Goal: Task Accomplishment & Management: Complete application form

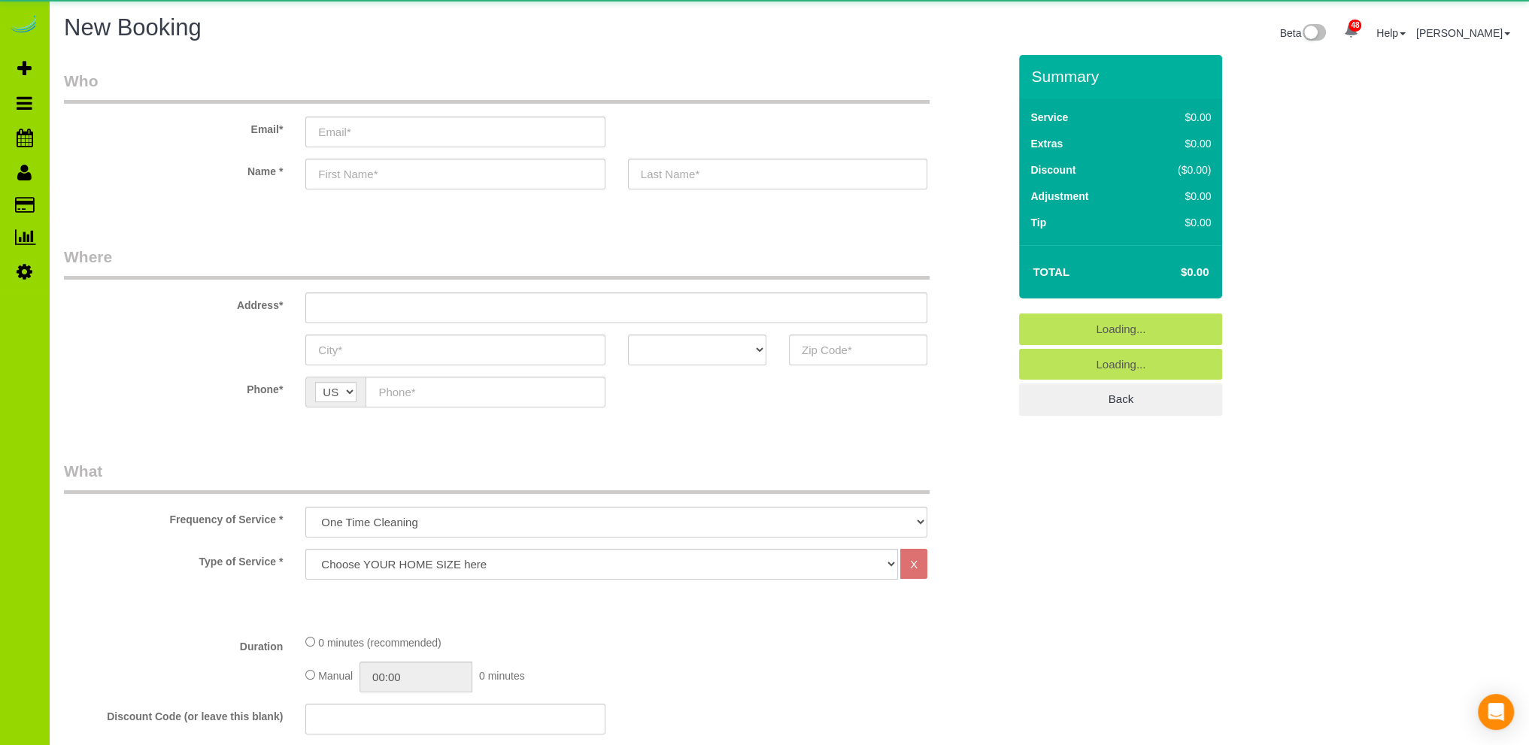
select select "object:1920"
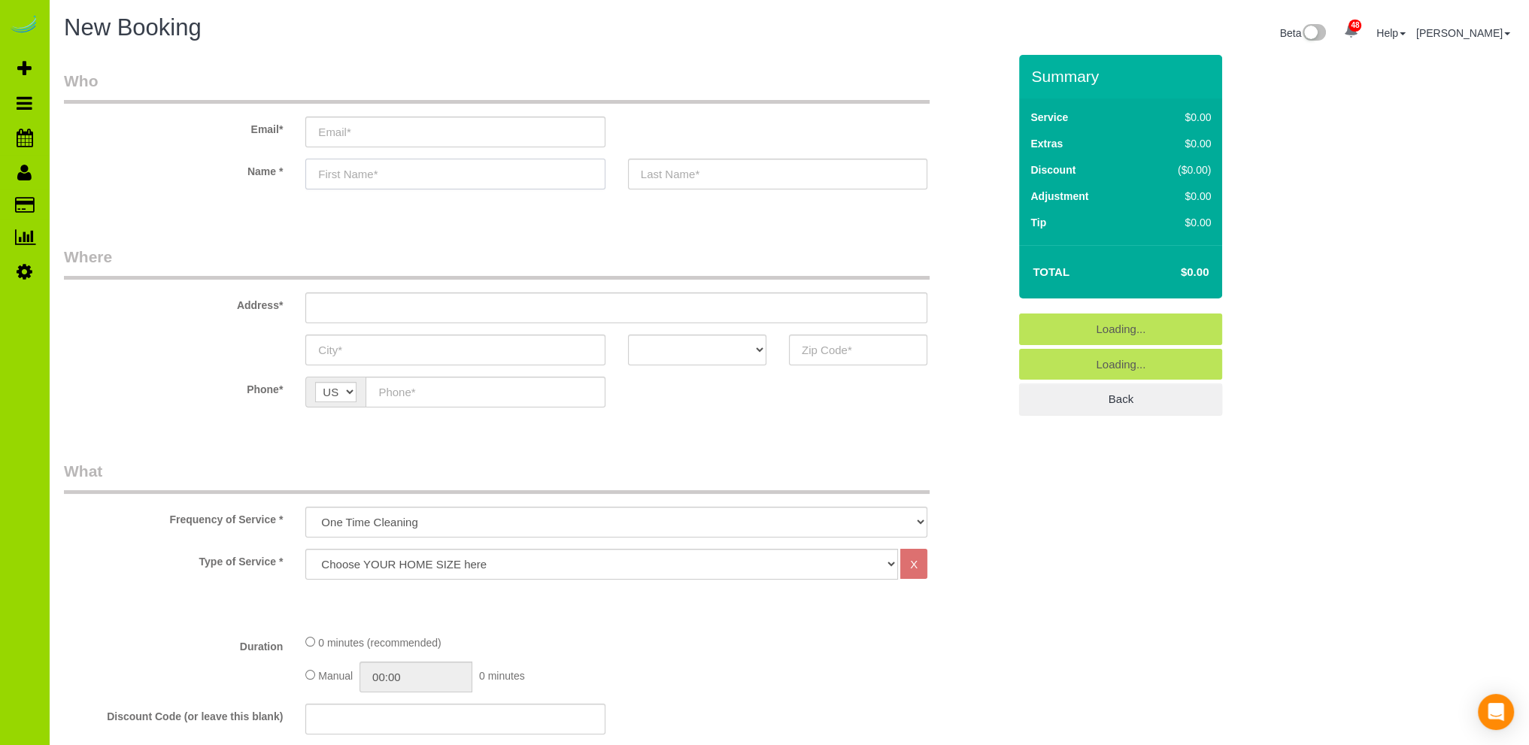
click at [367, 171] on input "text" at bounding box center [454, 174] width 299 height 31
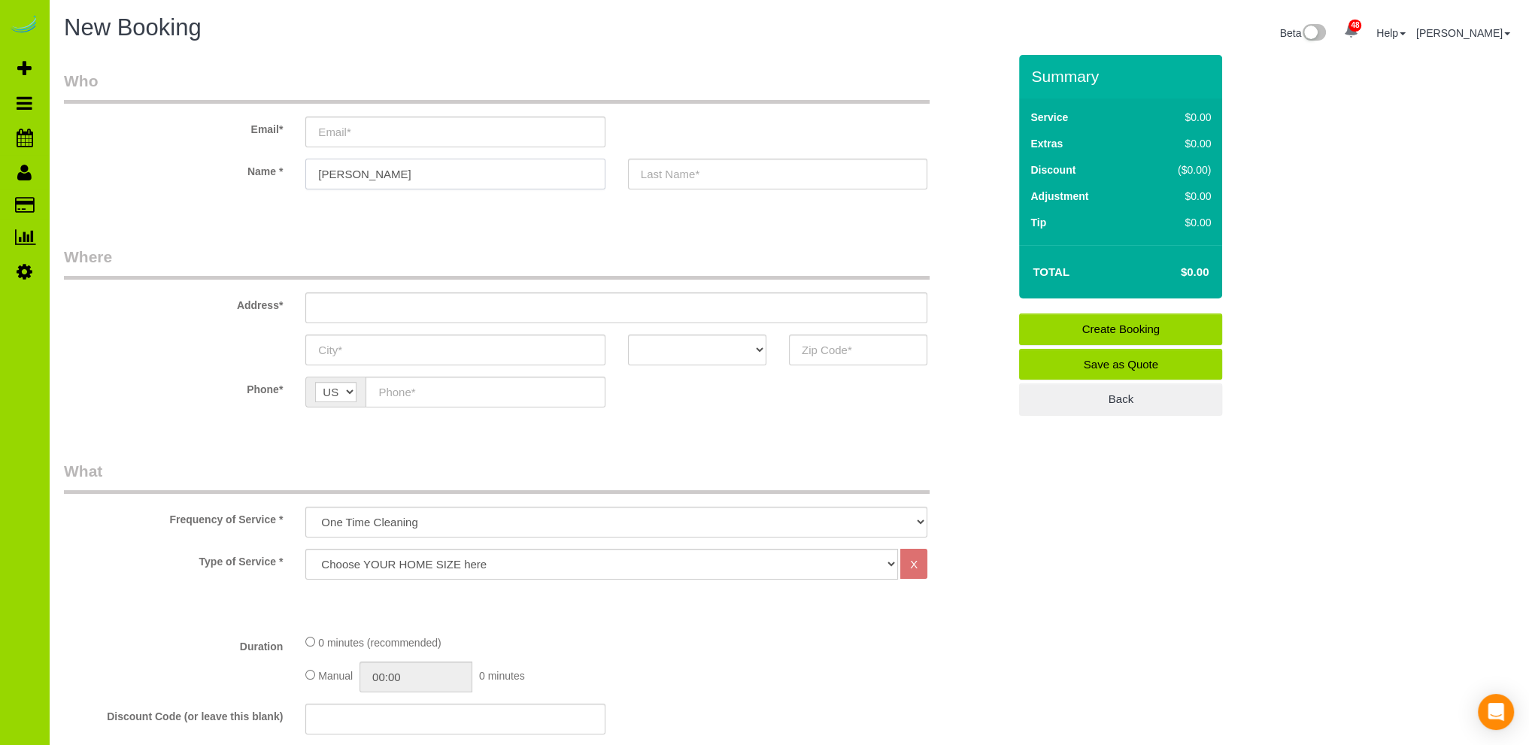
type input "[PERSON_NAME]"
click at [403, 395] on input "text" at bounding box center [484, 392] width 239 height 31
type input "[PHONE_NUMBER]"
click at [758, 351] on select "AK AL AR AZ CA CO CT DC DE [GEOGRAPHIC_DATA] [GEOGRAPHIC_DATA] HI IA ID IL IN K…" at bounding box center [697, 350] width 138 height 31
select select "CO"
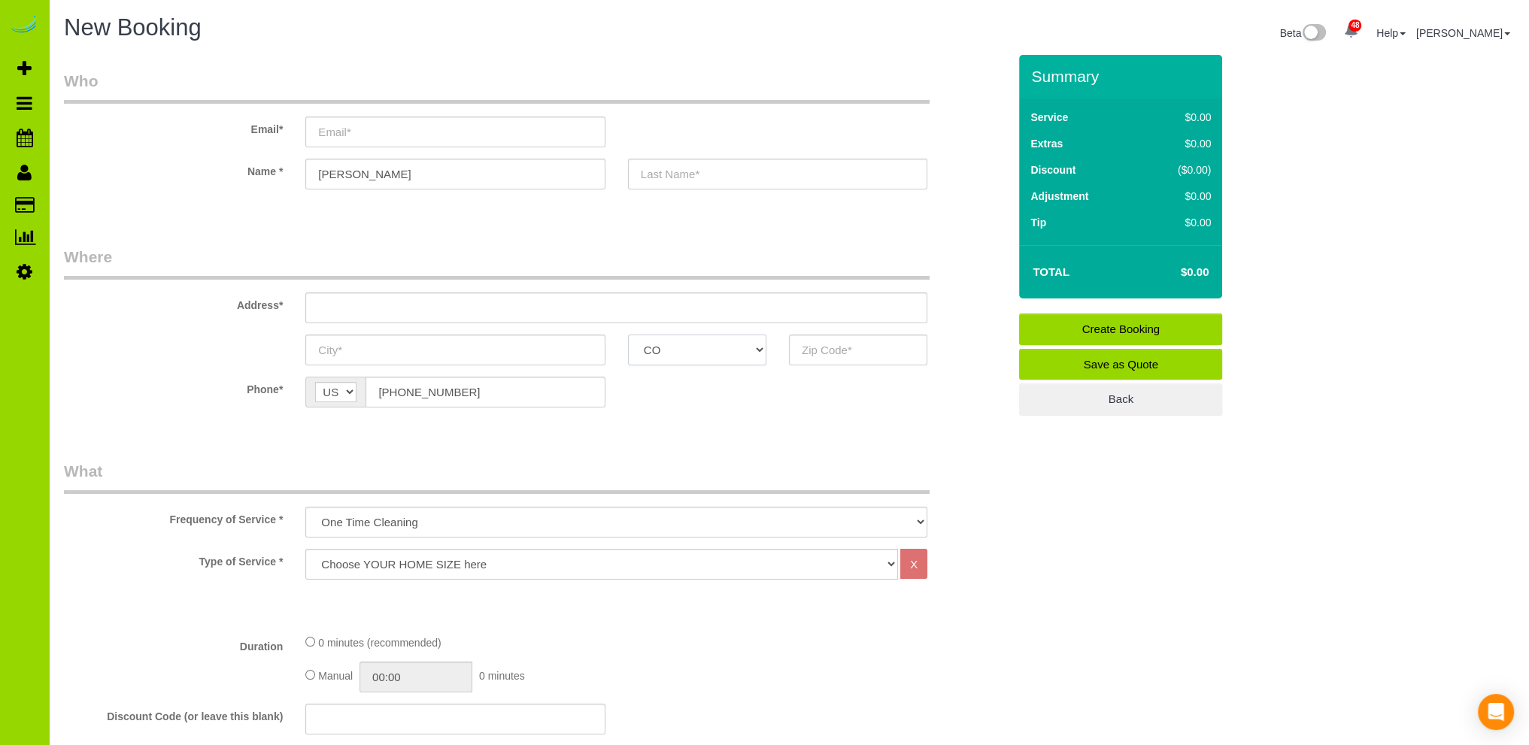
click at [628, 335] on select "AK AL AR AZ CA CO CT DC DE [GEOGRAPHIC_DATA] [GEOGRAPHIC_DATA] HI IA ID IL IN K…" at bounding box center [697, 350] width 138 height 31
click at [350, 345] on input "text" at bounding box center [454, 350] width 299 height 31
click at [353, 296] on input "text" at bounding box center [616, 308] width 622 height 31
click at [377, 304] on input "text" at bounding box center [616, 308] width 622 height 31
type input "[STREET_ADDRESS][PERSON_NAME]"
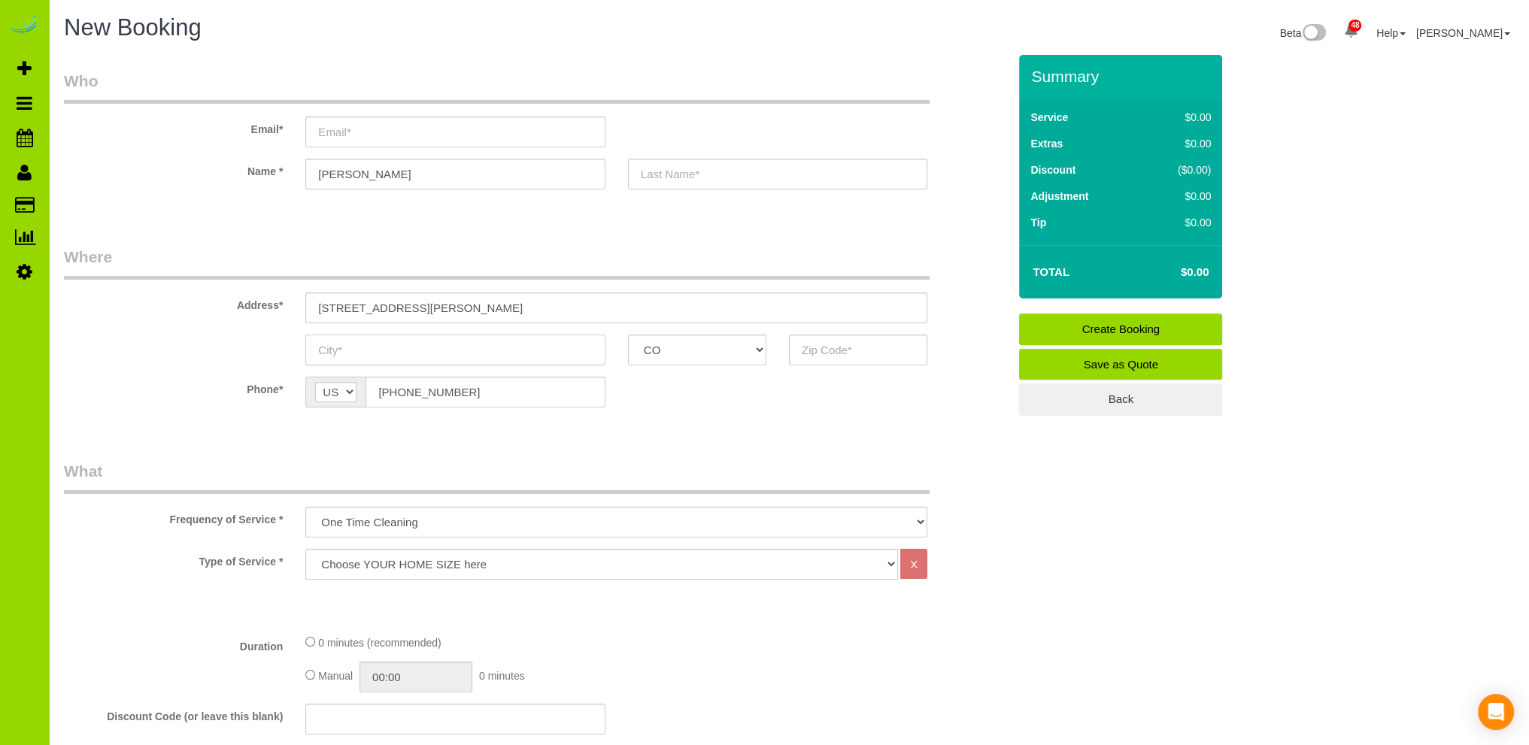
click at [392, 348] on input "text" at bounding box center [454, 350] width 299 height 31
type input "[GEOGRAPHIC_DATA]"
click at [876, 351] on input "text" at bounding box center [858, 350] width 138 height 31
type input "80212"
drag, startPoint x: 455, startPoint y: 306, endPoint x: 300, endPoint y: 315, distance: 155.2
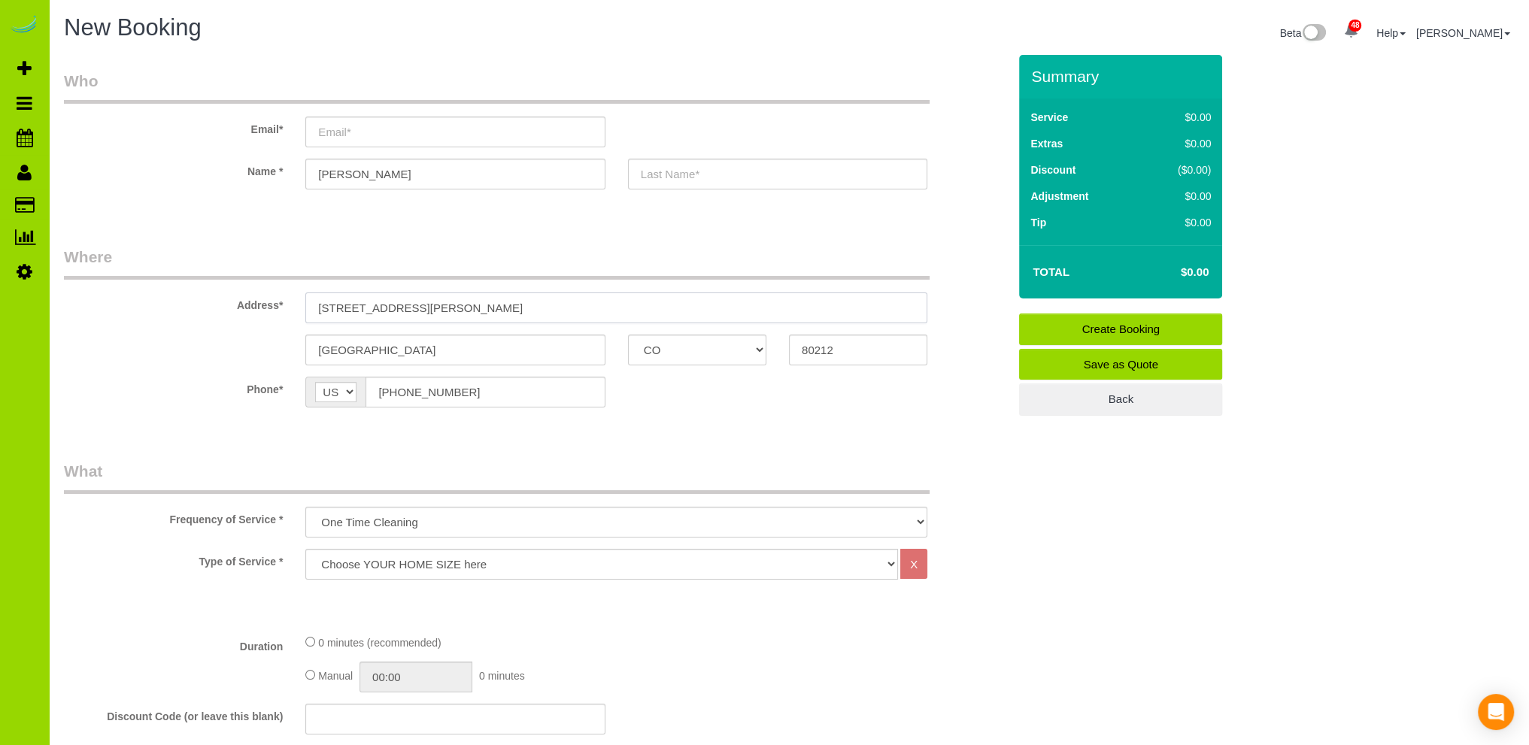
click at [300, 315] on div "[STREET_ADDRESS][PERSON_NAME]" at bounding box center [616, 308] width 644 height 31
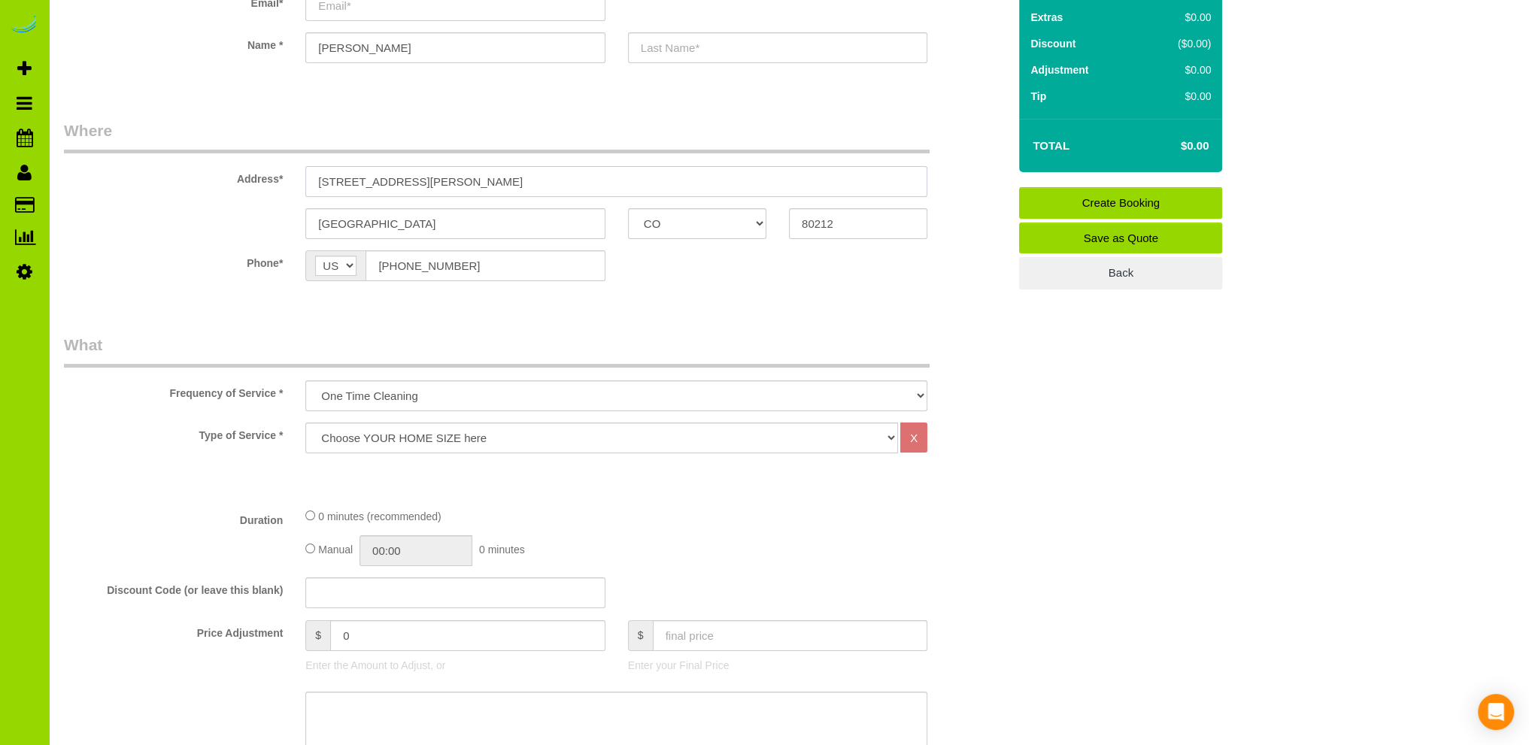
scroll to position [150, 0]
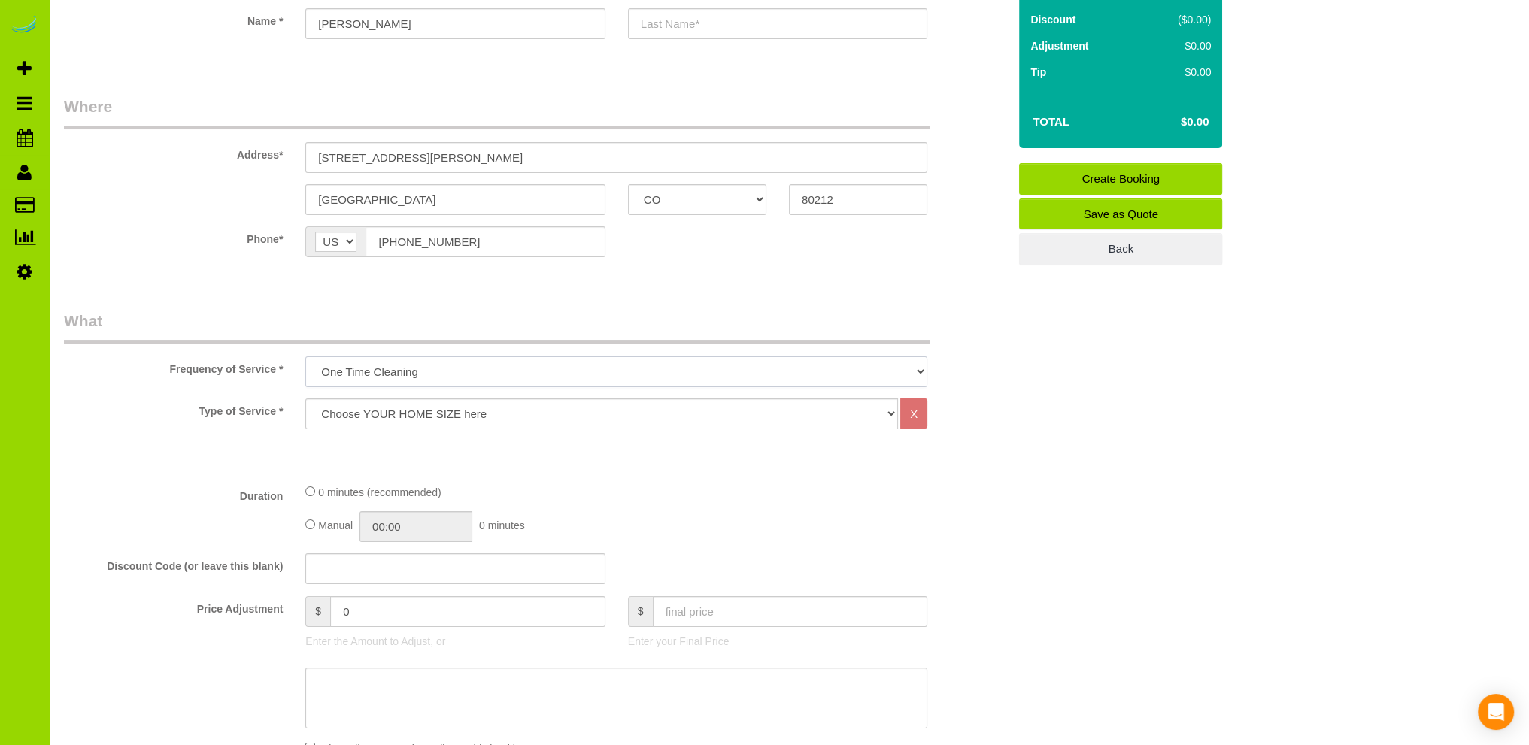
click at [454, 366] on select "One Time Cleaning Weekly Cleaning Biweekly Cleaning Monthly Cleaning" at bounding box center [616, 371] width 622 height 31
click at [305, 356] on select "One Time Cleaning Weekly Cleaning Biweekly Cleaning Monthly Cleaning" at bounding box center [616, 371] width 622 height 31
click at [445, 409] on select "Choose YOUR HOME SIZE here Hourly Cleaning 1 - 999 square feet 1,000 - 1,299 sq…" at bounding box center [601, 414] width 593 height 31
select select "35"
click at [305, 399] on select "Choose YOUR HOME SIZE here Hourly Cleaning 1 - 999 square feet 1,000 - 1,299 sq…" at bounding box center [601, 414] width 593 height 31
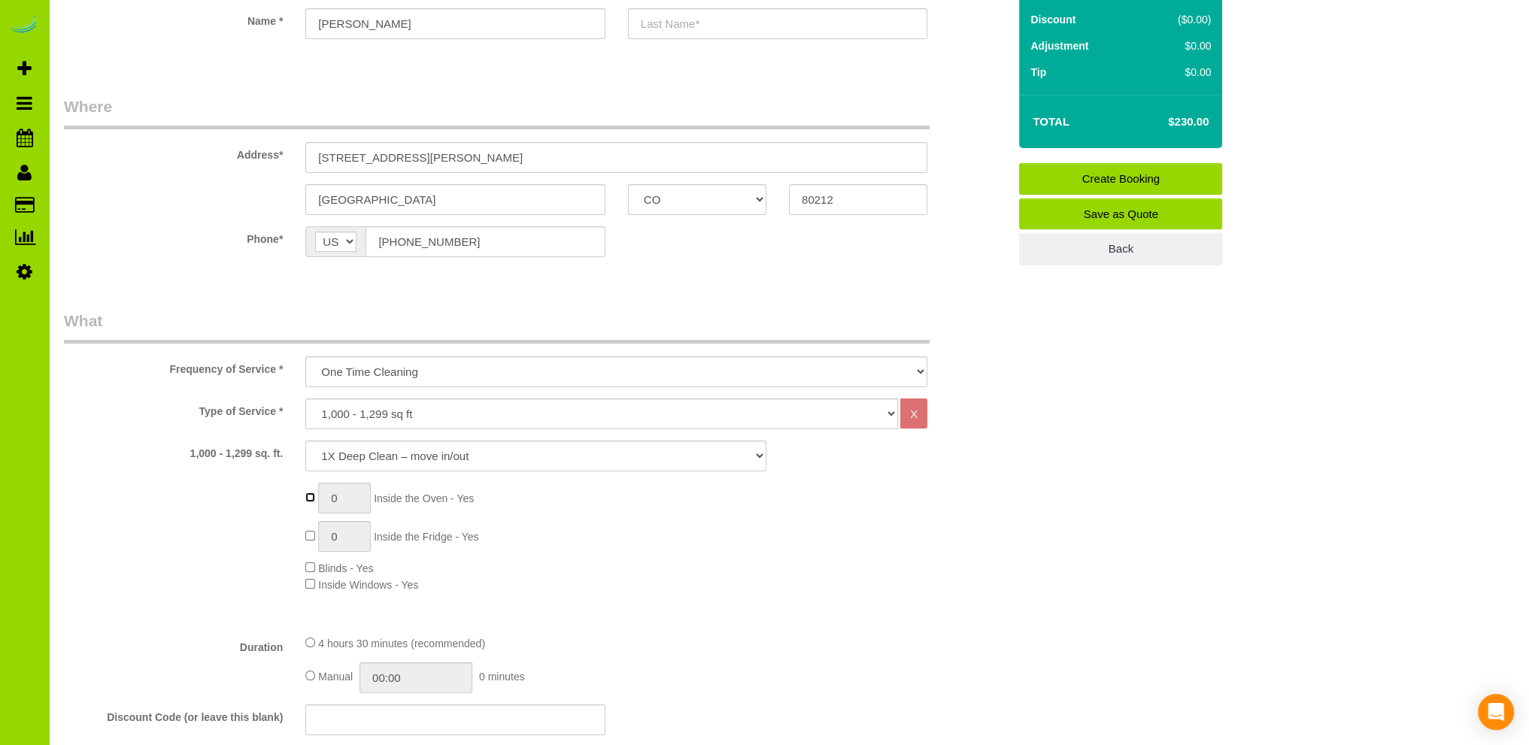
type input "1"
click at [651, 562] on div "1 Inside the Oven - Yes 1 Inside the Fridge - Yes Blinds - Yes Inside Windows -…" at bounding box center [656, 538] width 725 height 110
click at [620, 558] on div "1 Inside the Oven - Yes 1 Inside the Fridge - Yes Blinds - Yes Inside Windows -…" at bounding box center [656, 538] width 725 height 110
click at [632, 562] on div "1 Inside the Oven - Yes 1 Inside the Fridge - Yes Blinds - Yes Inside Windows -…" at bounding box center [656, 538] width 725 height 110
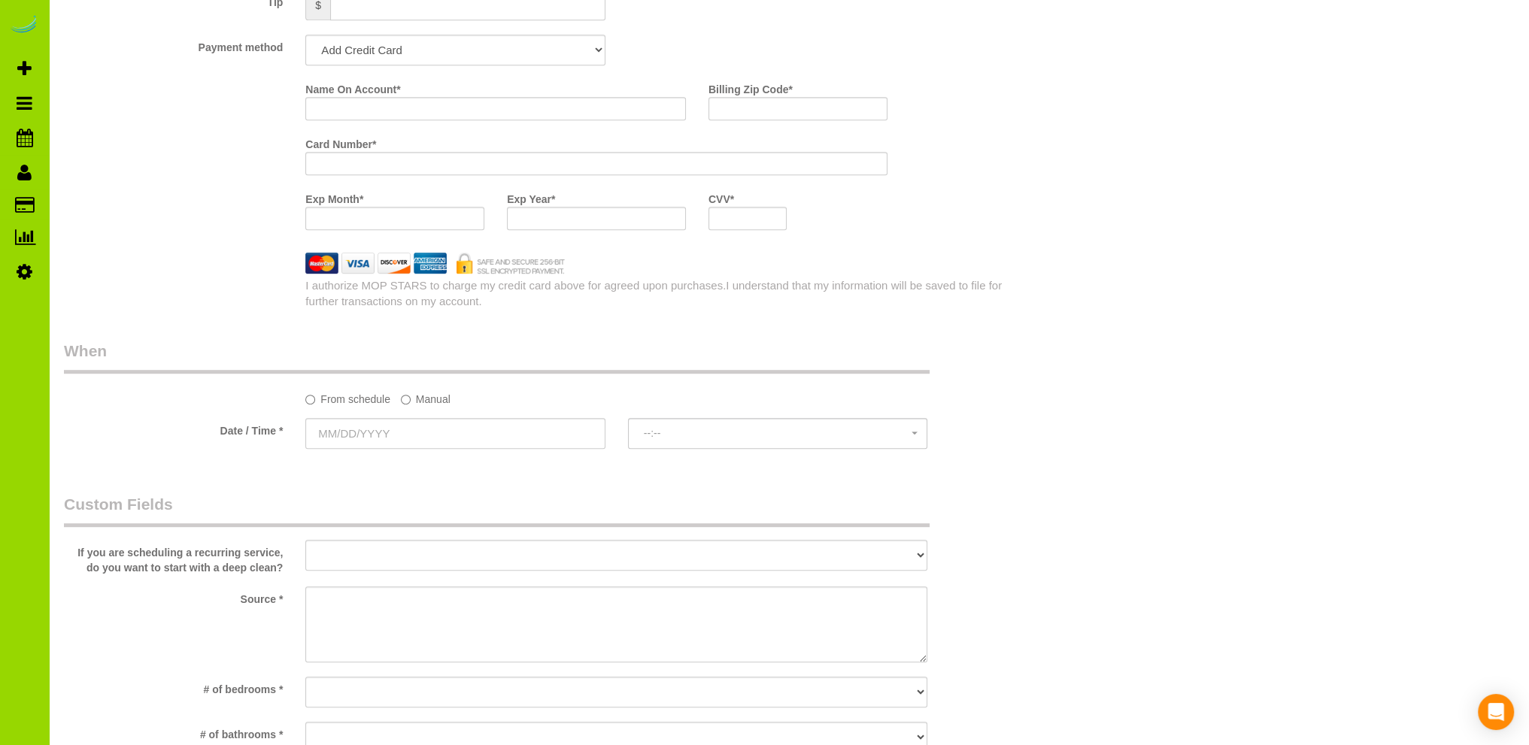
scroll to position [1504, 0]
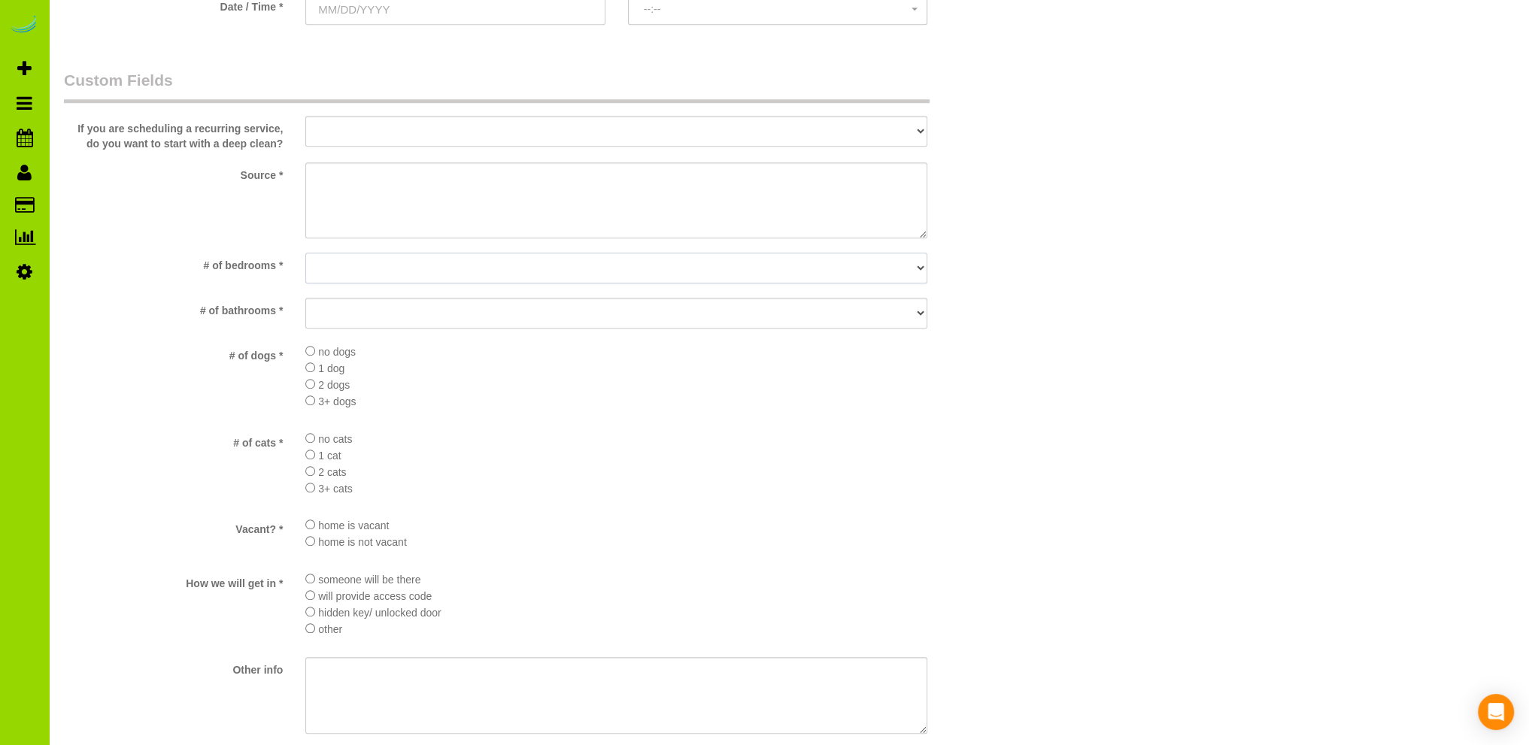
click at [408, 262] on select "No bedrooms 1 bedroom 2 bedrooms 3 bedrooms 4 bedrooms 5 bedrooms 6 bedrooms 7 …" at bounding box center [616, 268] width 622 height 31
select select "number:3"
click at [305, 253] on select "No bedrooms 1 bedroom 2 bedrooms 3 bedrooms 4 bedrooms 5 bedrooms 6 bedrooms 7 …" at bounding box center [616, 268] width 622 height 31
click at [353, 315] on select "No bathrooms 1 bathrooms 1.5 bathrooms 2 bathrooms 2.5 bathrooms 3 bathrooms 3.…" at bounding box center [616, 313] width 622 height 31
select select "number:11"
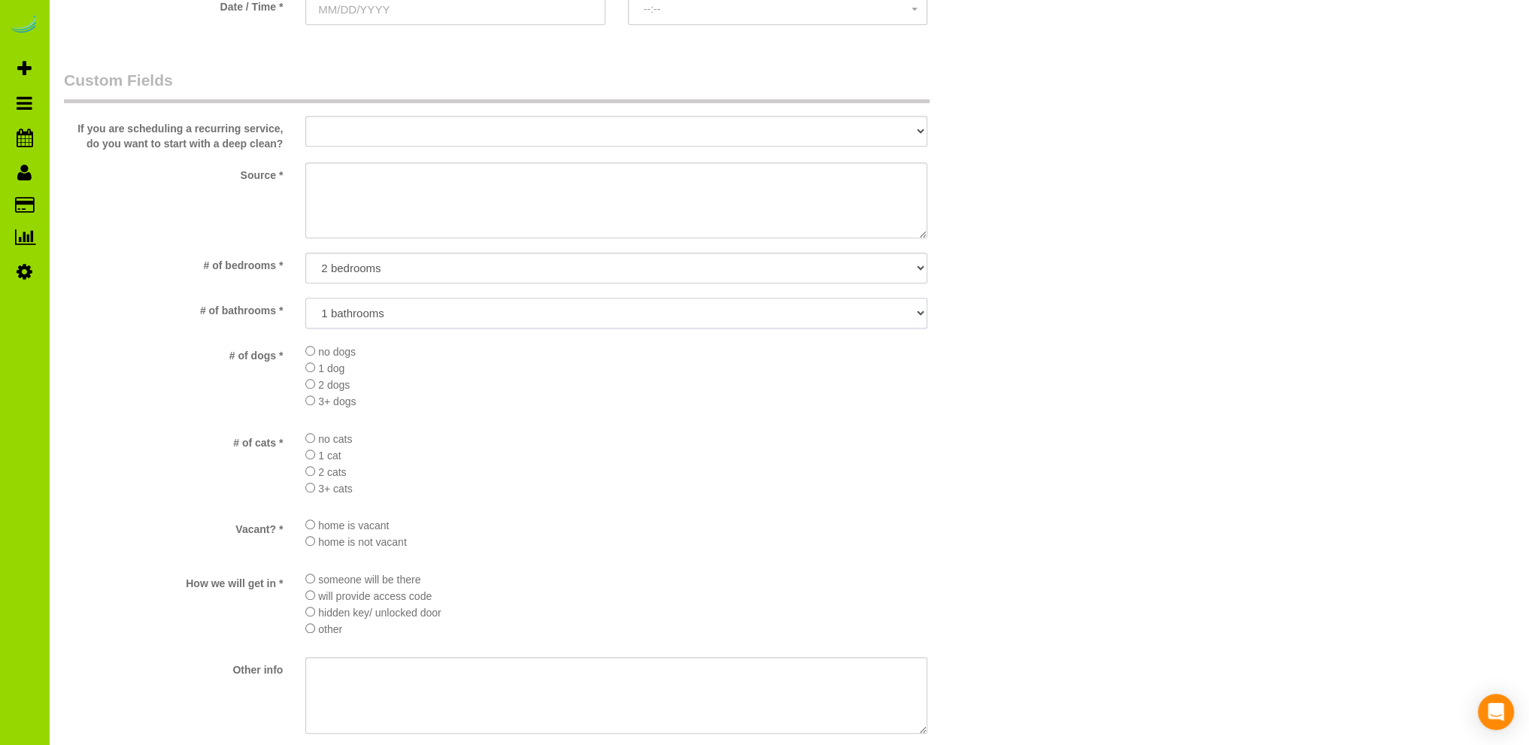
click at [305, 299] on select "No bathrooms 1 bathrooms 1.5 bathrooms 2 bathrooms 2.5 bathrooms 3 bathrooms 3.…" at bounding box center [616, 313] width 622 height 31
click at [388, 177] on textarea at bounding box center [616, 200] width 622 height 77
type textarea "Internet"
drag, startPoint x: 860, startPoint y: 487, endPoint x: 830, endPoint y: 447, distance: 48.9
click at [860, 485] on li "3+ cats" at bounding box center [616, 488] width 622 height 17
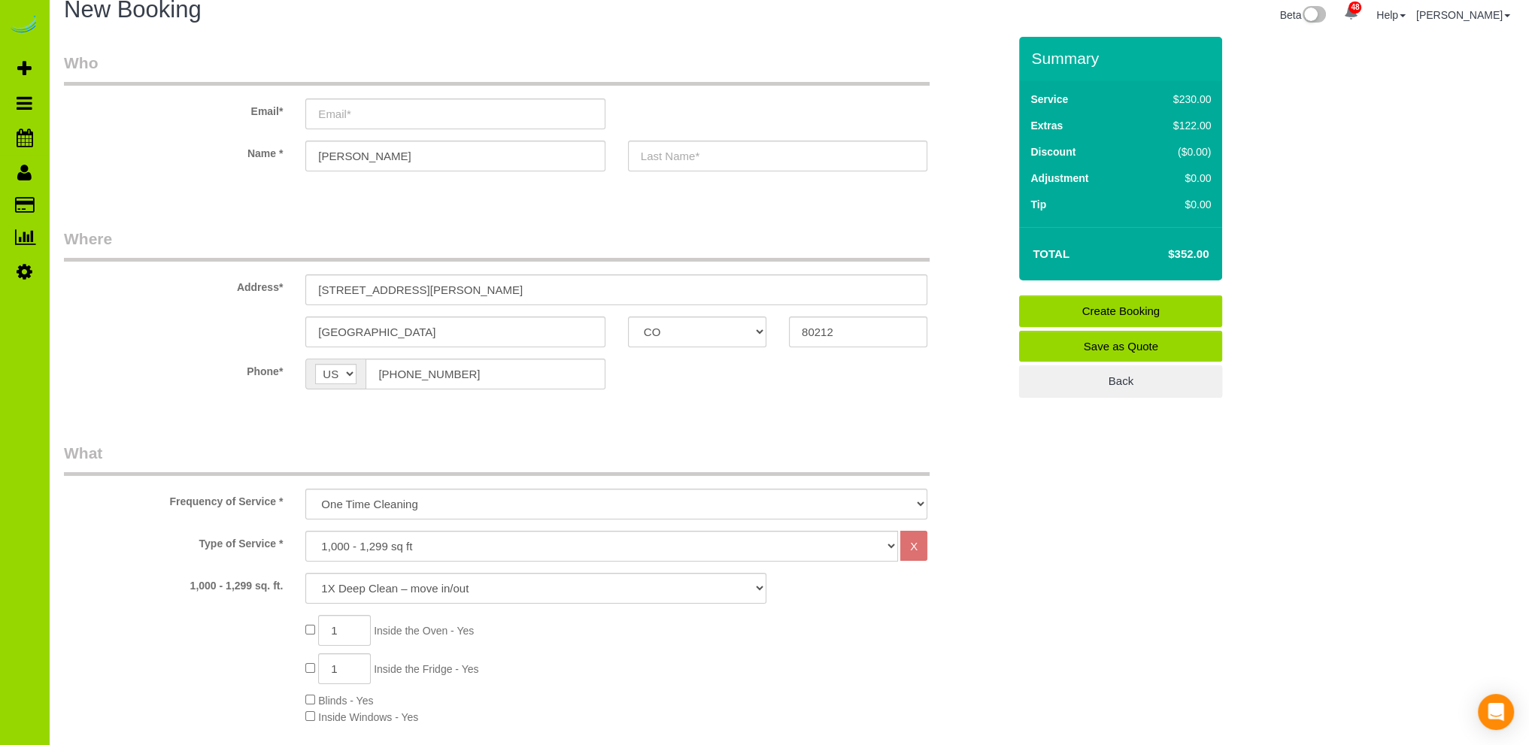
scroll to position [0, 0]
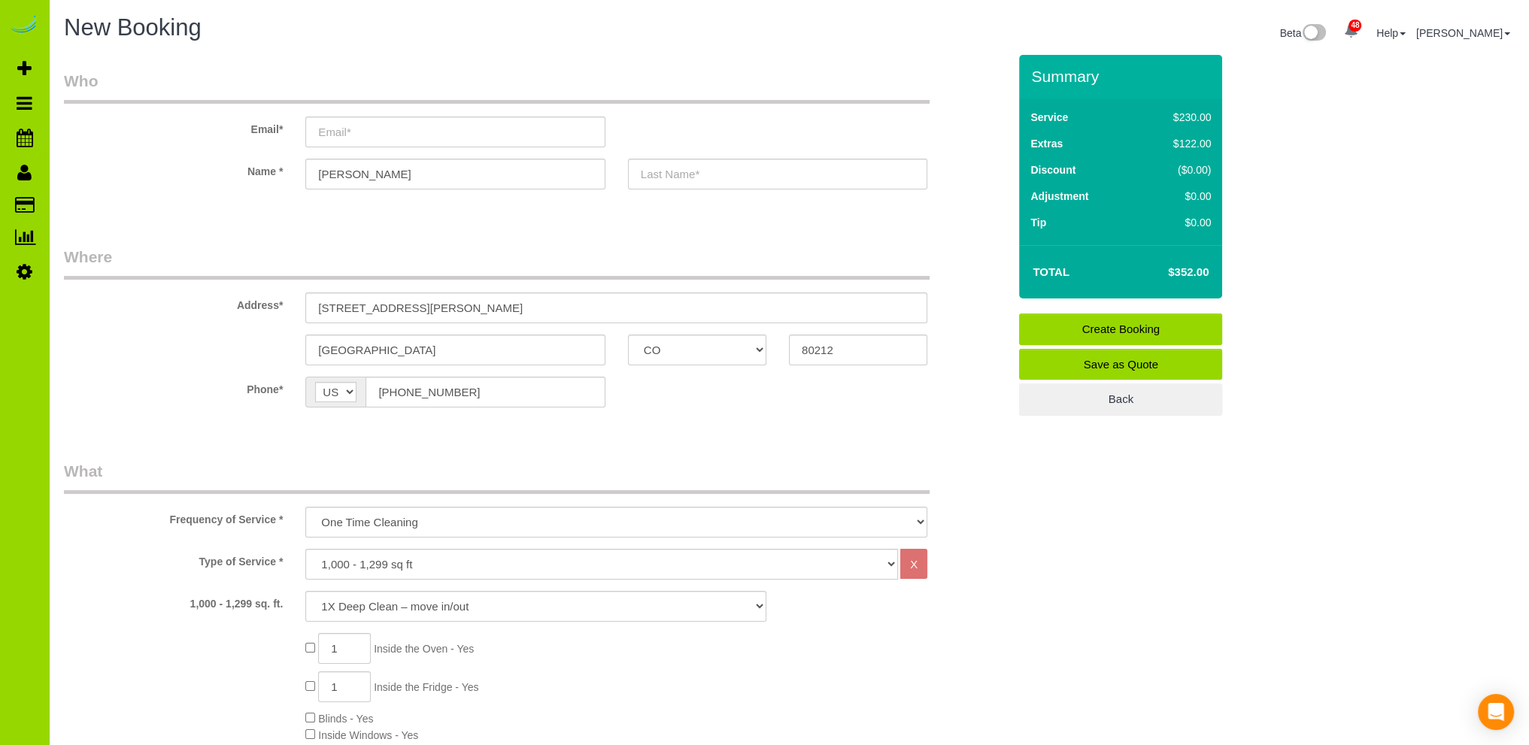
click at [430, 198] on sui-booking-customer "Email* Name * Kai" at bounding box center [536, 137] width 944 height 135
click at [683, 174] on input "text" at bounding box center [777, 174] width 299 height 31
type input "TBD"
click at [353, 131] on input "email" at bounding box center [454, 132] width 299 height 31
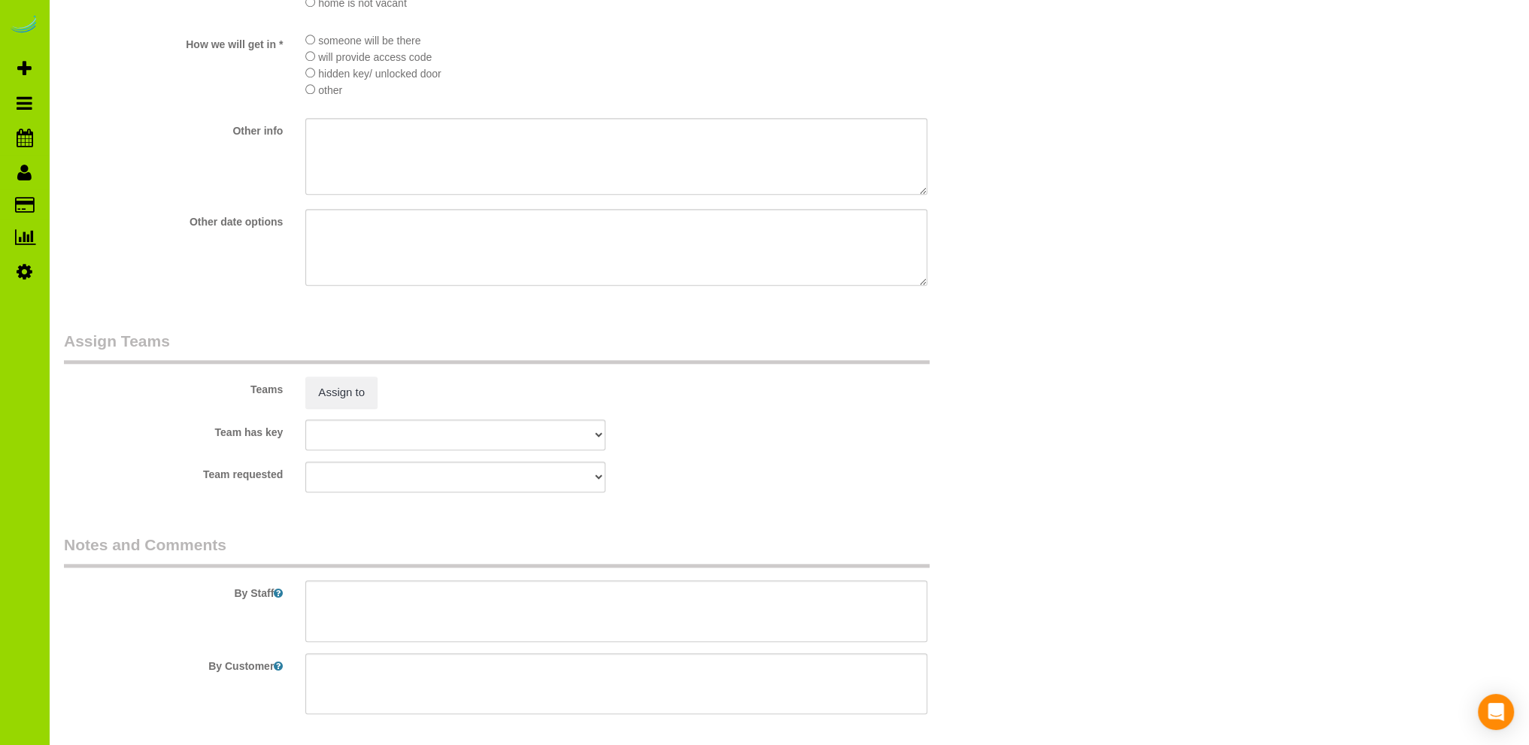
scroll to position [2112, 0]
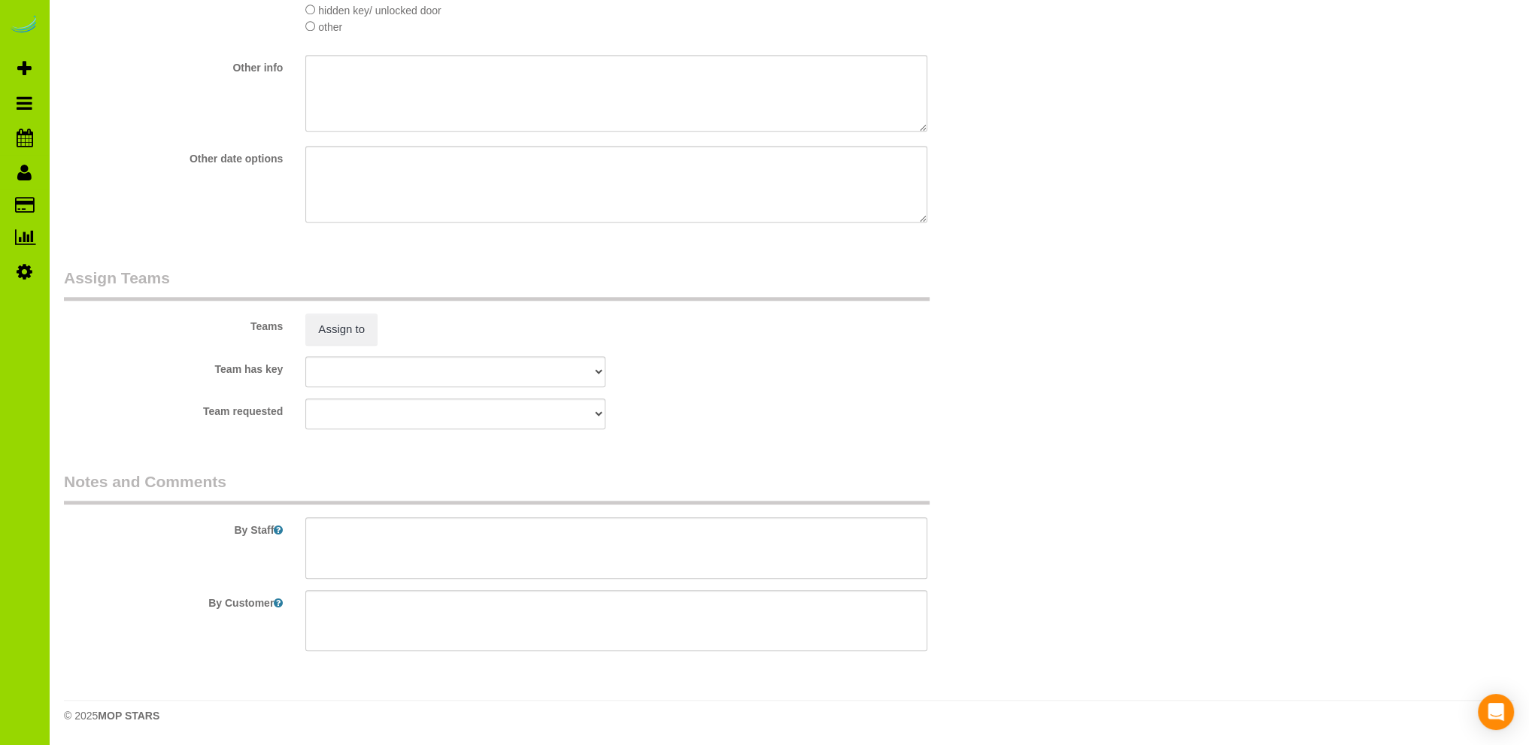
type input "[EMAIL_ADDRESS][DOMAIN_NAME]"
click at [430, 526] on textarea at bounding box center [616, 548] width 622 height 62
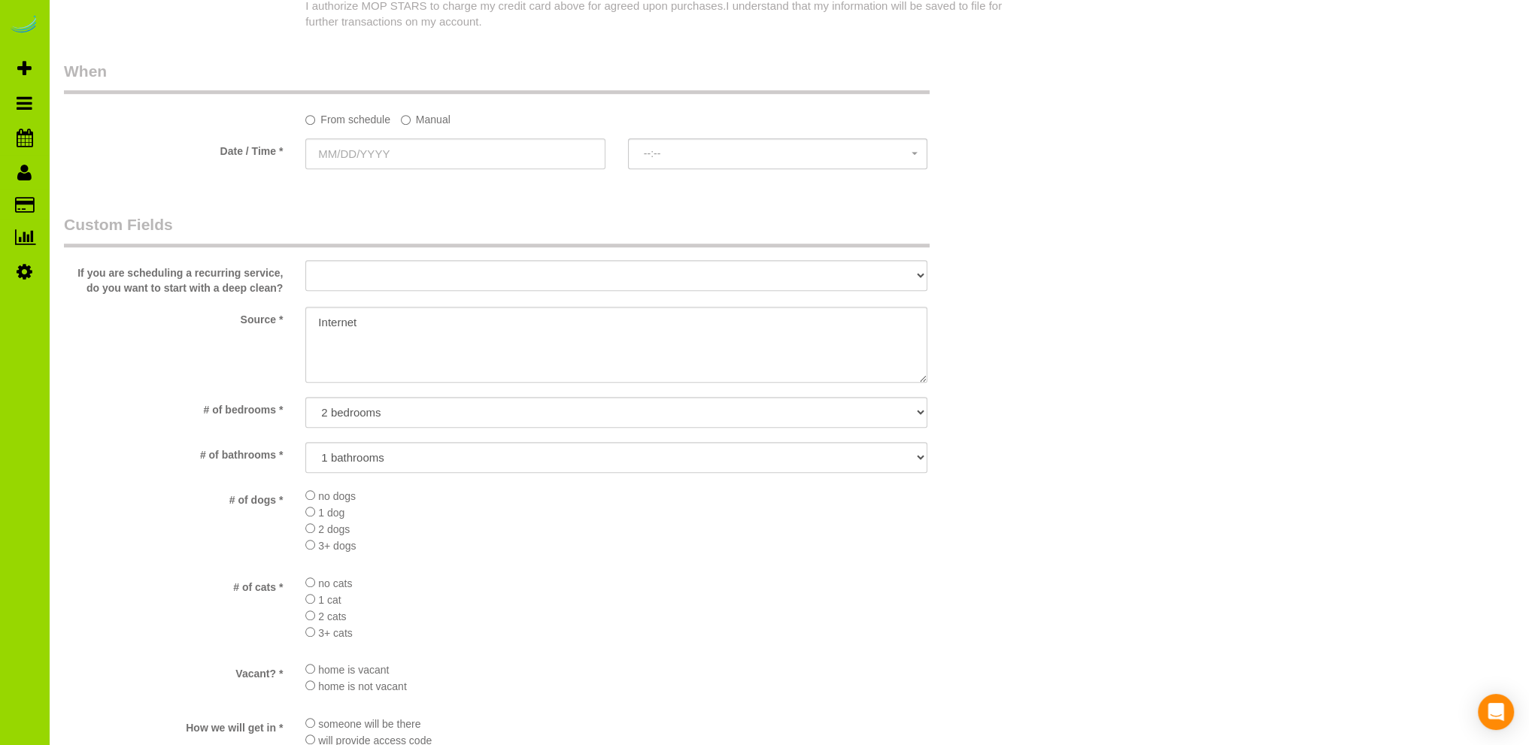
scroll to position [1660, 0]
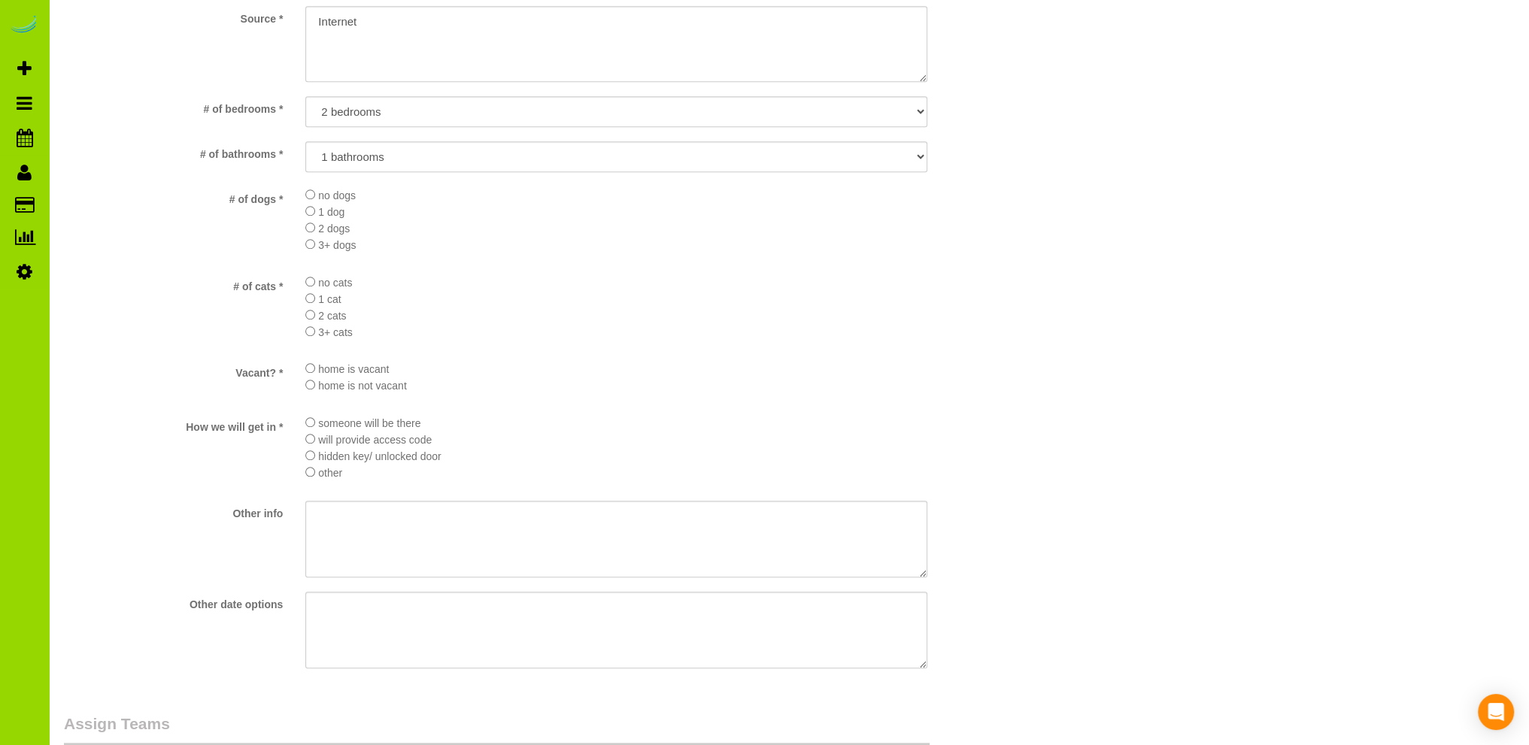
type textarea "She asked about trash haul away. No."
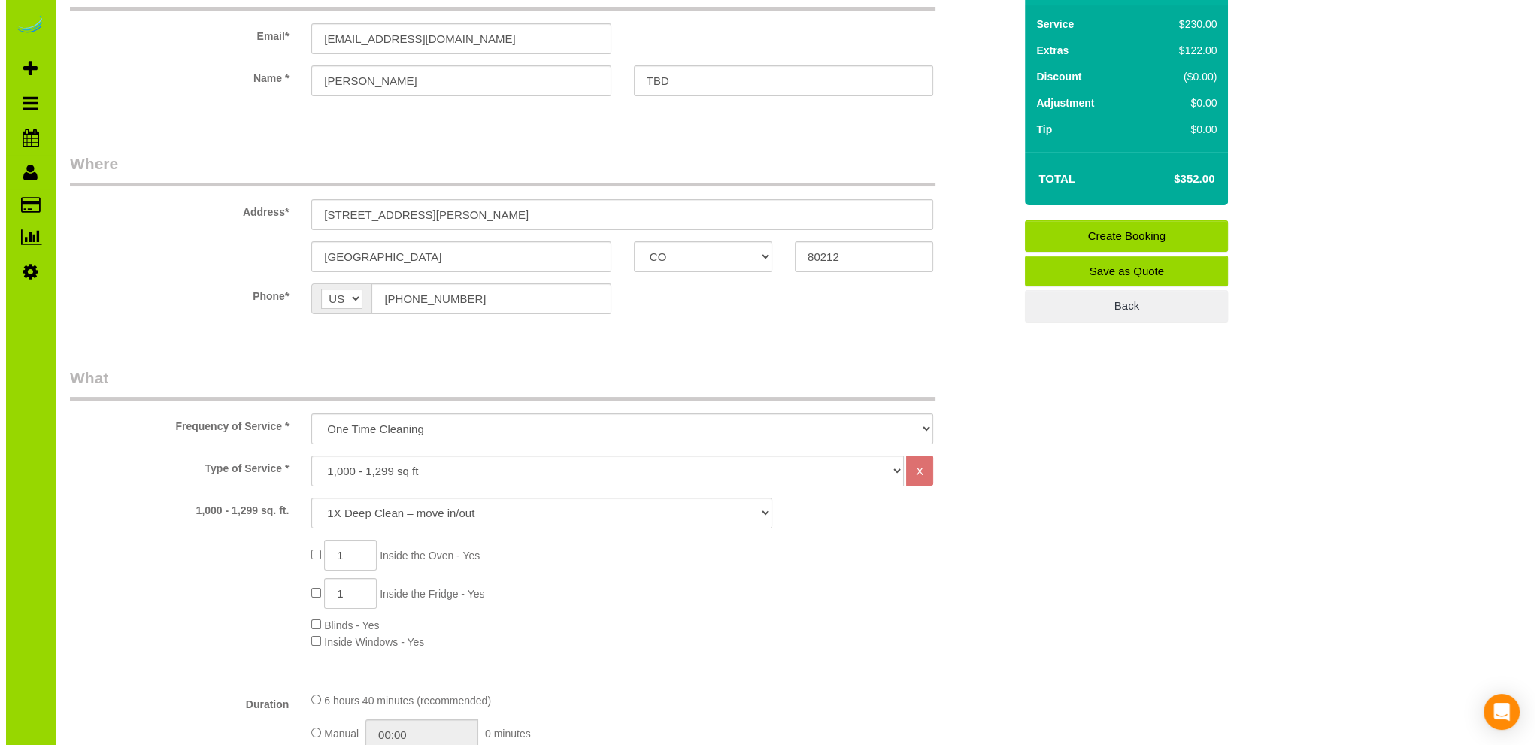
scroll to position [0, 0]
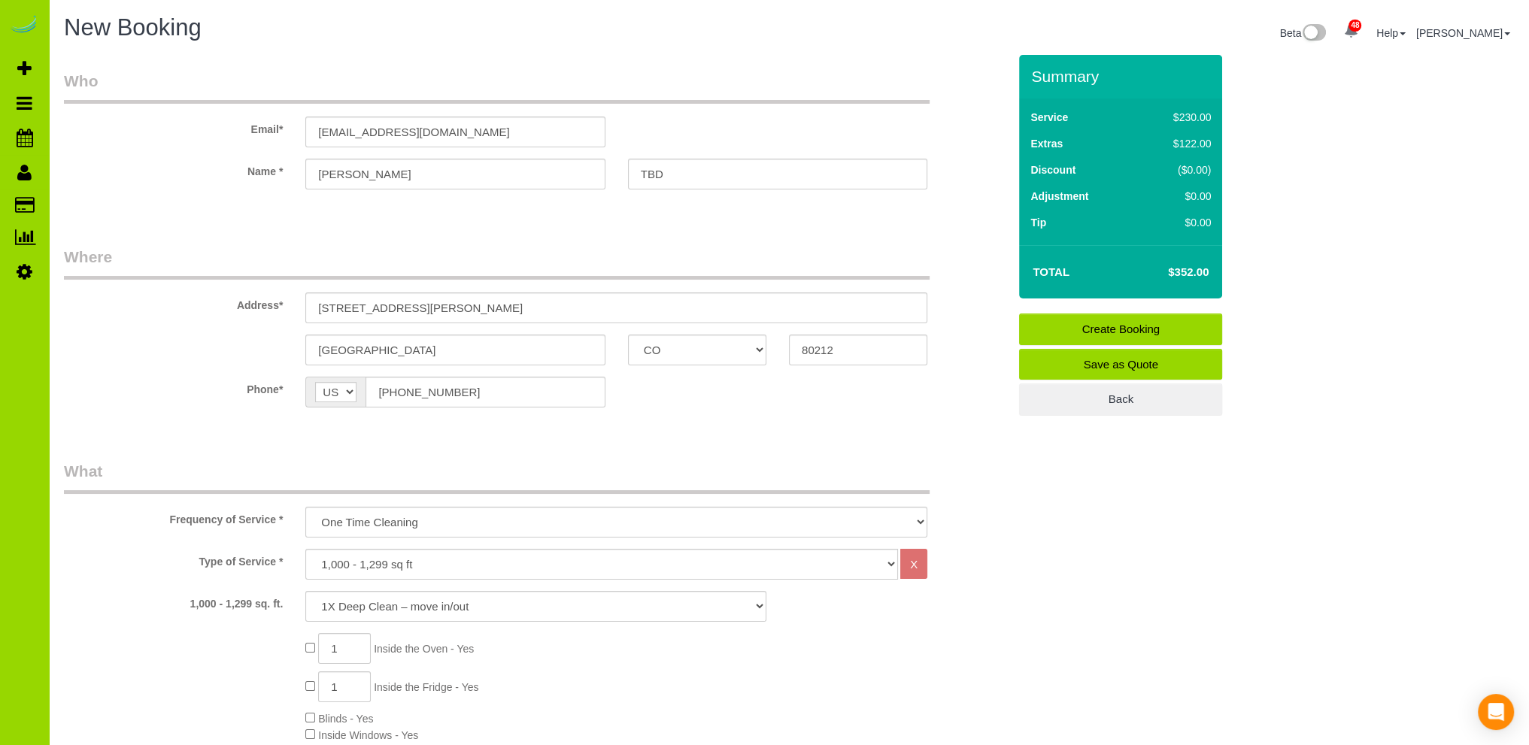
click at [1104, 354] on link "Save as Quote" at bounding box center [1120, 365] width 203 height 32
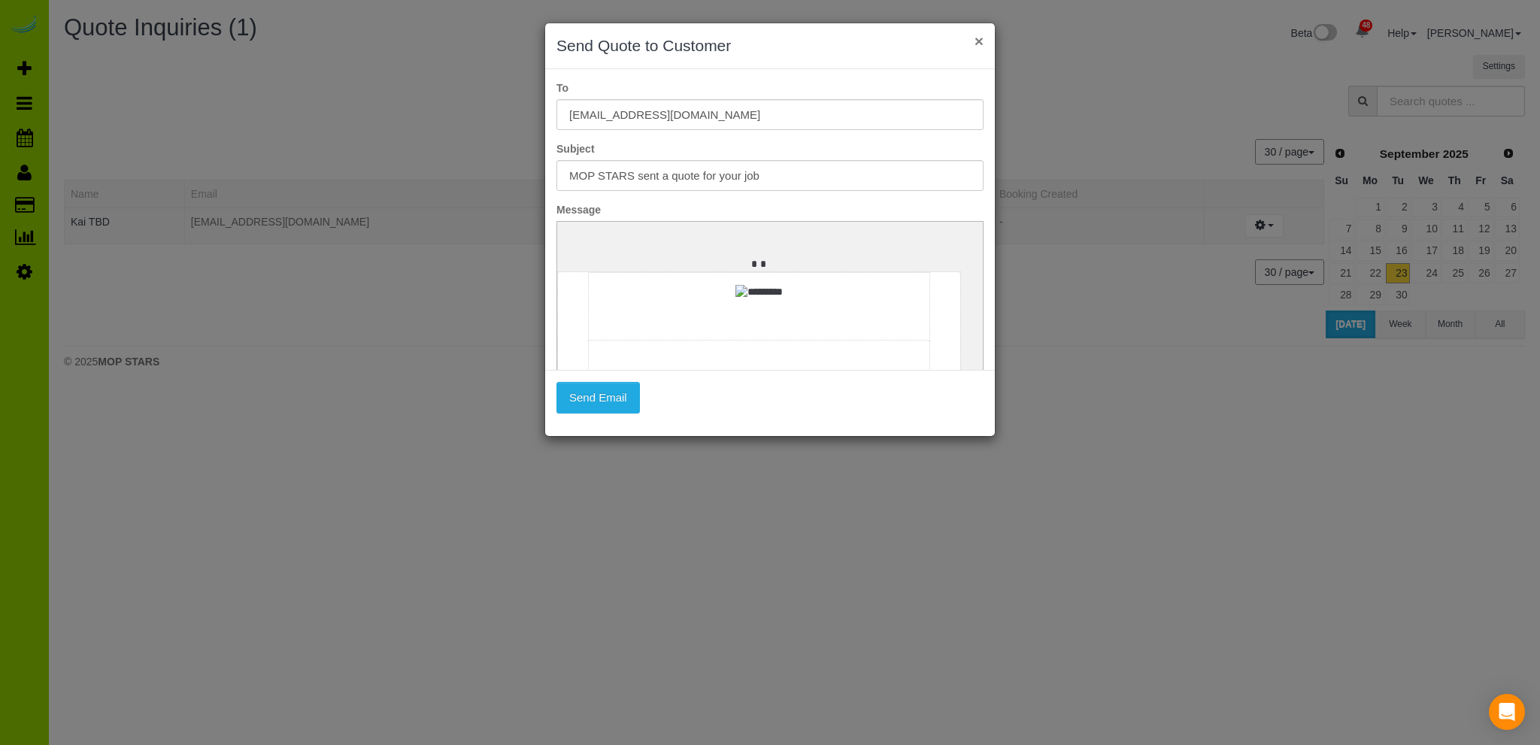
click at [980, 41] on button "×" at bounding box center [979, 41] width 9 height 16
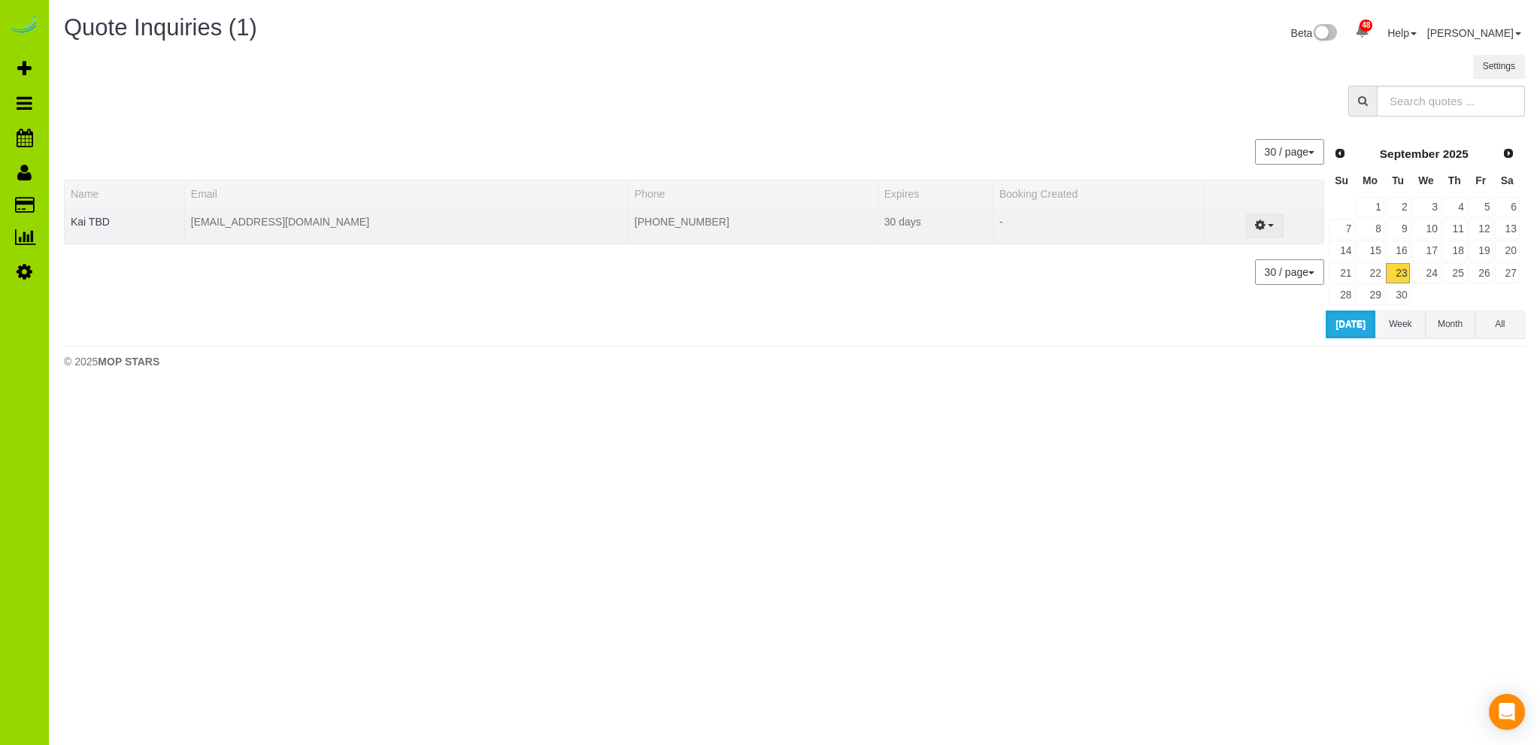
click at [1268, 224] on span "button" at bounding box center [1271, 225] width 6 height 3
click at [1184, 248] on link "Create Booking" at bounding box center [1212, 254] width 142 height 20
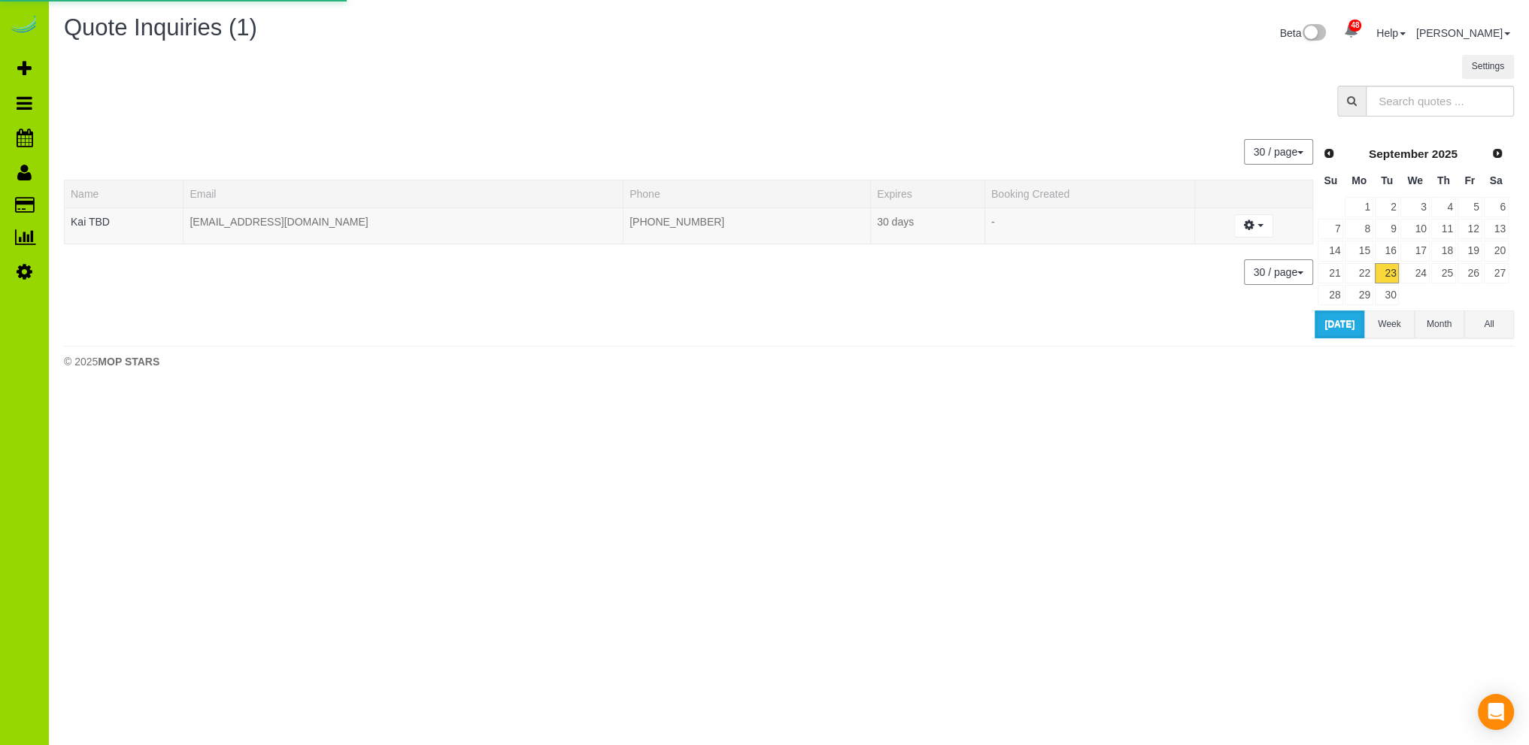
select select "CO"
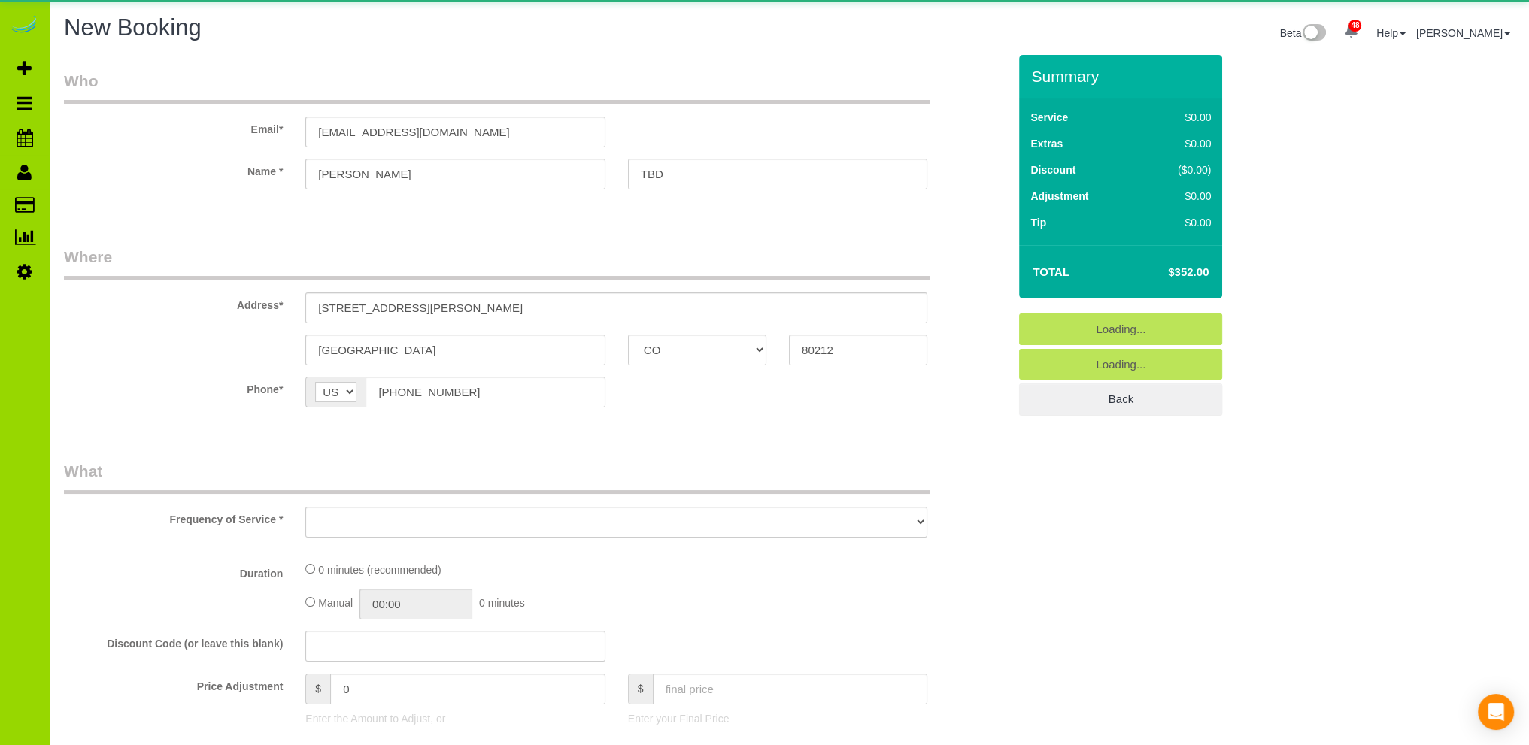
select select "object:2598"
select select "number:3"
select select "number:11"
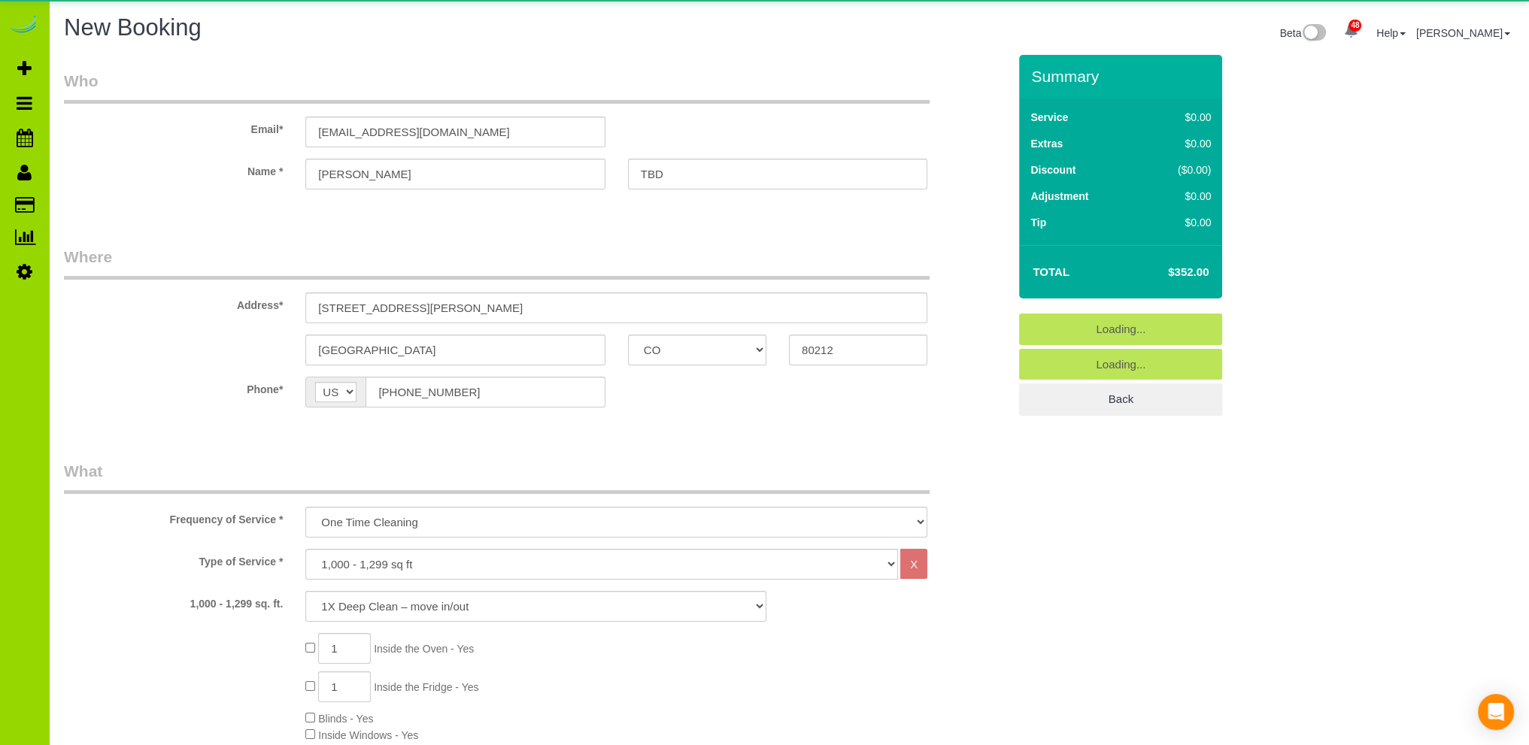
select select "object:2781"
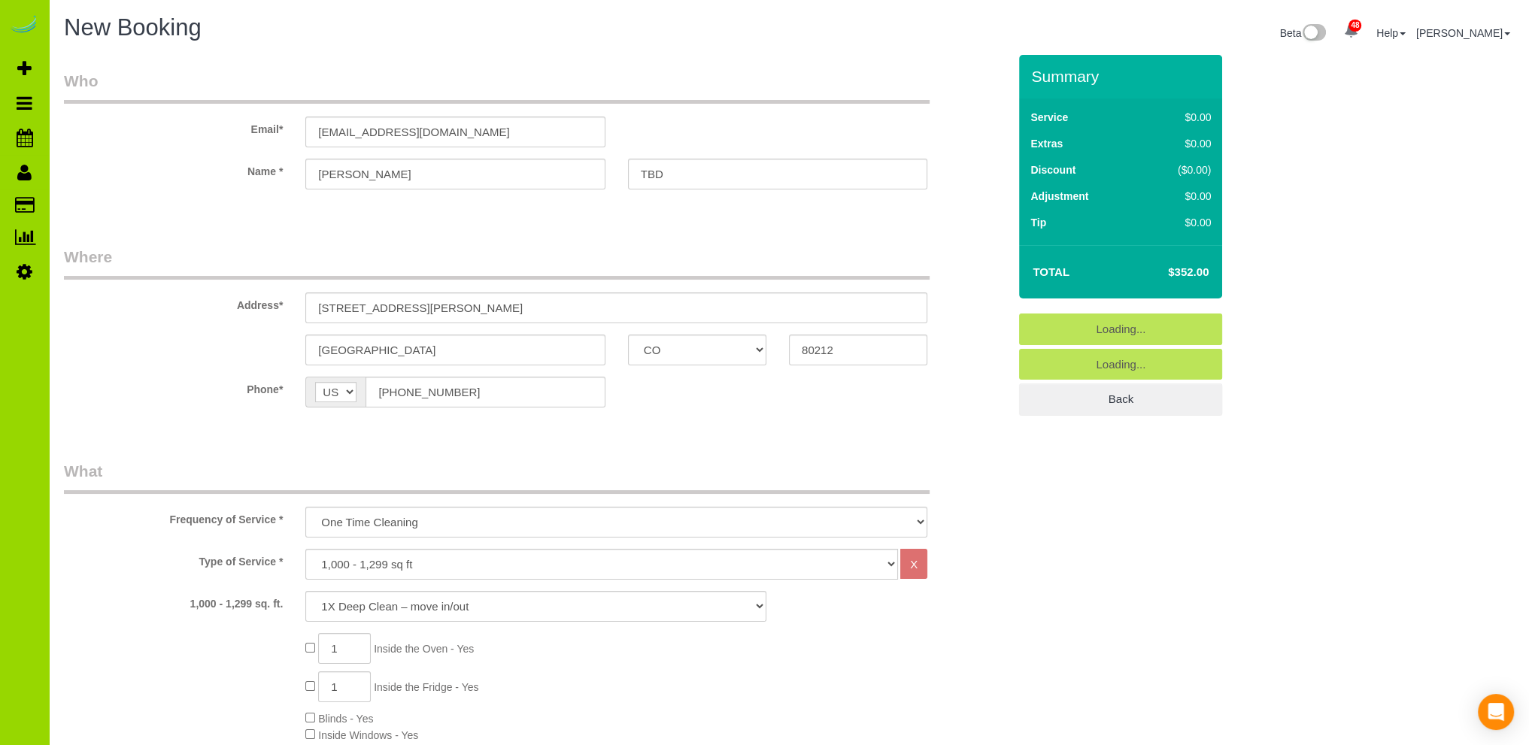
drag, startPoint x: 475, startPoint y: 241, endPoint x: 519, endPoint y: 228, distance: 45.7
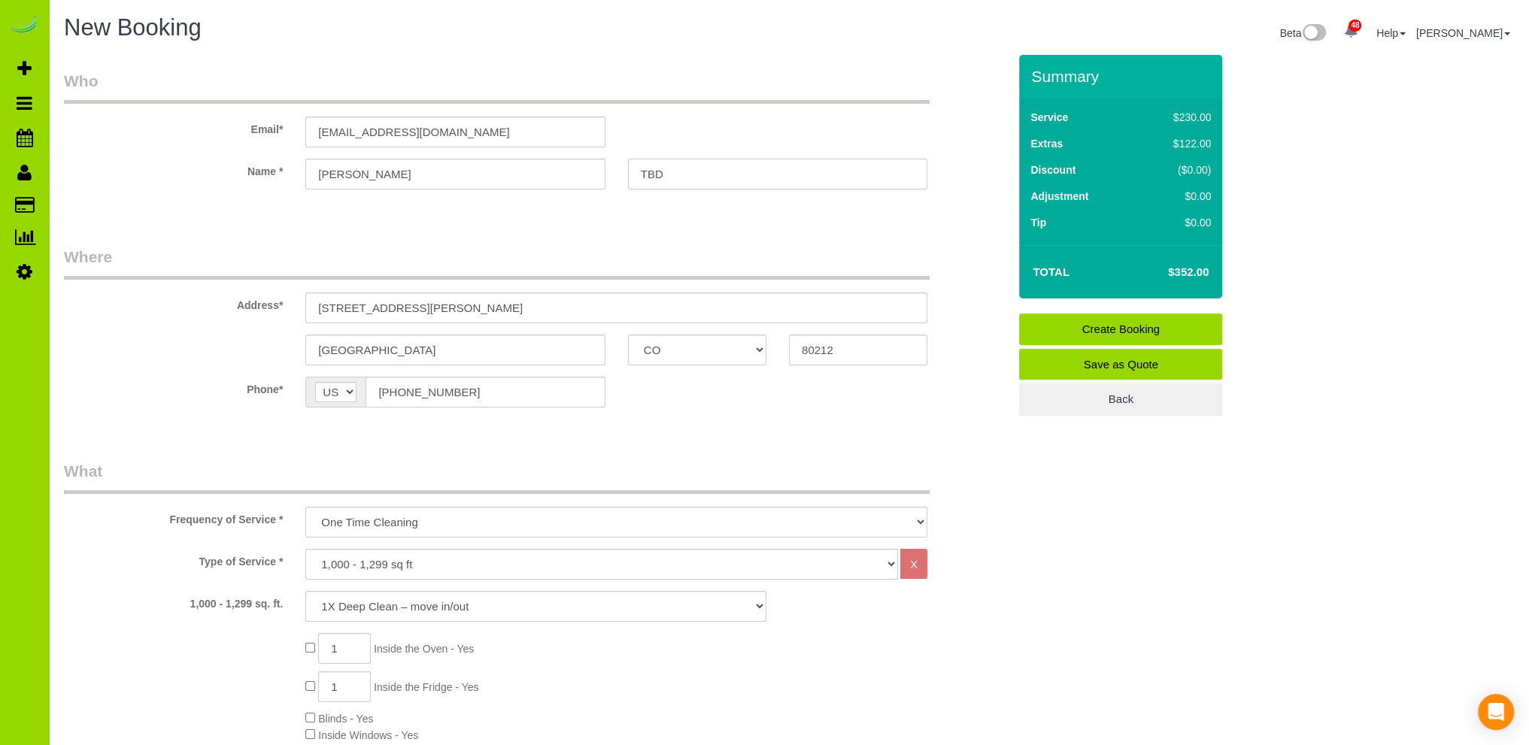
click at [696, 171] on input "TBD" at bounding box center [777, 174] width 299 height 31
click at [678, 171] on input "TBD" at bounding box center [777, 174] width 299 height 31
type input "T"
click at [692, 172] on input "Bartlpte" at bounding box center [777, 174] width 299 height 31
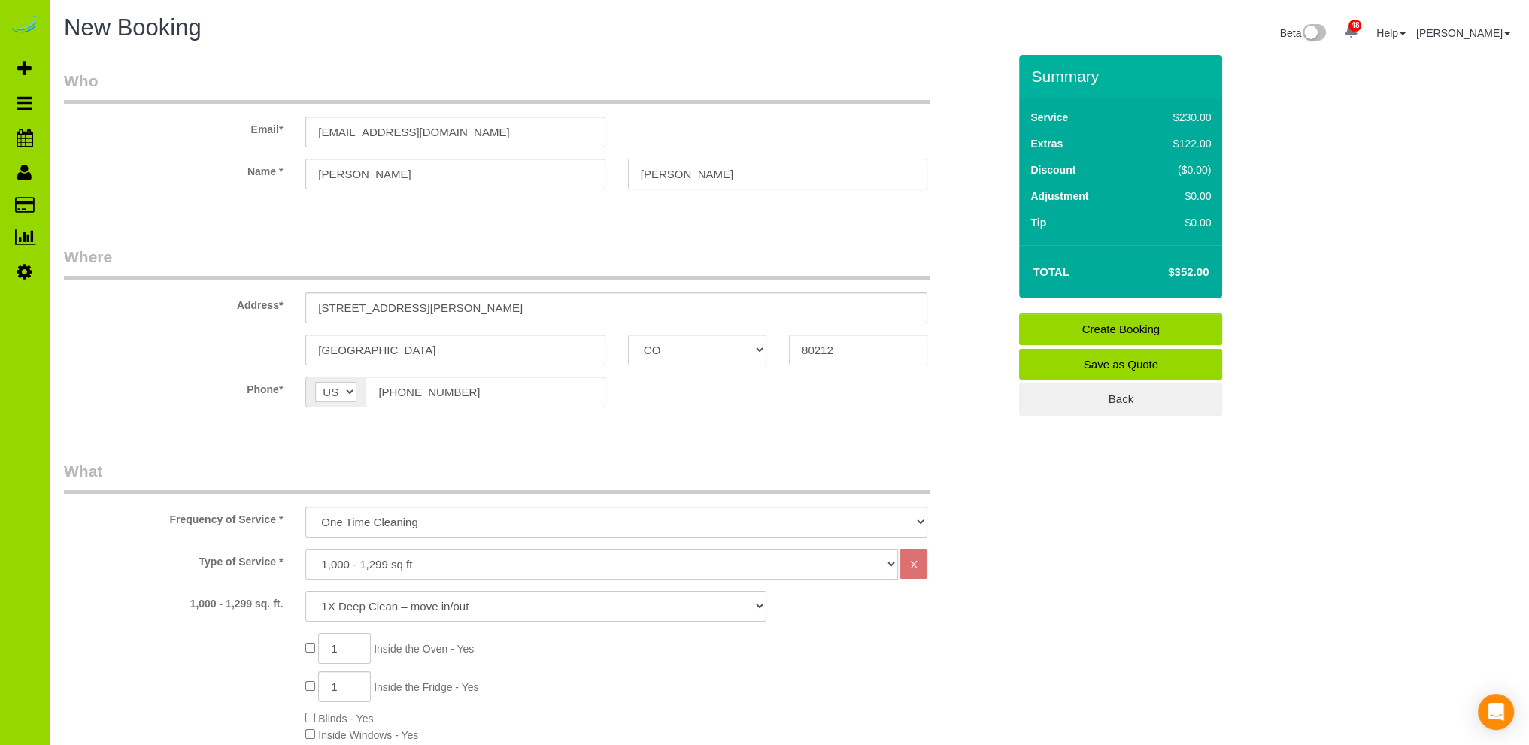
click at [684, 175] on input "[PERSON_NAME]" at bounding box center [777, 174] width 299 height 31
type input "[PERSON_NAME]"
click at [687, 213] on fieldset "Who Email* [EMAIL_ADDRESS][DOMAIN_NAME] Name * [PERSON_NAME]" at bounding box center [536, 143] width 944 height 146
click at [382, 207] on fieldset "Who Email* [EMAIL_ADDRESS][DOMAIN_NAME] Name * [PERSON_NAME]" at bounding box center [536, 143] width 944 height 146
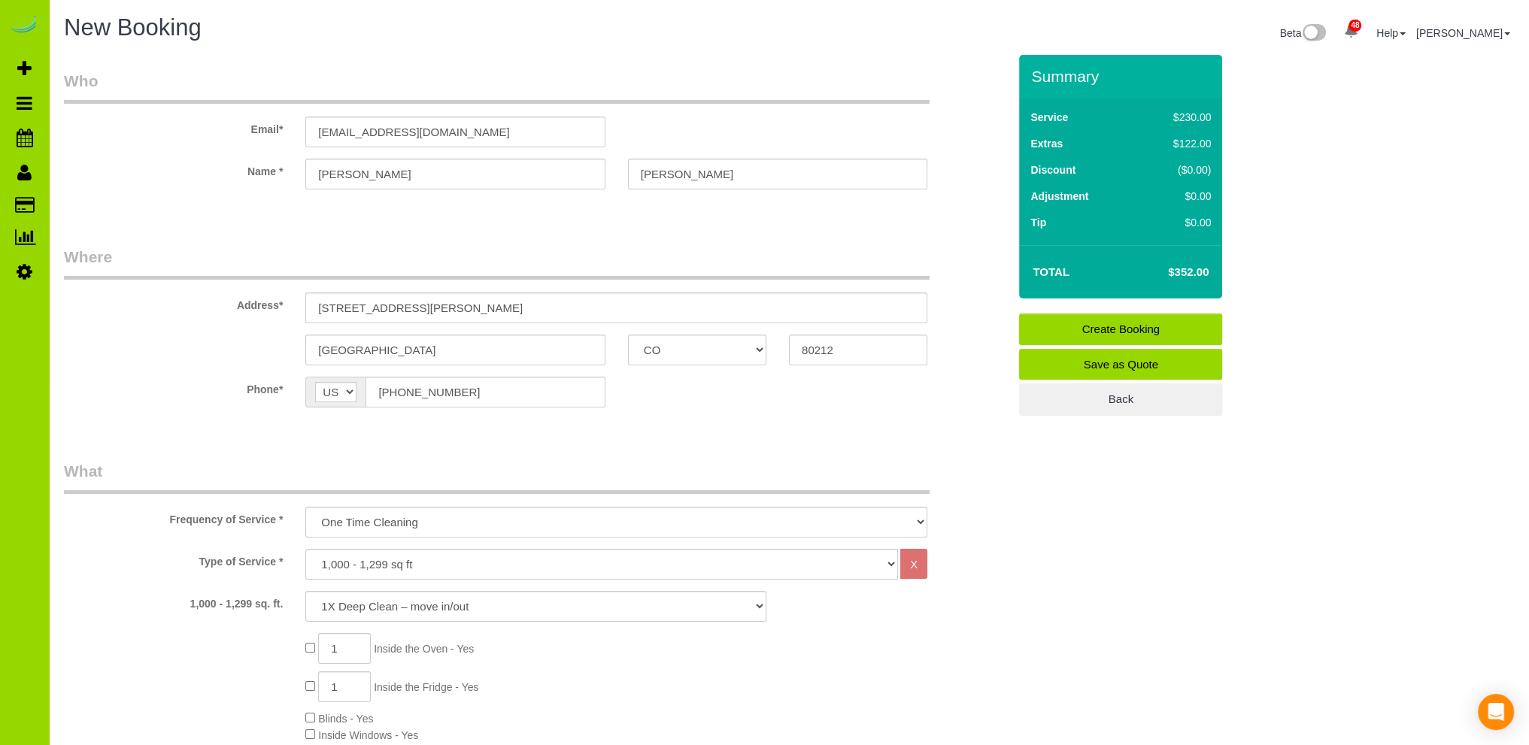
click at [662, 417] on sui-booking-location "Phone* AF AL DZ AD AO AI AQ AG AR AM AW AU AT AZ BS BH BD BB BY BE BZ BJ BM BT …" at bounding box center [536, 398] width 944 height 42
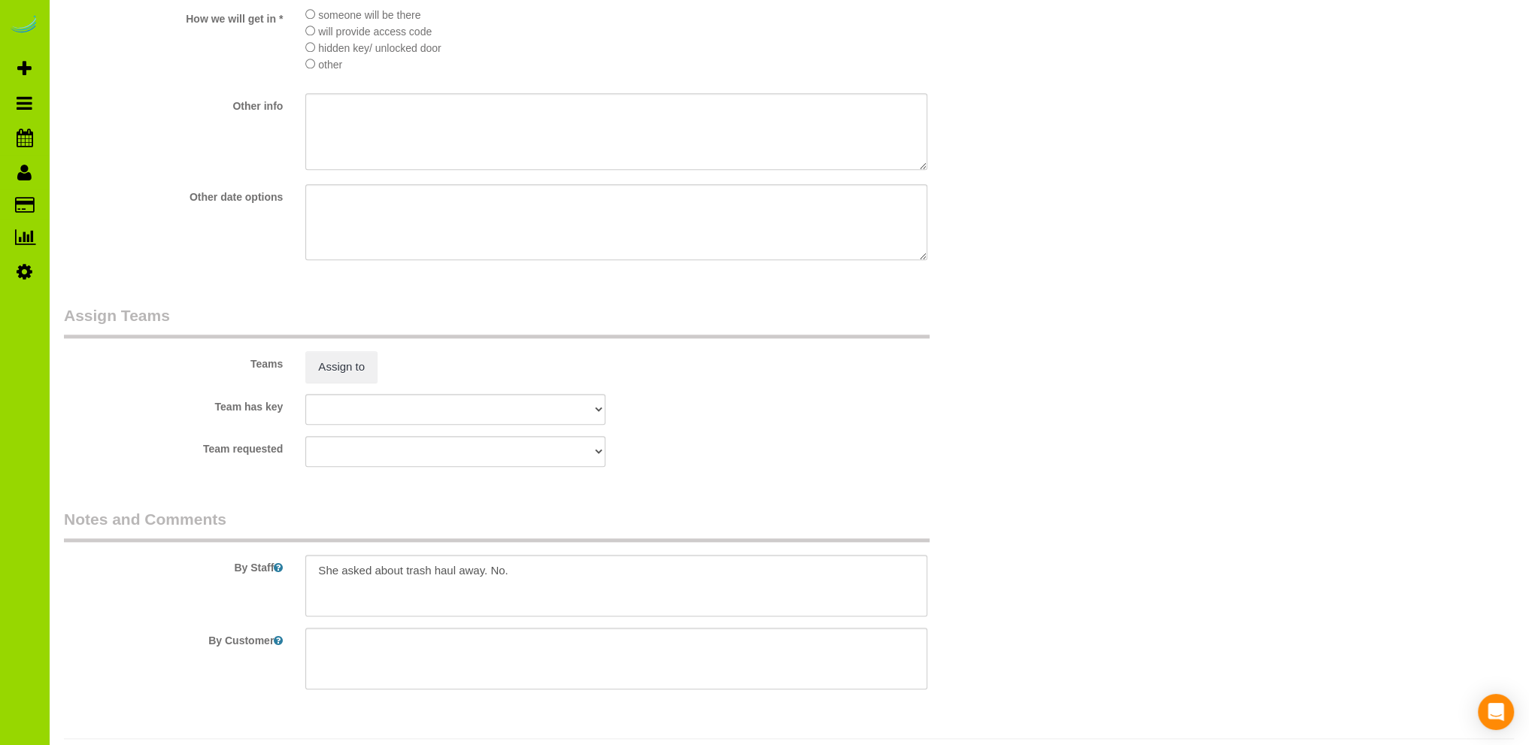
scroll to position [2194, 0]
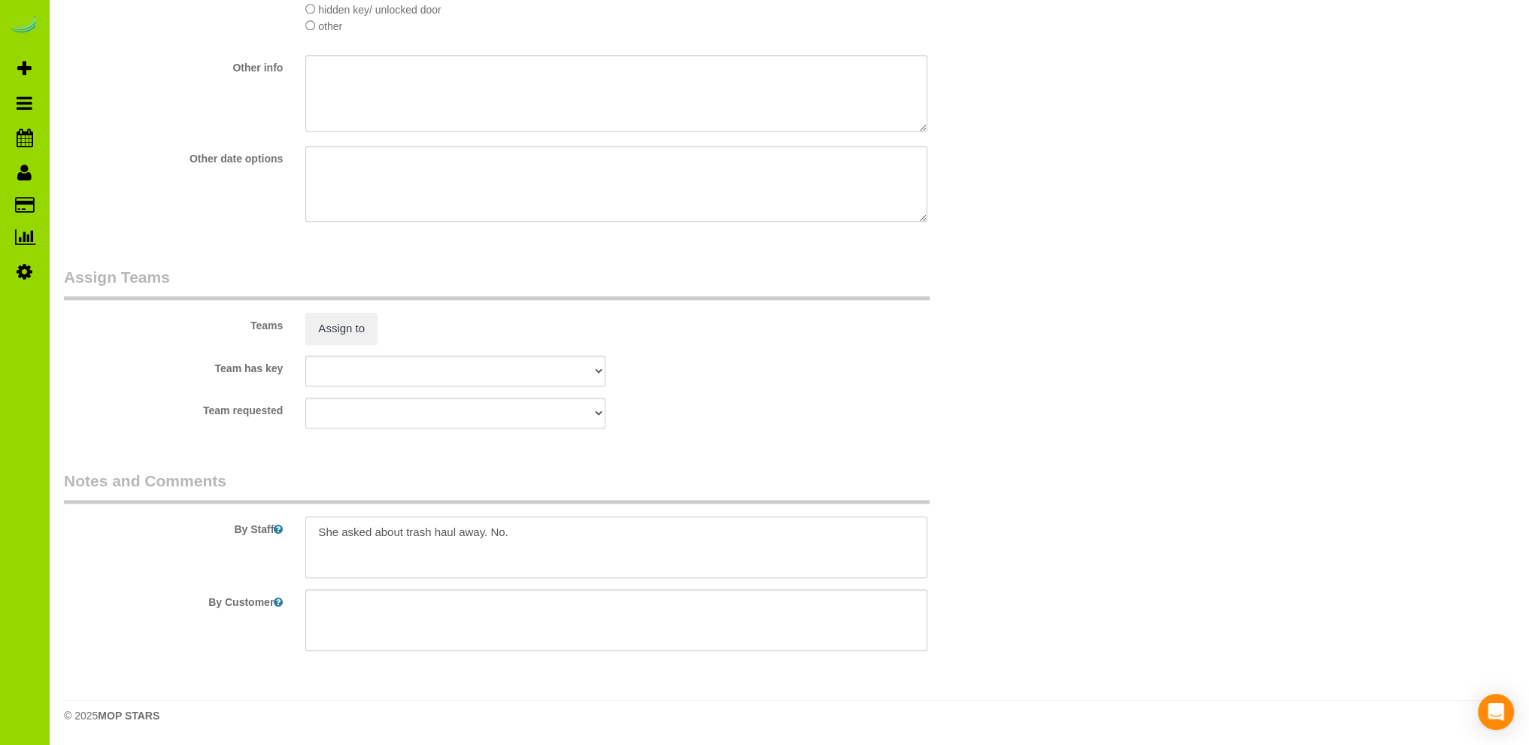
click at [318, 532] on textarea at bounding box center [616, 548] width 622 height 62
click at [318, 529] on textarea at bounding box center [616, 548] width 622 height 62
click at [617, 535] on textarea at bounding box center [616, 548] width 622 height 62
drag, startPoint x: 547, startPoint y: 563, endPoint x: 356, endPoint y: 557, distance: 190.3
click at [356, 557] on textarea at bounding box center [616, 548] width 622 height 62
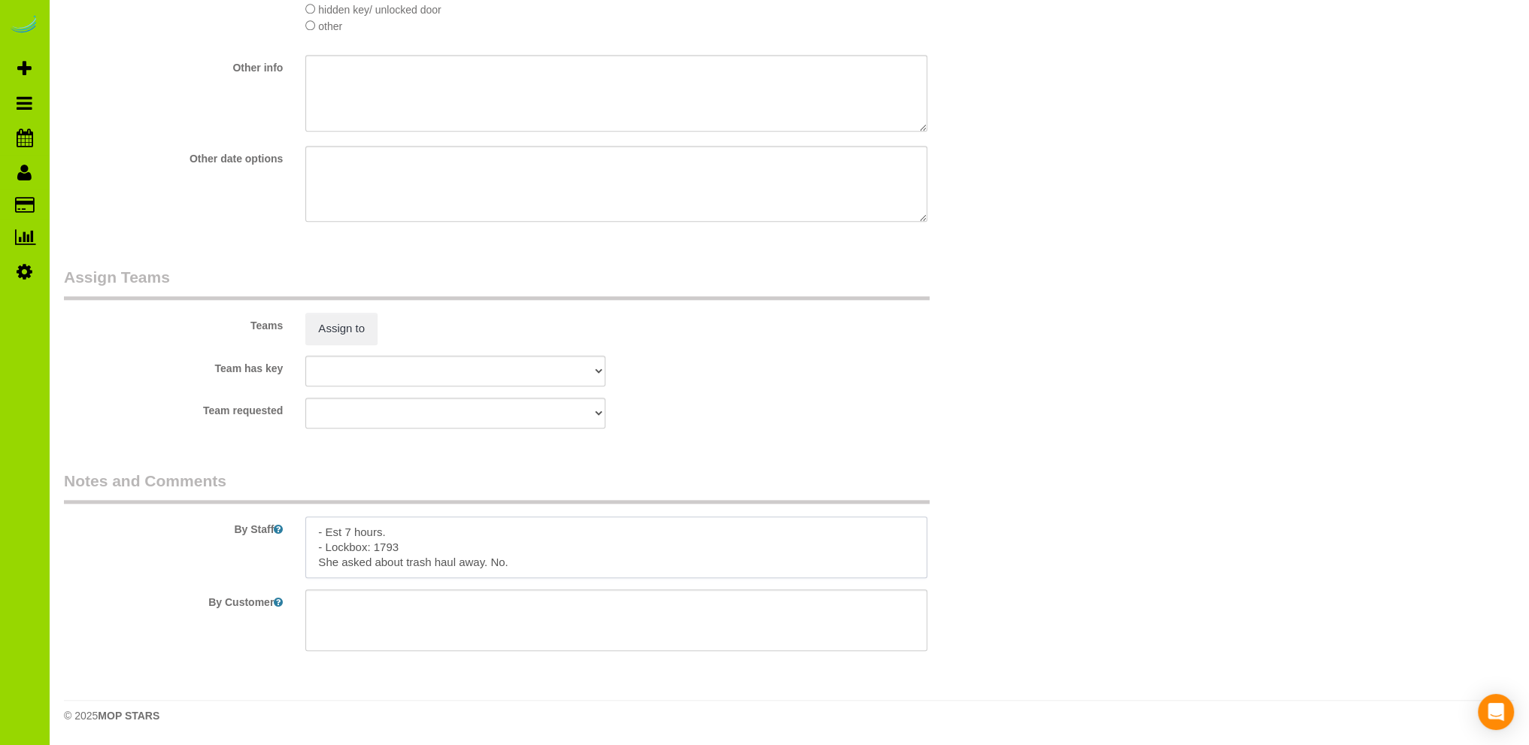
click at [471, 564] on textarea at bounding box center [616, 548] width 622 height 62
drag, startPoint x: 520, startPoint y: 557, endPoint x: 310, endPoint y: 562, distance: 209.9
click at [310, 562] on textarea at bounding box center [616, 548] width 622 height 62
type textarea "- Est 7 hours. - Lockbox: 1793 - There may be a trash haul away company coming …"
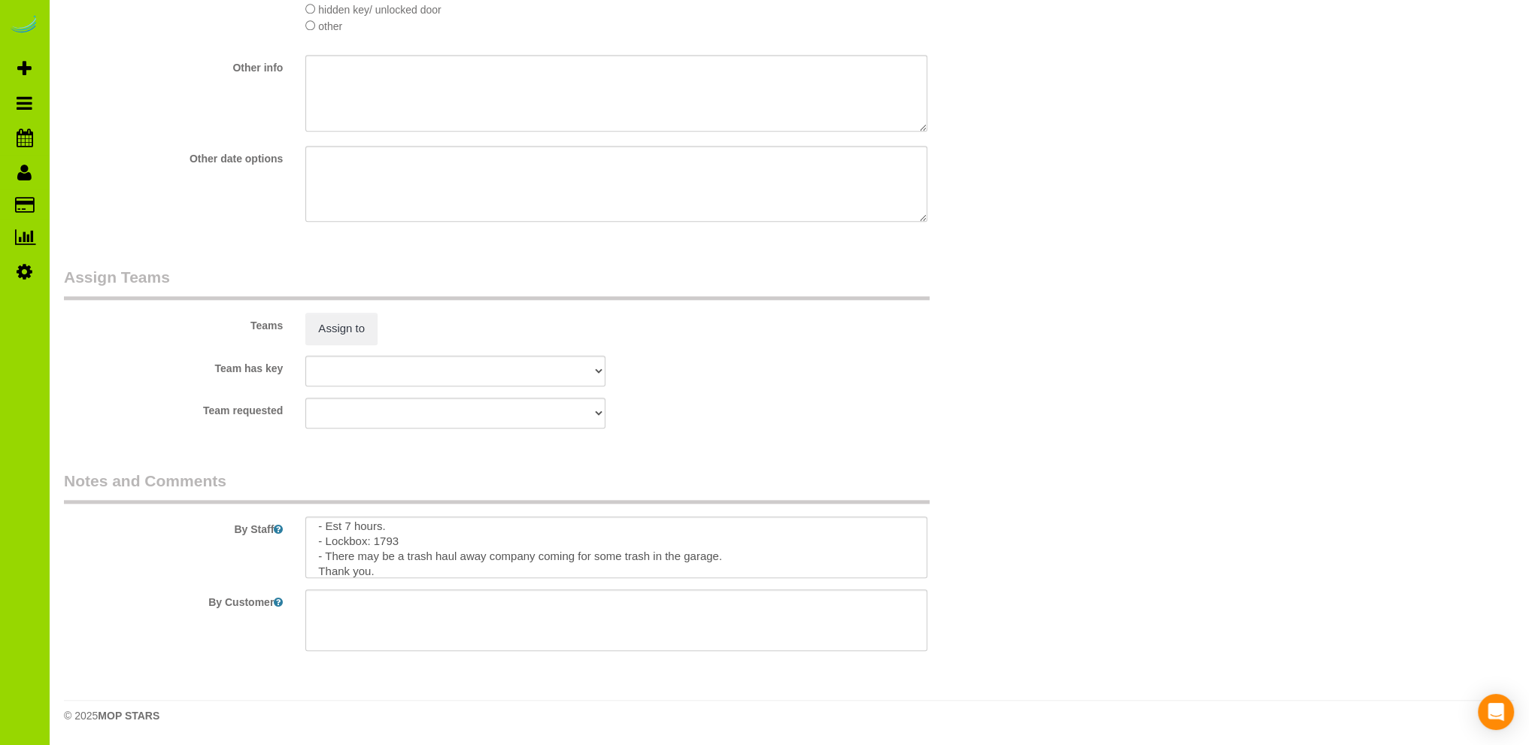
click at [746, 342] on div "Teams Assign to" at bounding box center [536, 305] width 966 height 78
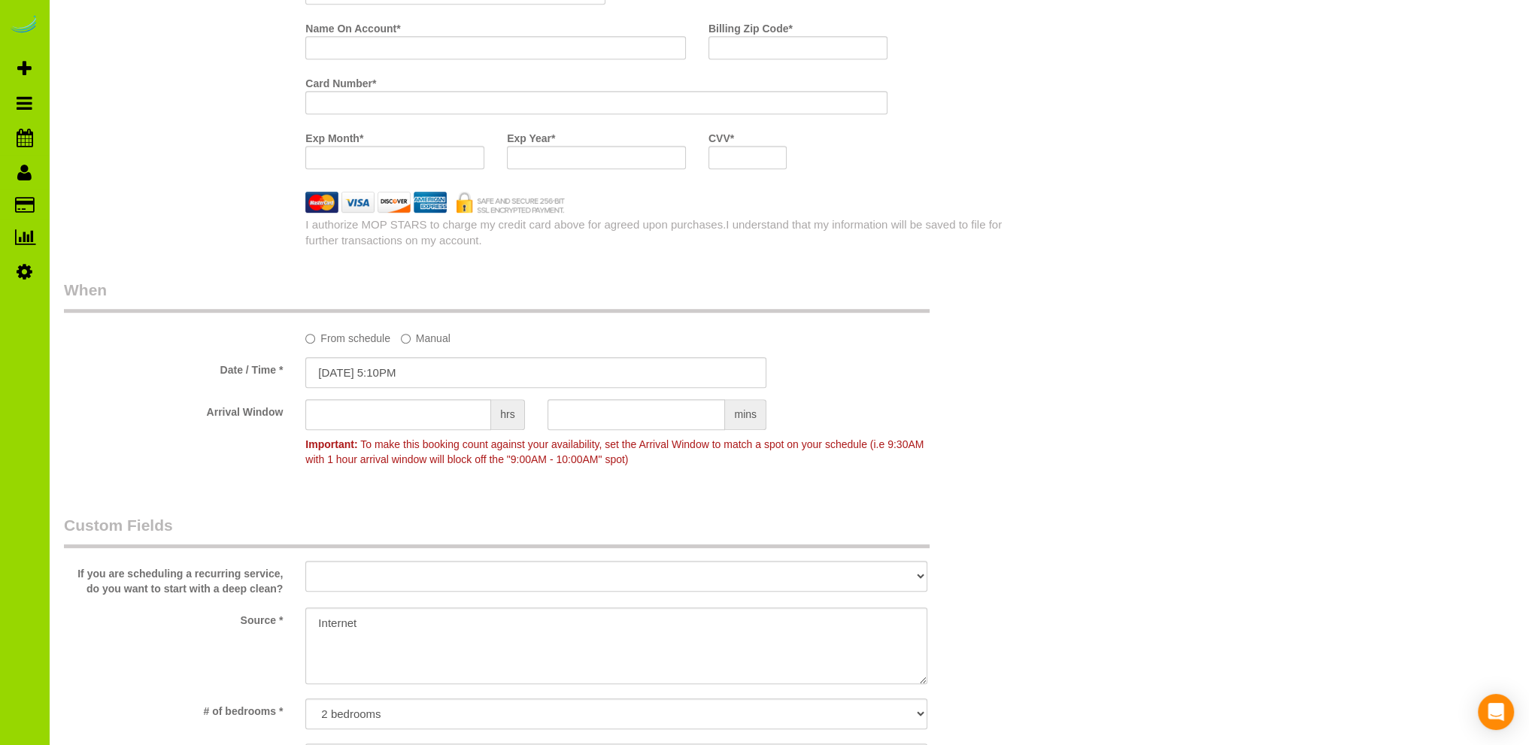
scroll to position [1291, 0]
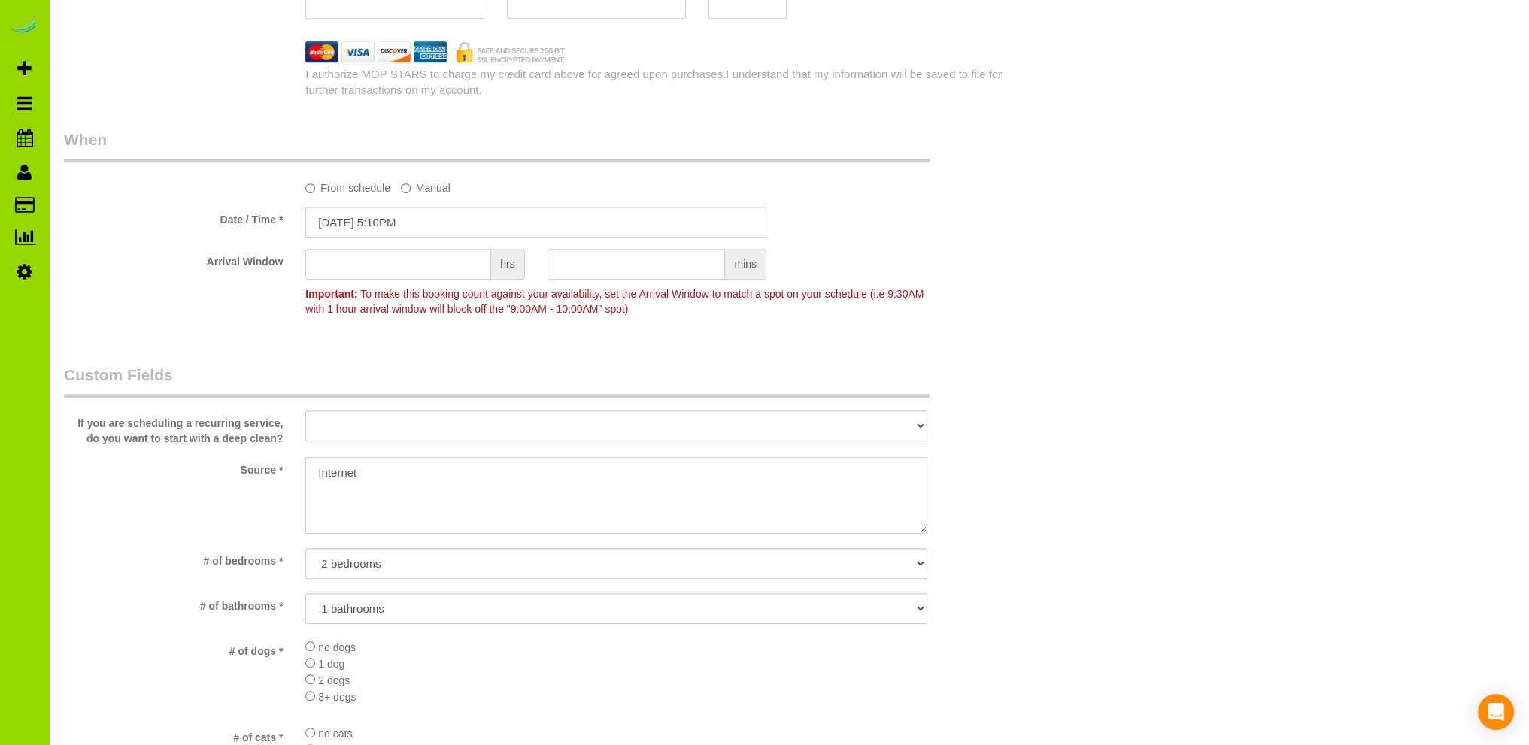
click at [384, 465] on textarea at bounding box center [616, 495] width 622 height 77
type textarea "Internet. Google."
click at [659, 339] on div "Who Email* [EMAIL_ADDRESS][DOMAIN_NAME] Name * [PERSON_NAME] Where Address* [ST…" at bounding box center [536, 177] width 966 height 2827
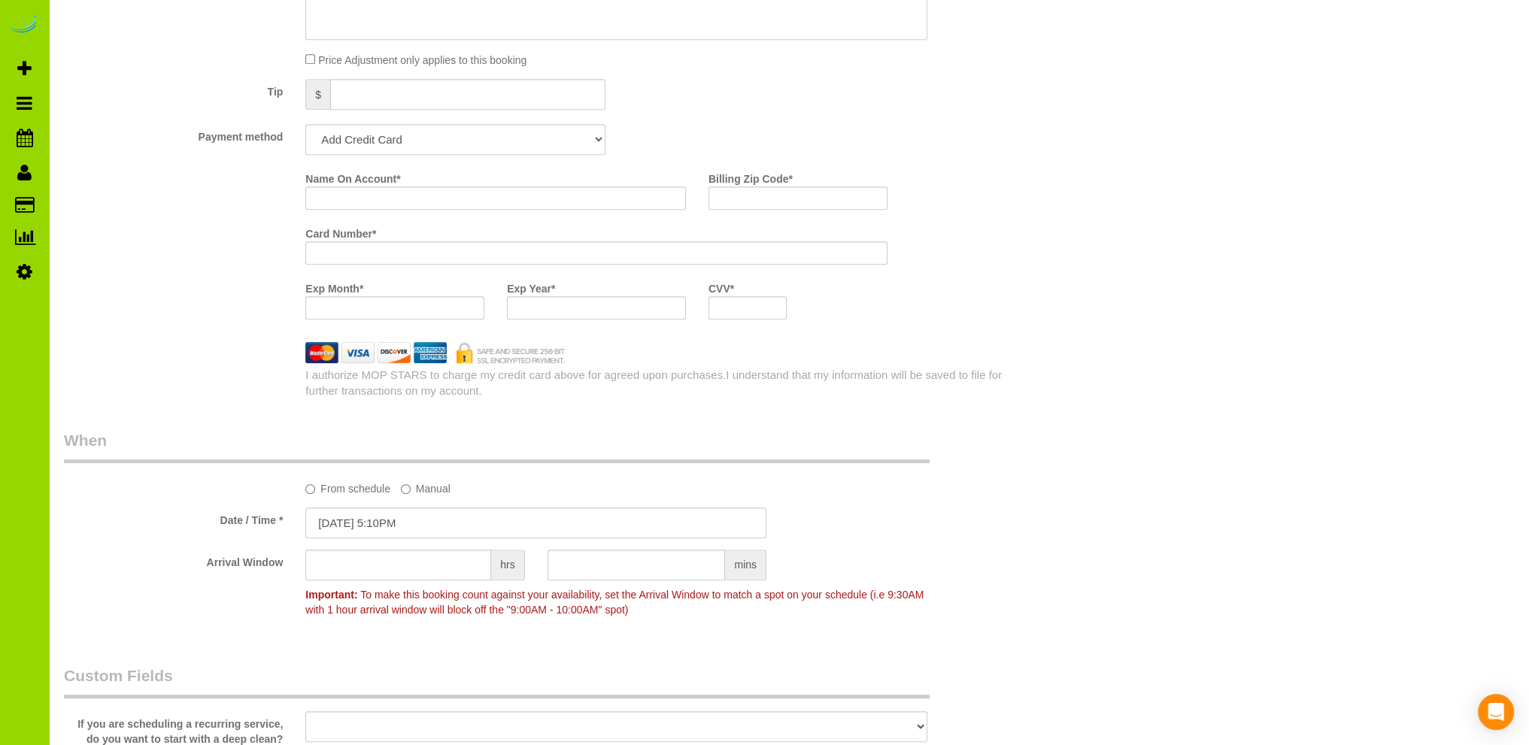
click at [168, 256] on div "Name On Account * Billing Zip Code * Card Number * Exp Month * Exp Year * CVV *" at bounding box center [536, 248] width 966 height 165
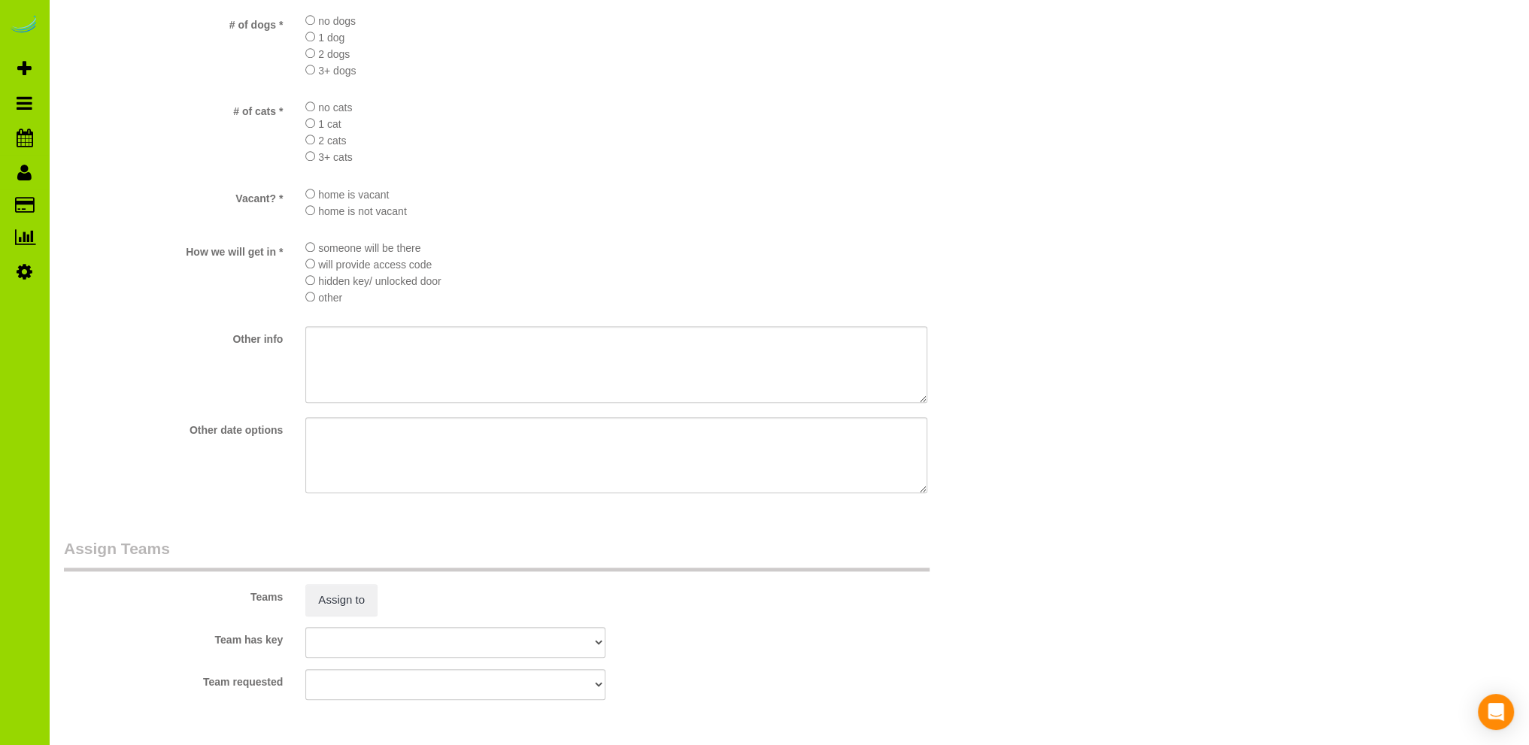
scroll to position [2194, 0]
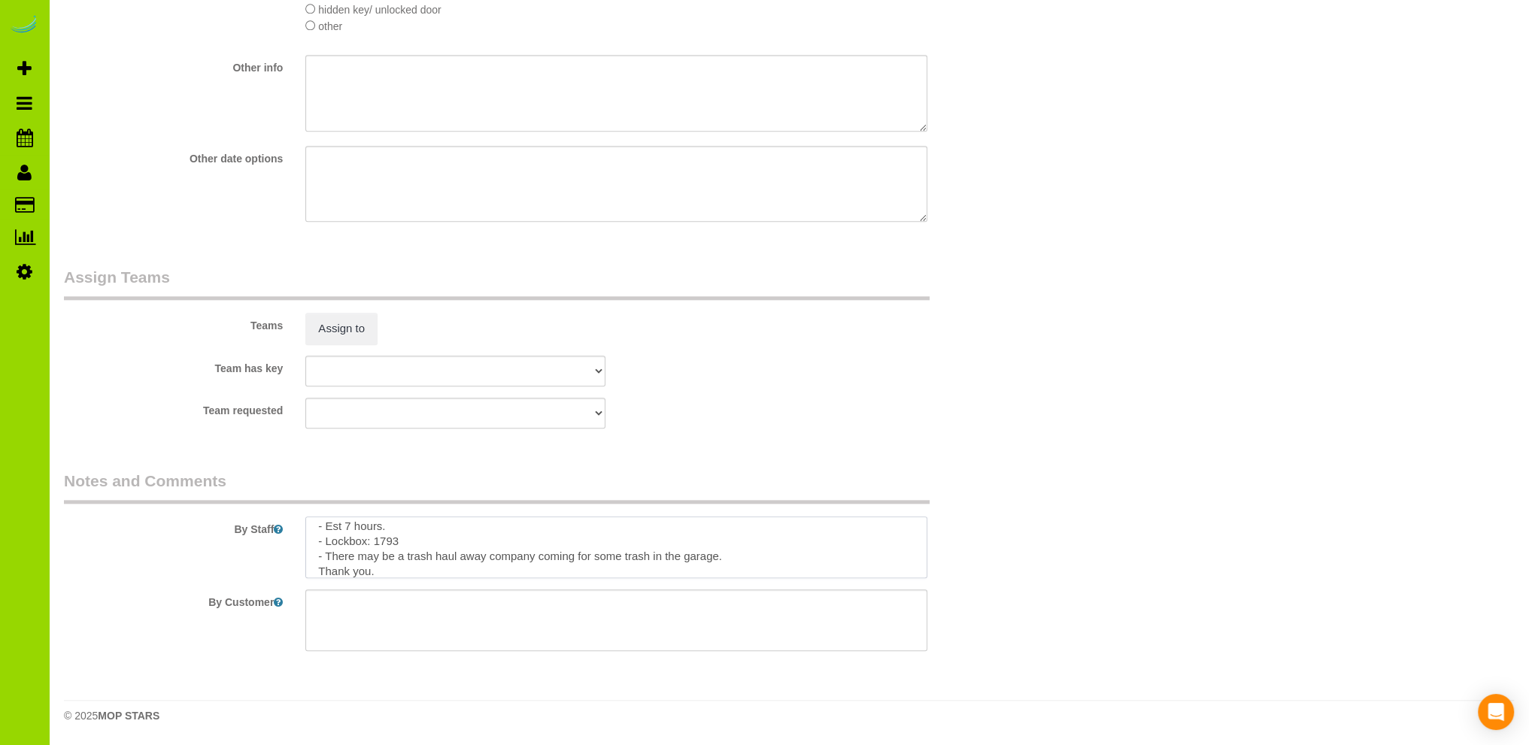
drag, startPoint x: 752, startPoint y: 557, endPoint x: 735, endPoint y: 542, distance: 22.4
click at [751, 557] on textarea at bounding box center [616, 548] width 622 height 62
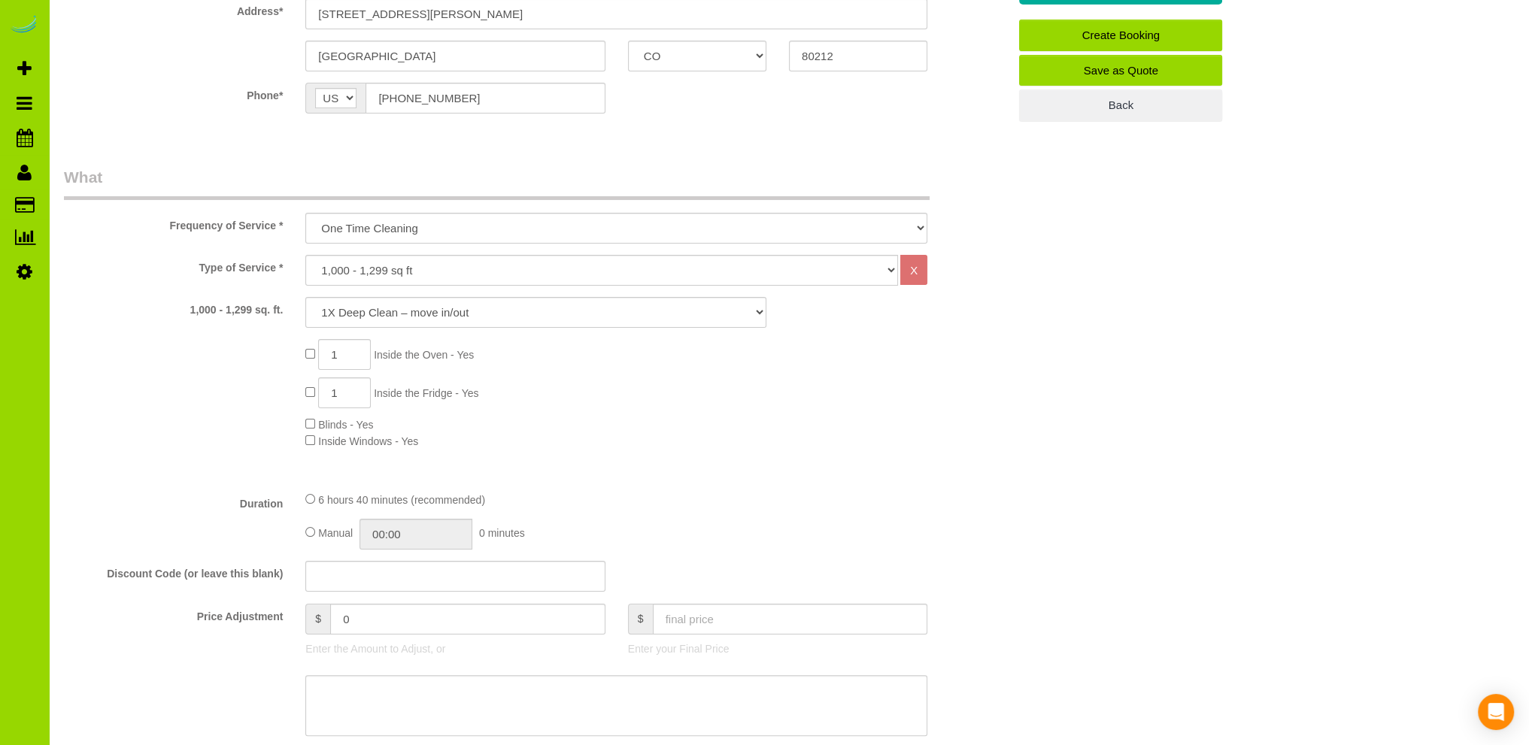
scroll to position [0, 0]
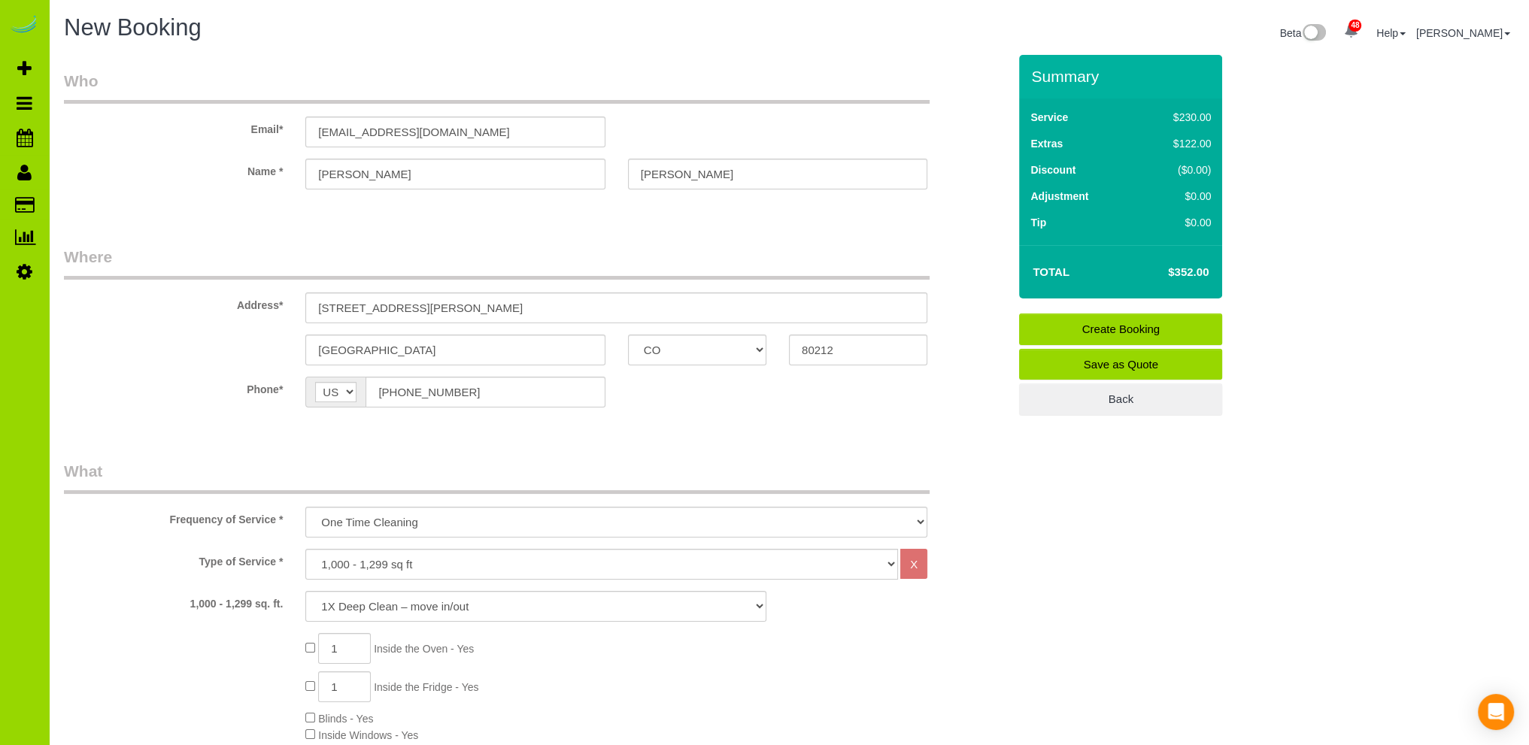
type textarea "- Est 7 hours. - Lockbox: 1793 - There may be a trash haul away company coming …"
drag, startPoint x: 729, startPoint y: 174, endPoint x: 584, endPoint y: 157, distance: 146.8
click at [584, 157] on sui-booking-customer "Email* [EMAIL_ADDRESS][DOMAIN_NAME] Name * [PERSON_NAME]" at bounding box center [536, 137] width 944 height 135
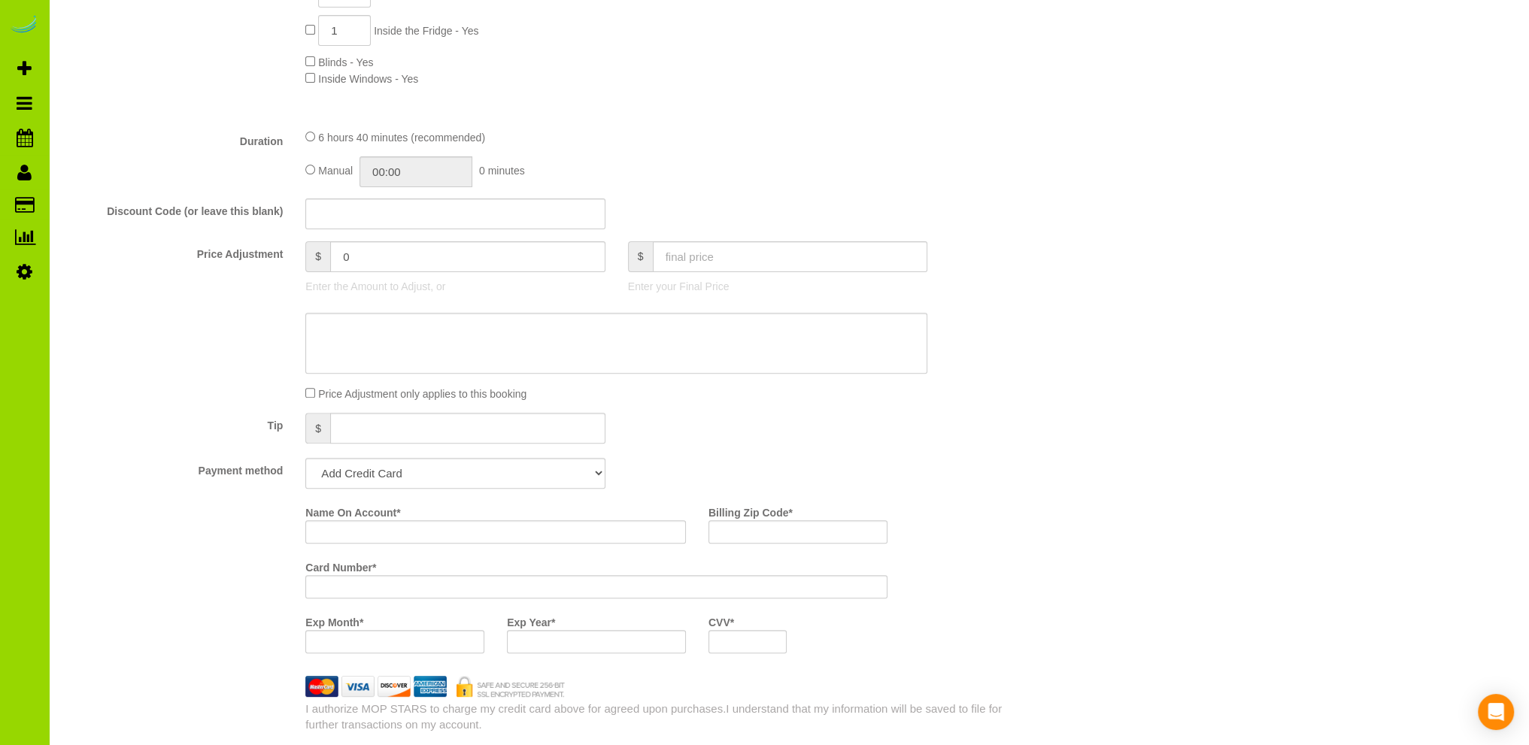
scroll to position [752, 0]
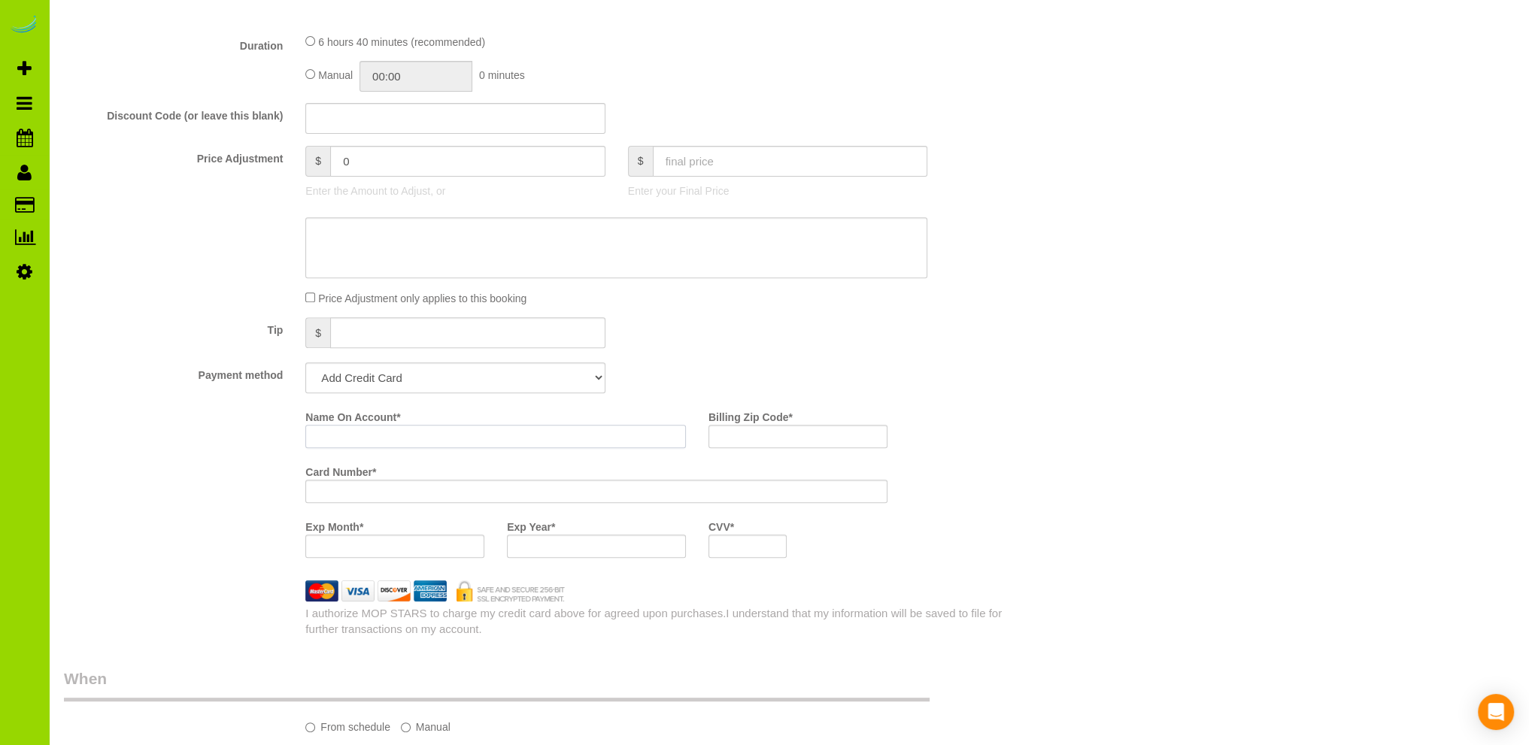
click at [383, 432] on input "Name On Account *" at bounding box center [495, 436] width 381 height 23
paste input "[PERSON_NAME]"
click at [315, 435] on input "[PERSON_NAME]" at bounding box center [495, 436] width 381 height 23
click at [329, 435] on input "[PERSON_NAME]" at bounding box center [495, 436] width 381 height 23
type input "[PERSON_NAME]"
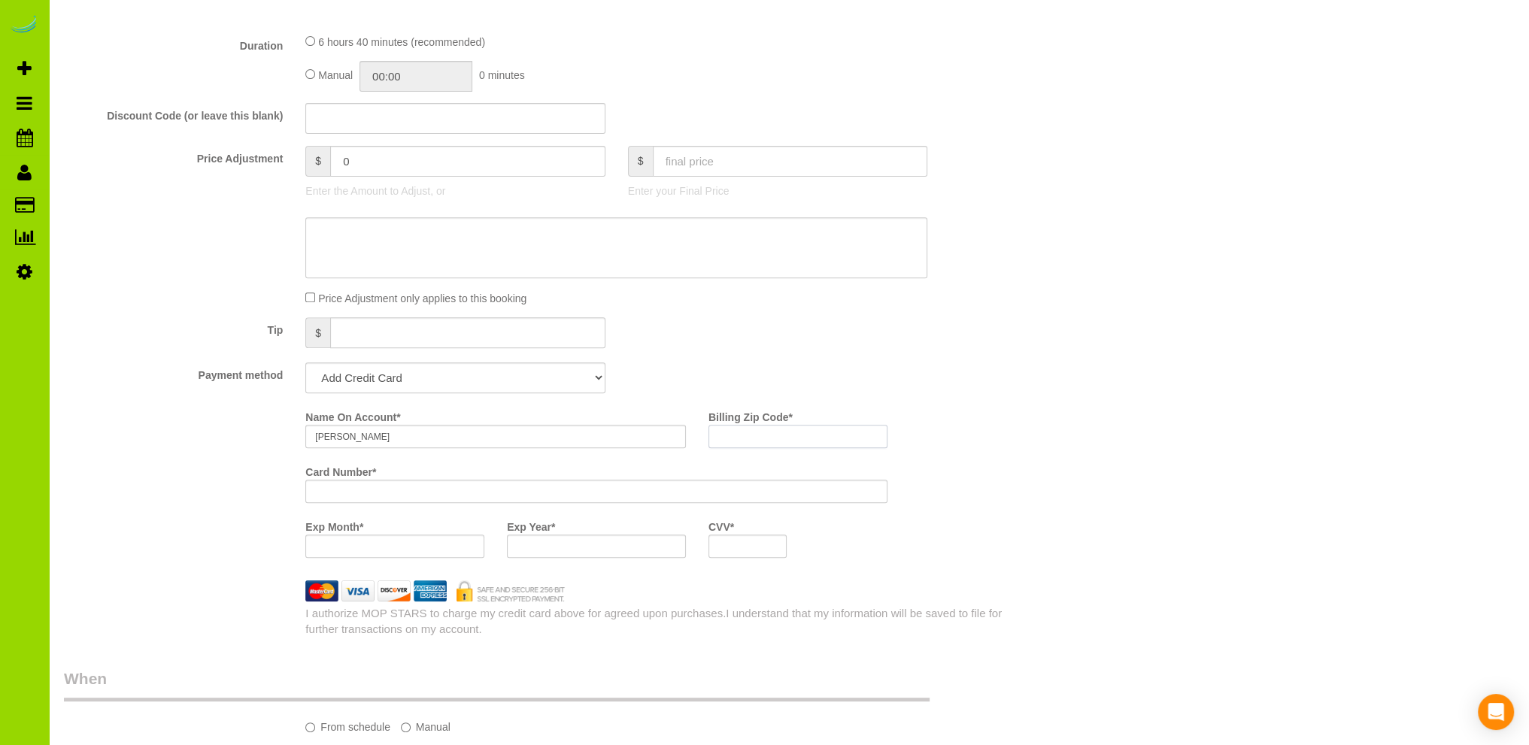
click at [739, 432] on input "Billing Zip Code *" at bounding box center [797, 436] width 179 height 23
type input "80212"
click at [1114, 529] on div "Who Email* [EMAIL_ADDRESS][DOMAIN_NAME] Name * [PERSON_NAME] Where Address* [ST…" at bounding box center [789, 716] width 1450 height 2827
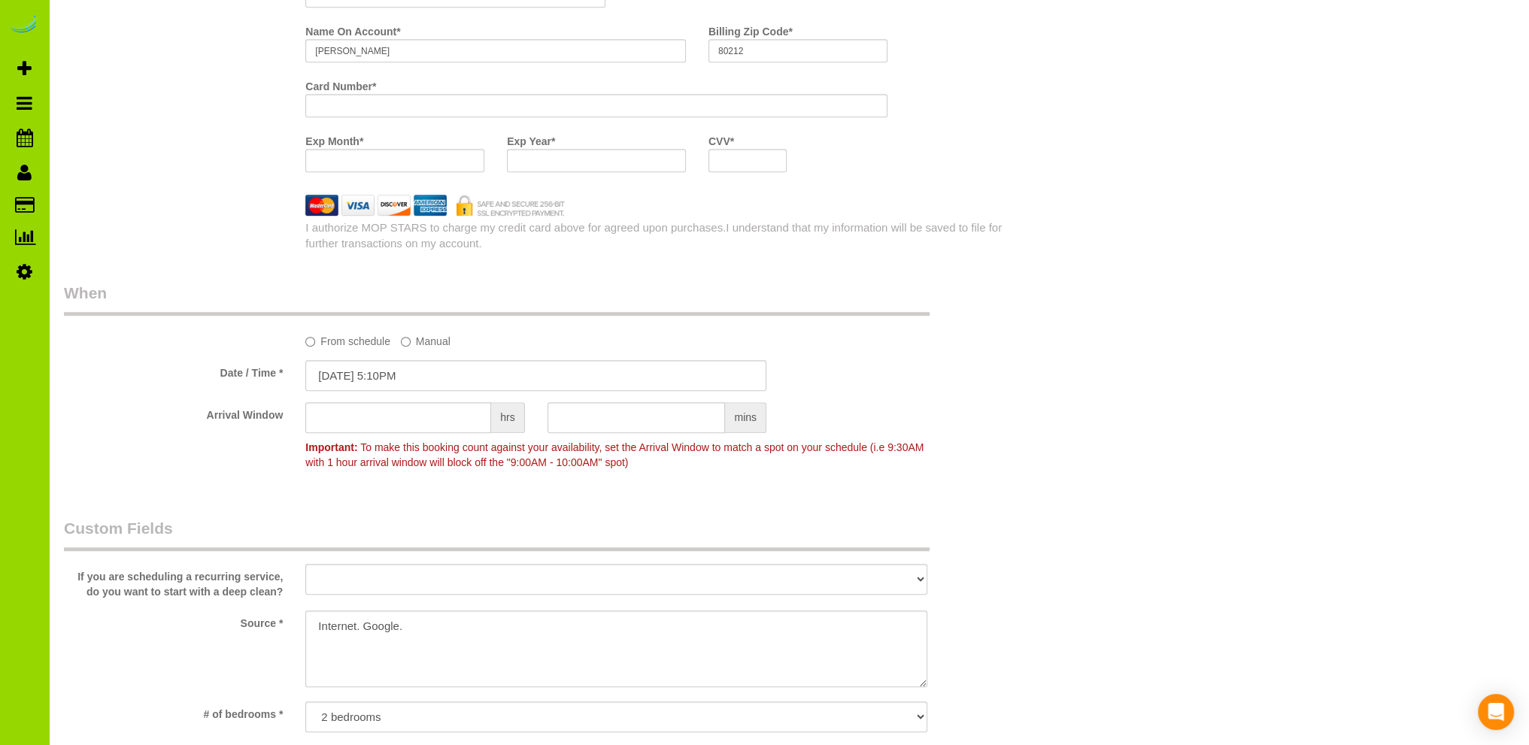
scroll to position [1203, 0]
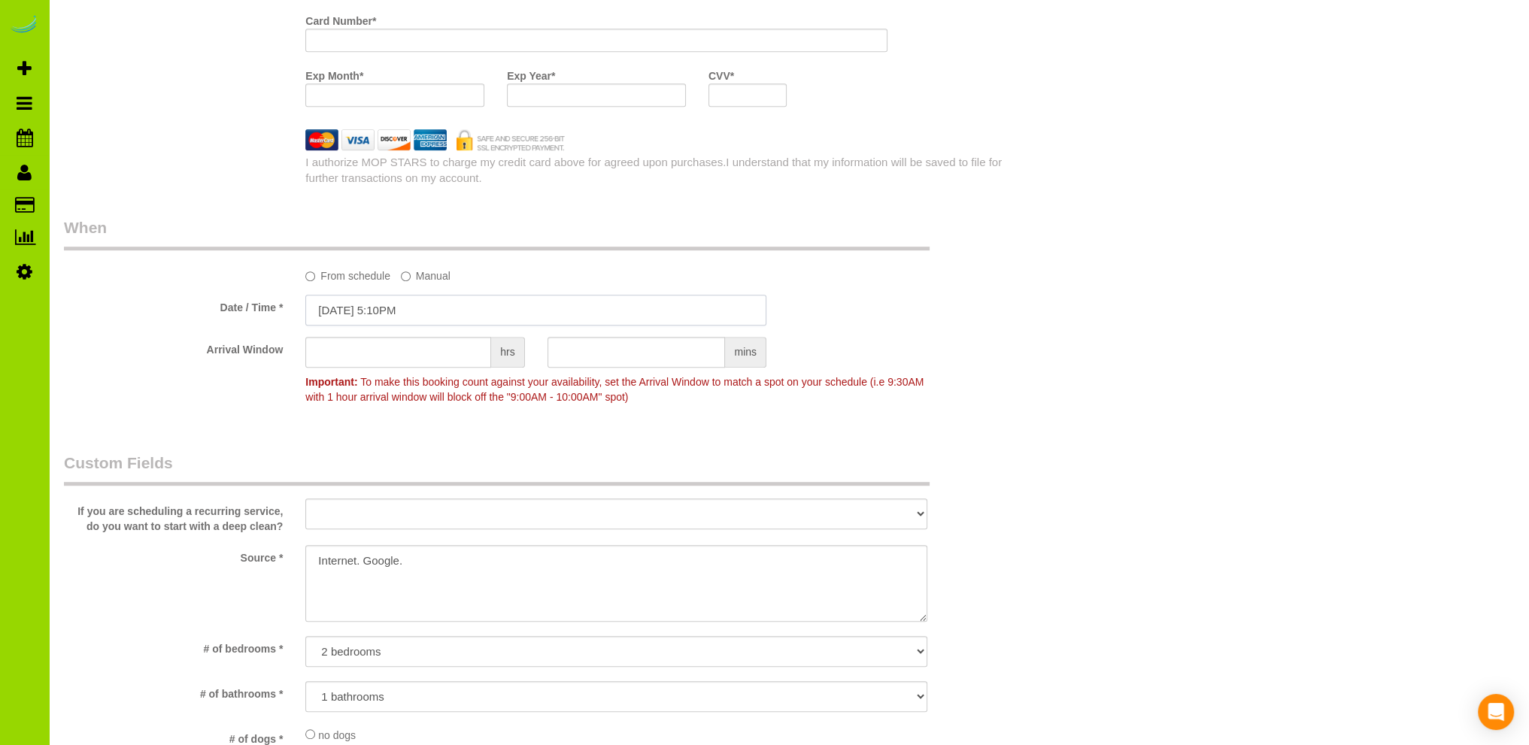
click at [369, 306] on input "[DATE] 5:10PM" at bounding box center [535, 310] width 461 height 31
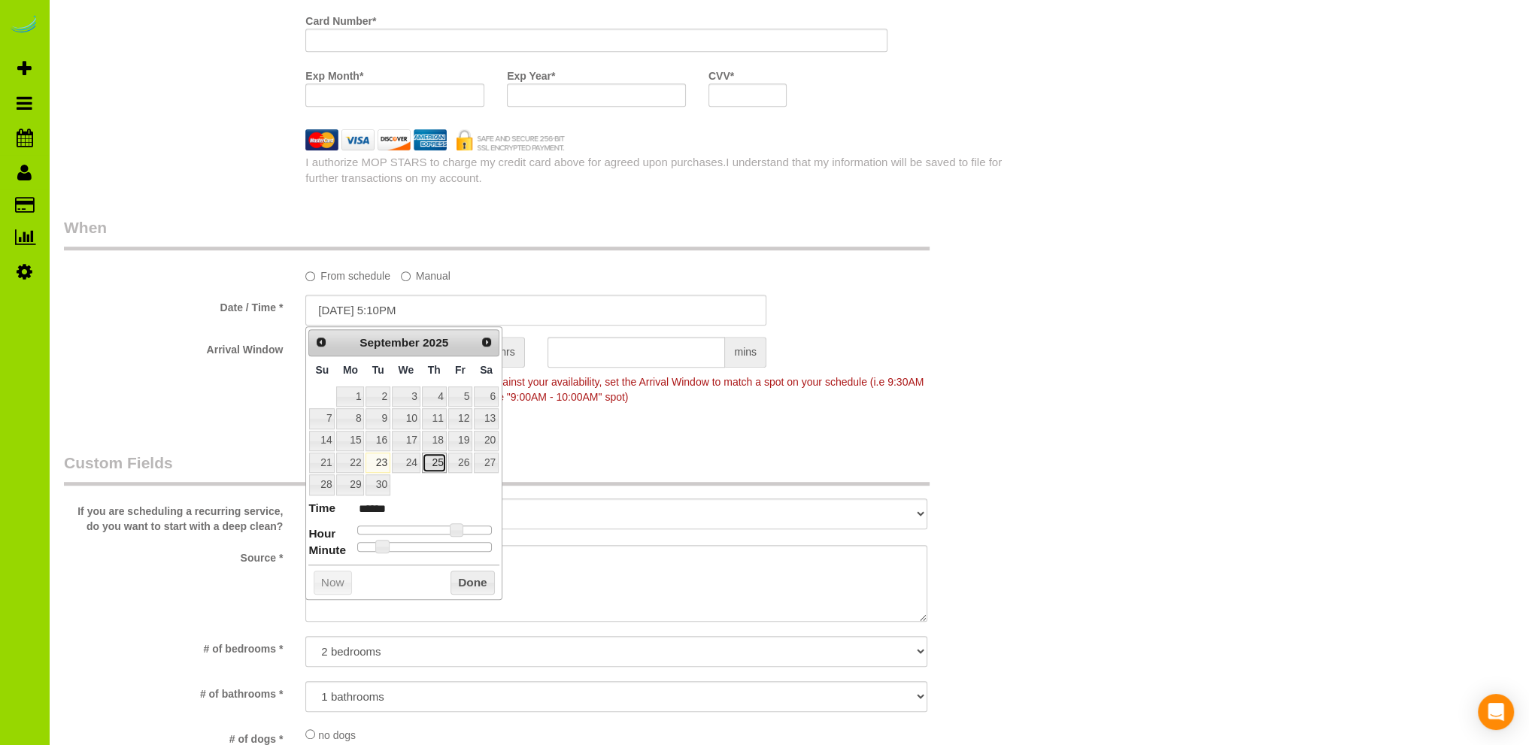
click at [438, 463] on link "25" at bounding box center [434, 463] width 25 height 20
type input "[DATE] 4:10PM"
type input "******"
type input "[DATE] 3:10PM"
type input "******"
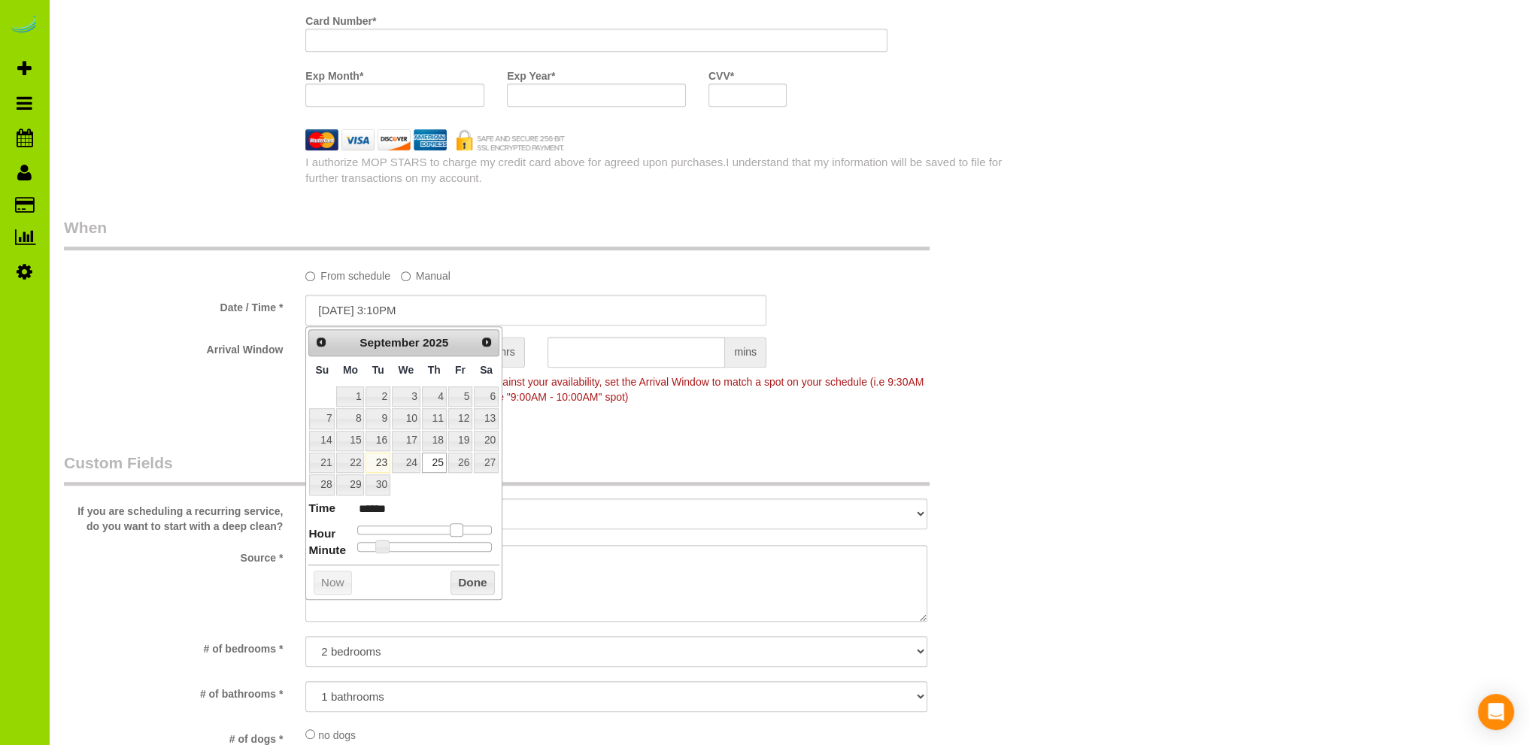
type input "[DATE] 2:10PM"
type input "******"
type input "[DATE] 1:10PM"
type input "******"
type input "[DATE] 12:10PM"
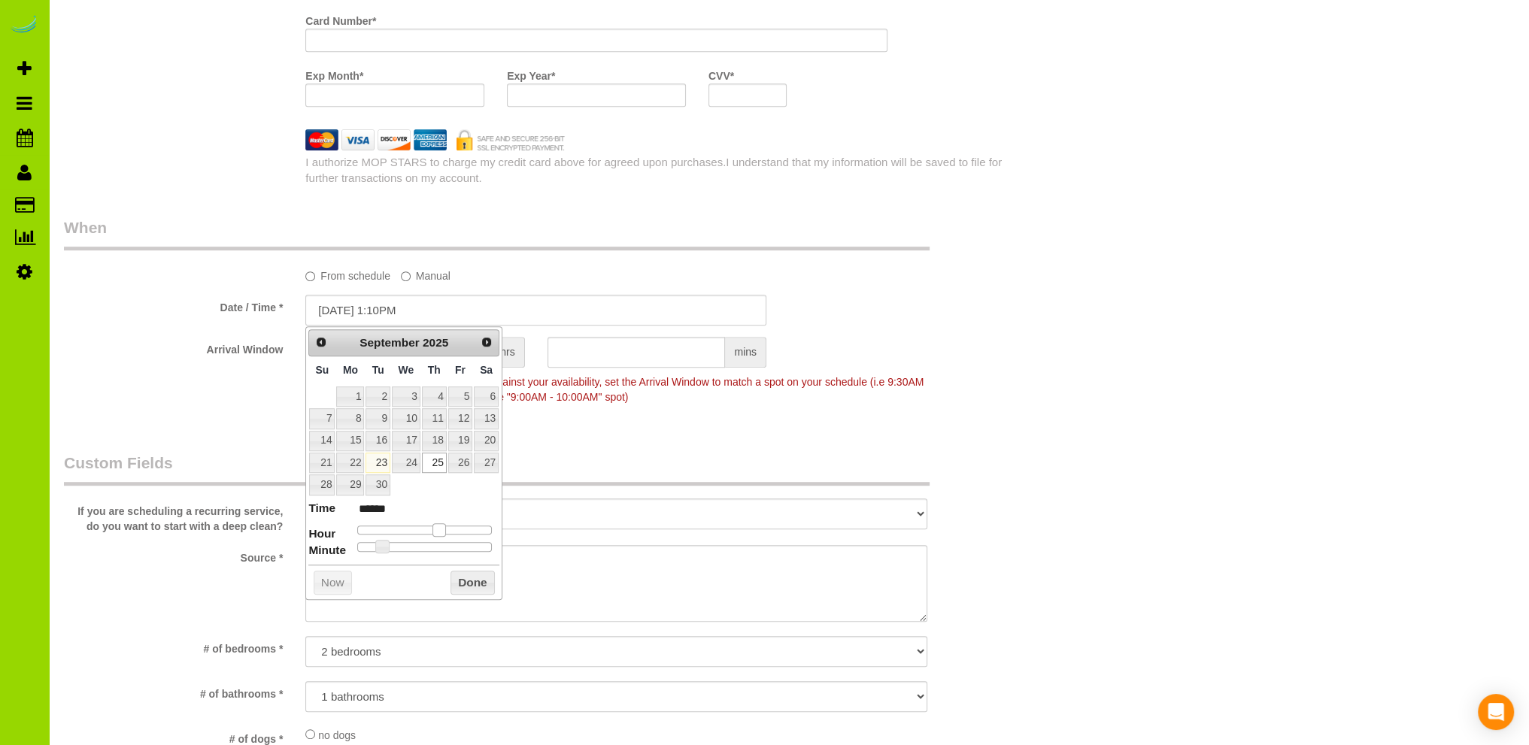
type input "*******"
type input "[DATE] 11:10AM"
type input "*******"
type input "[DATE] 10:10AM"
type input "*******"
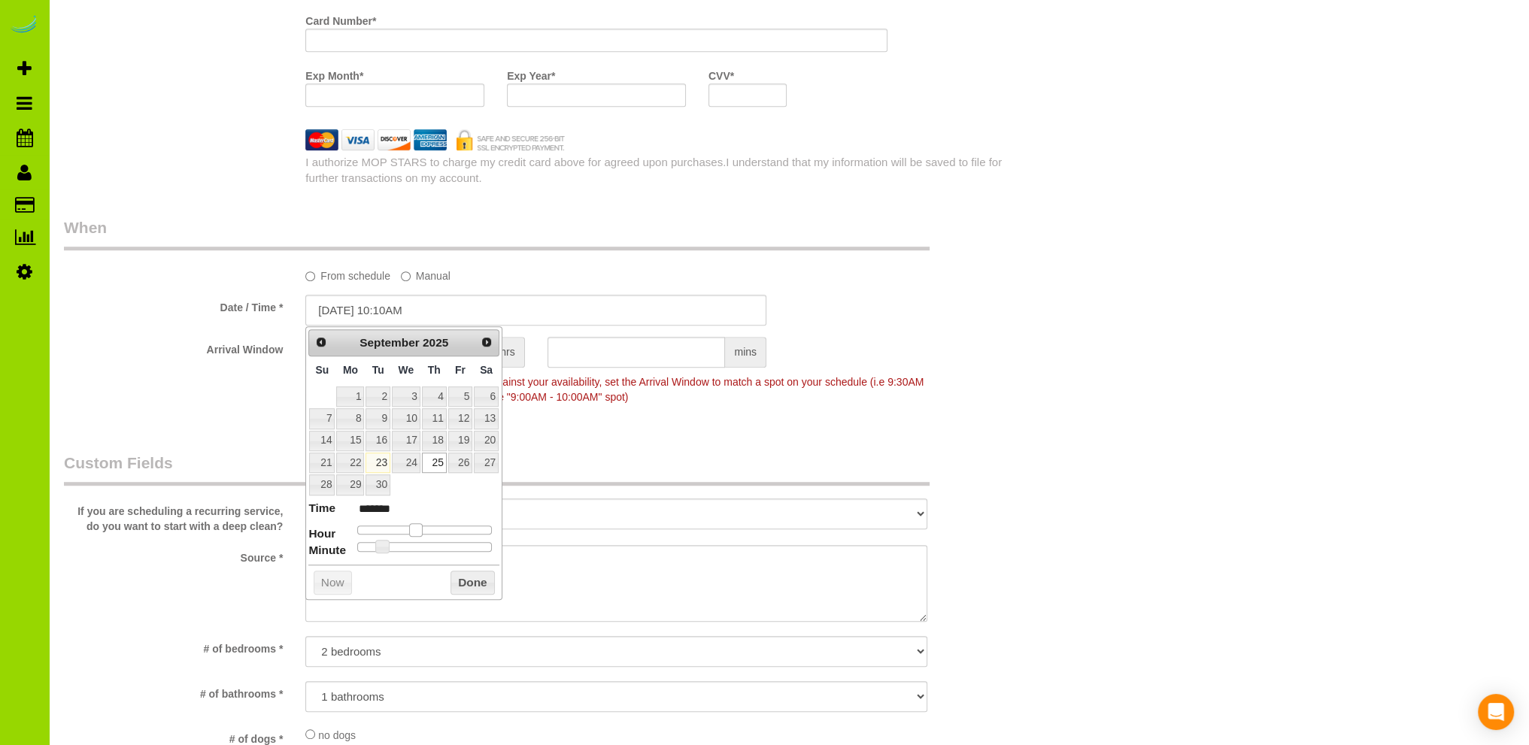
type input "[DATE] 9:10AM"
type input "******"
type input "[DATE] 8:10AM"
type input "******"
type input "[DATE] 7:10AM"
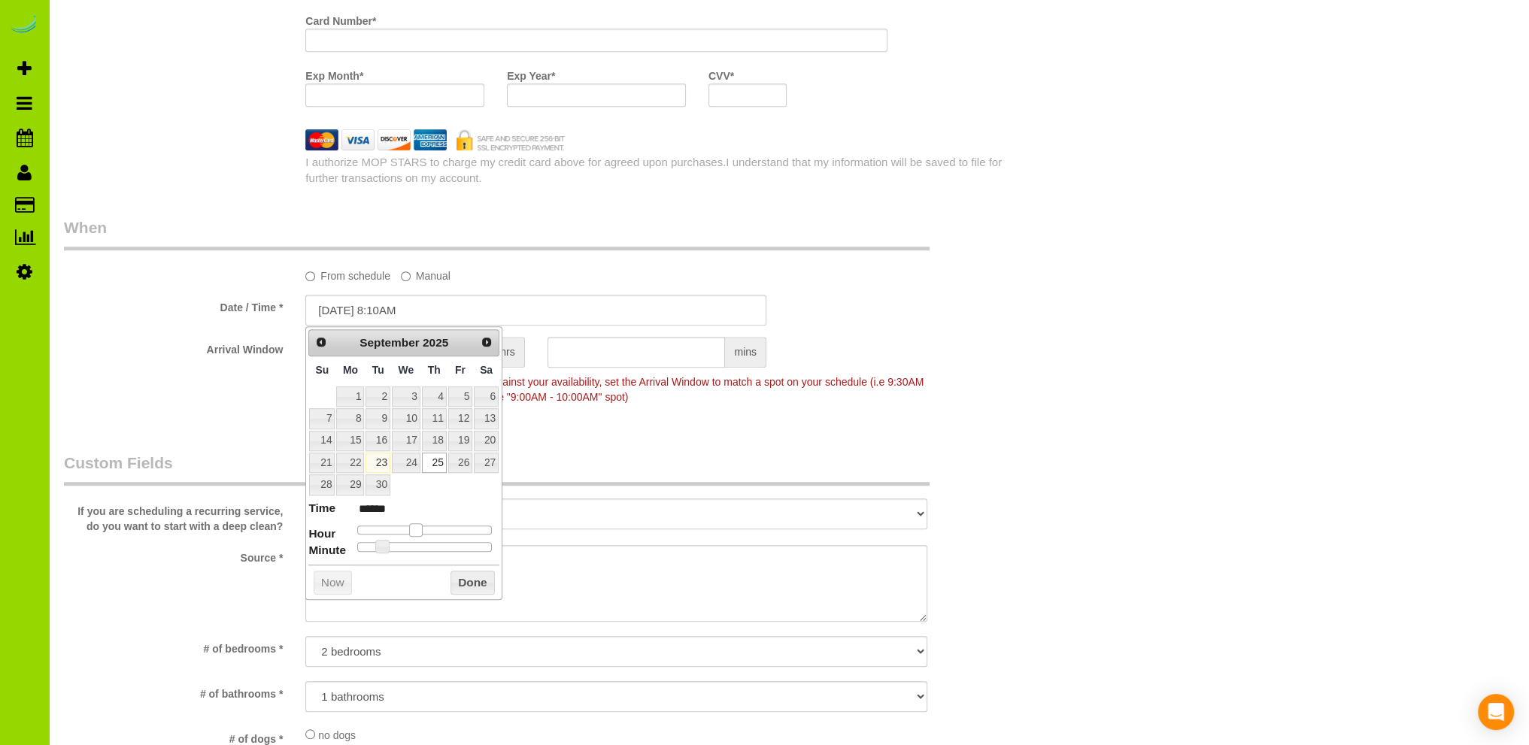
type input "******"
type input "[DATE] 6:10AM"
type input "******"
type input "[DATE] 5:10AM"
type input "******"
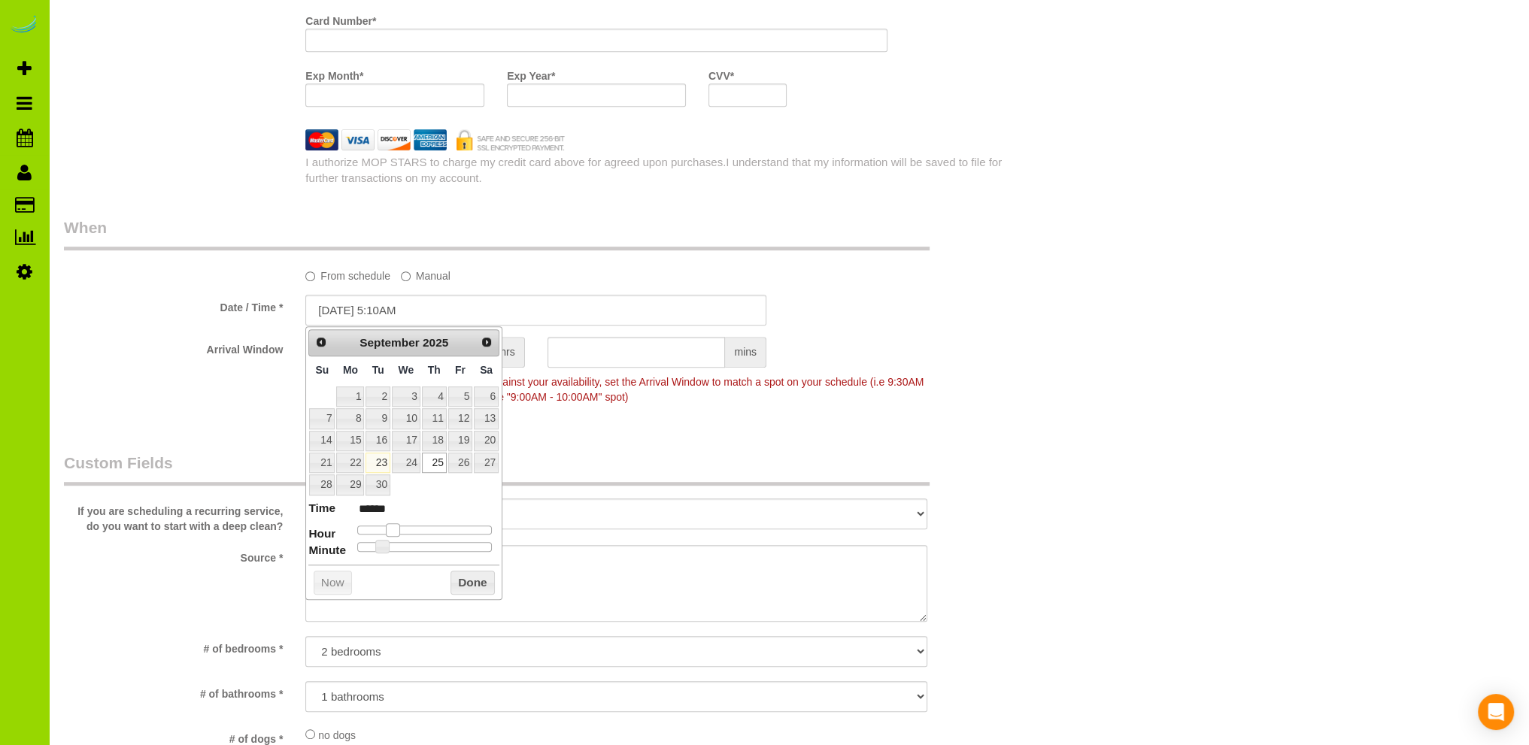
type input "[DATE] 4:10AM"
type input "******"
type input "[DATE] 5:10AM"
type input "******"
type input "[DATE] 6:10AM"
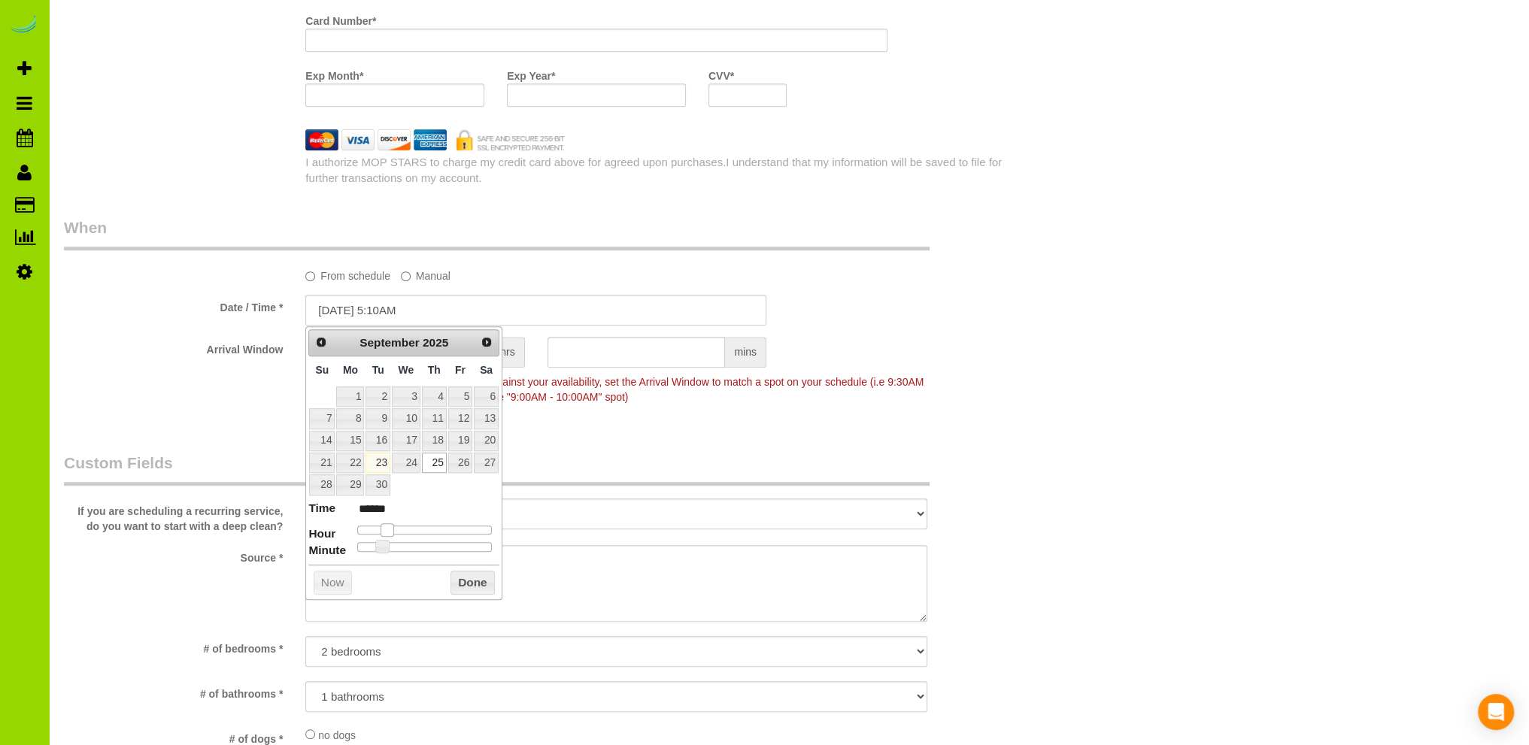
type input "******"
type input "[DATE] 7:10AM"
type input "******"
type input "[DATE] 8:10AM"
type input "******"
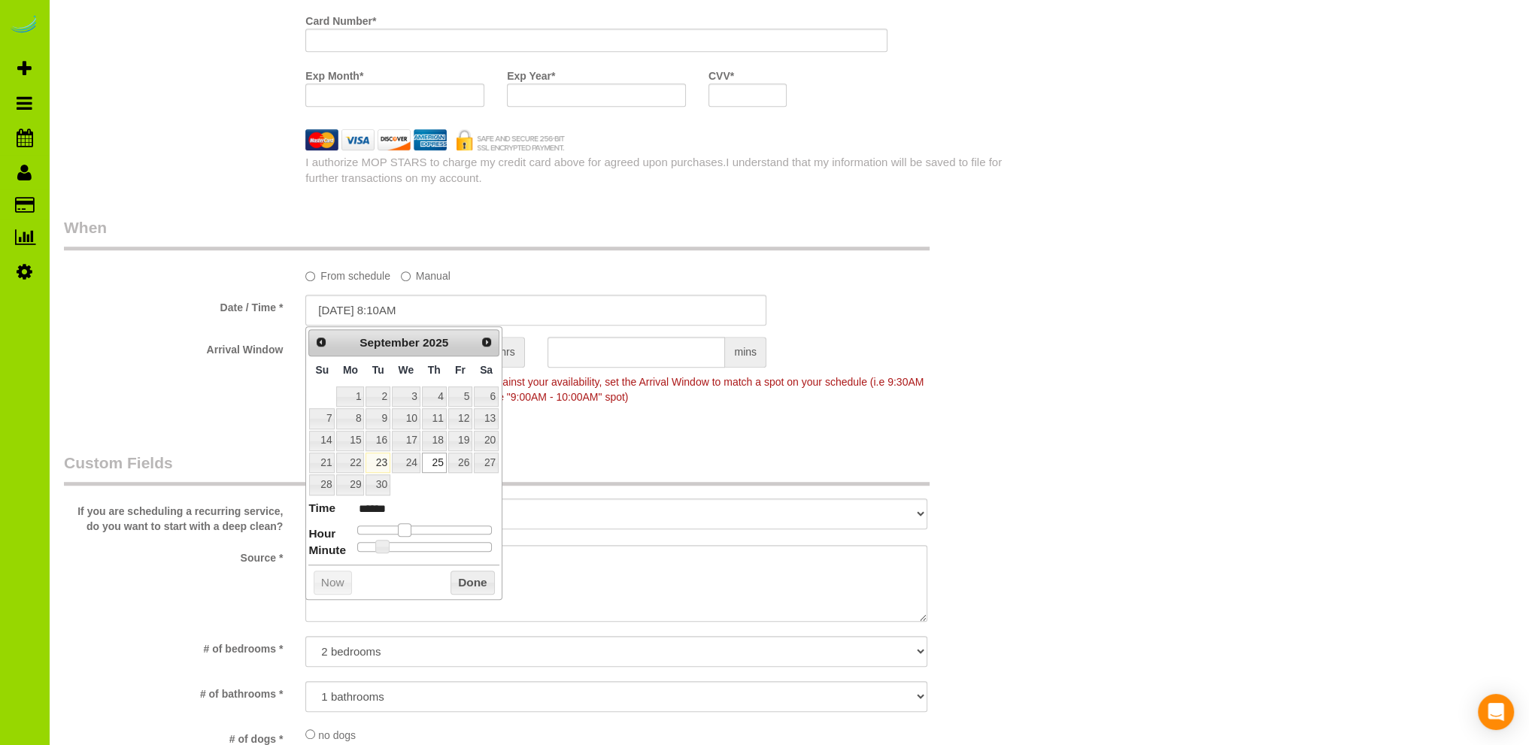
drag, startPoint x: 452, startPoint y: 526, endPoint x: 402, endPoint y: 529, distance: 49.7
click at [402, 529] on span at bounding box center [405, 530] width 14 height 14
type input "[DATE] 8:05AM"
type input "******"
type input "[DATE] 8:00AM"
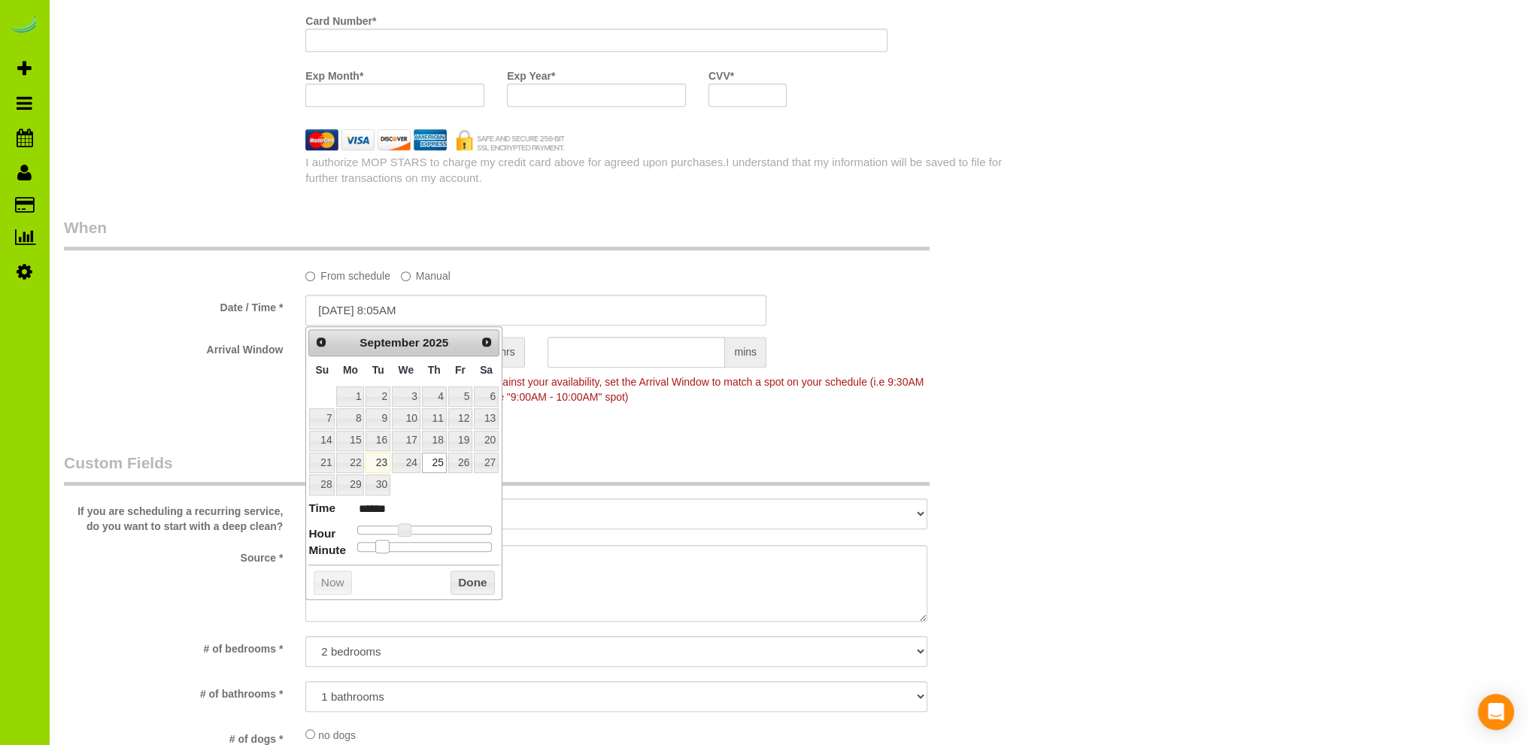
type input "******"
drag, startPoint x: 381, startPoint y: 544, endPoint x: 333, endPoint y: 547, distance: 48.2
click at [333, 547] on dl "Time ****** Hour Minute Second Millisecond Microsecond Time Zone ***** ***** **…" at bounding box center [403, 526] width 191 height 52
click at [466, 585] on button "Done" at bounding box center [472, 583] width 44 height 24
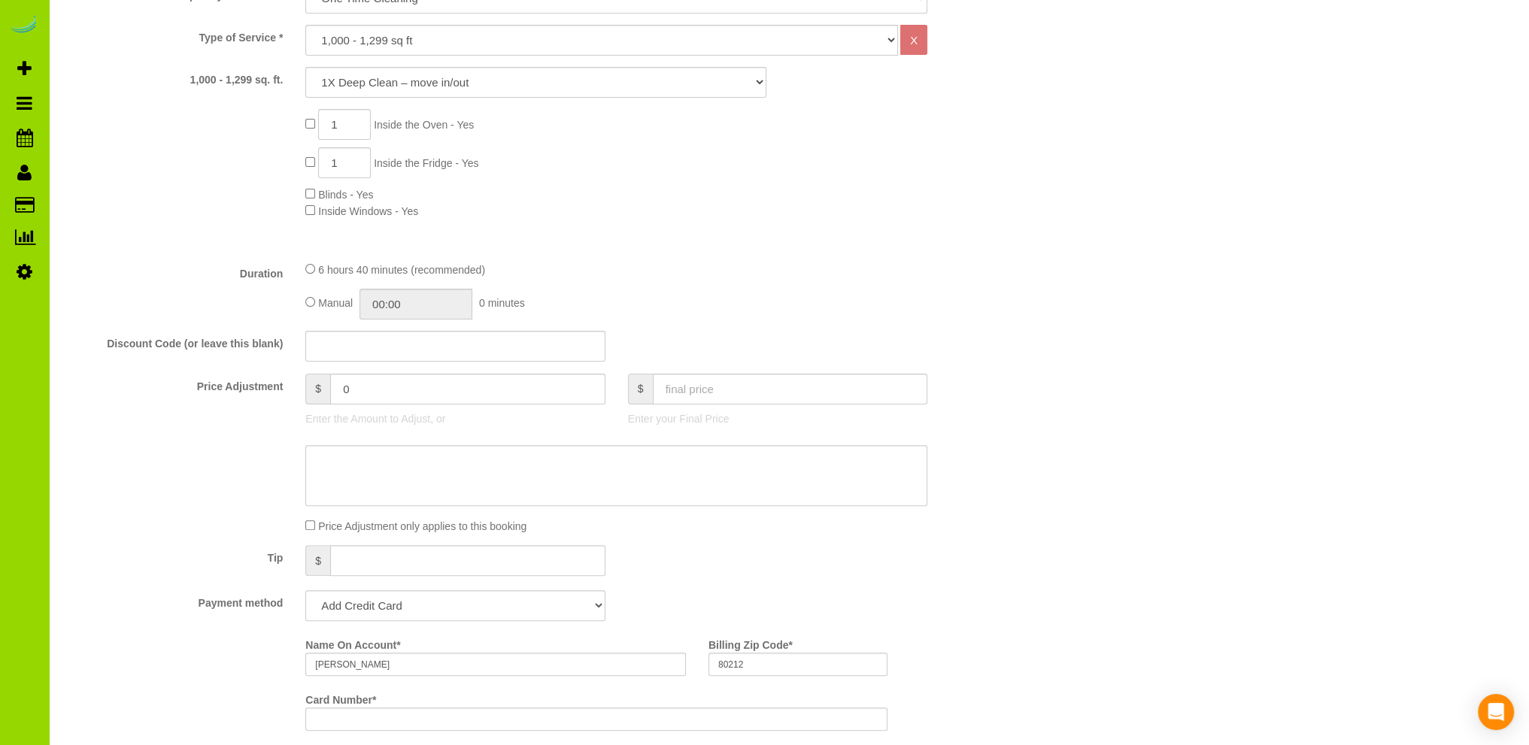
scroll to position [0, 0]
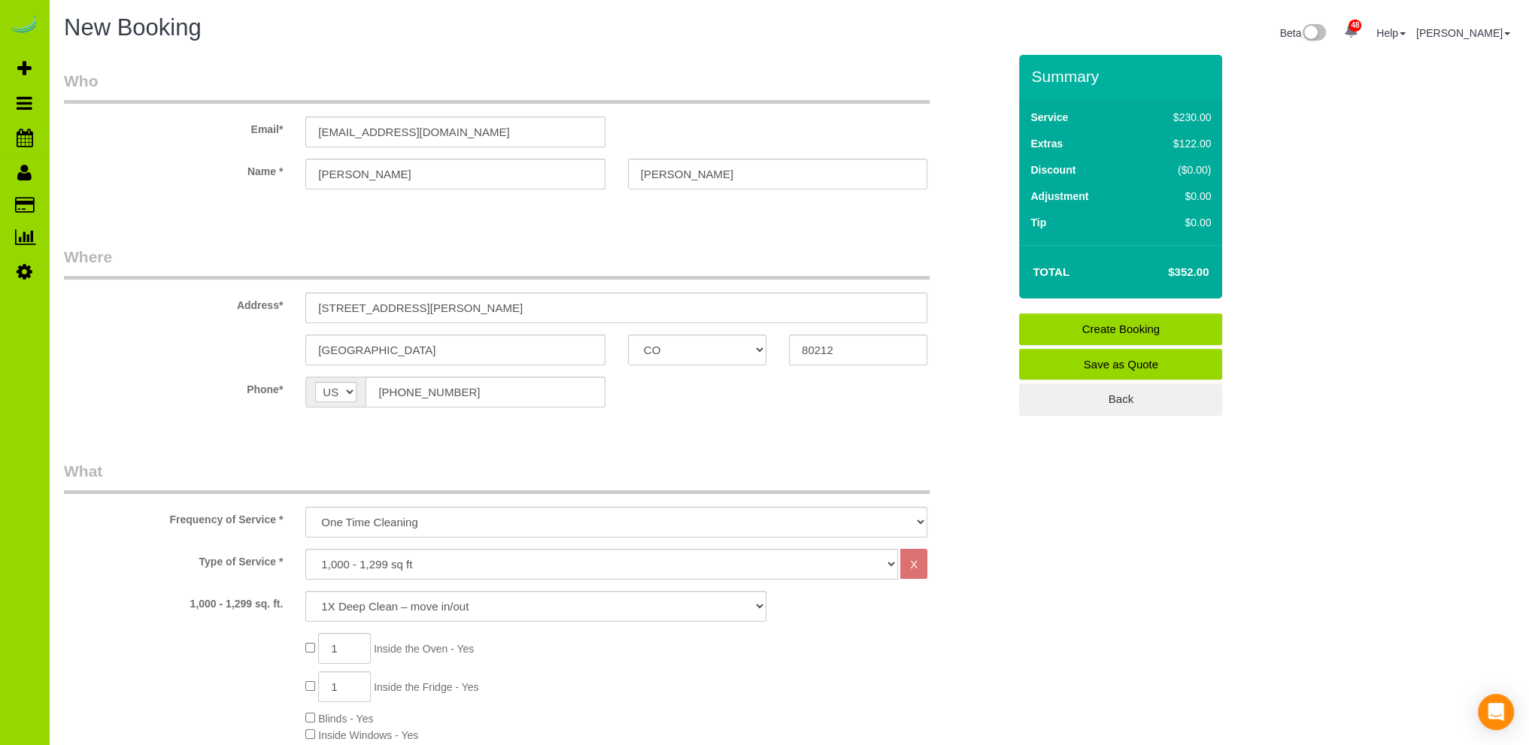
click at [1117, 328] on link "Create Booking" at bounding box center [1120, 330] width 203 height 32
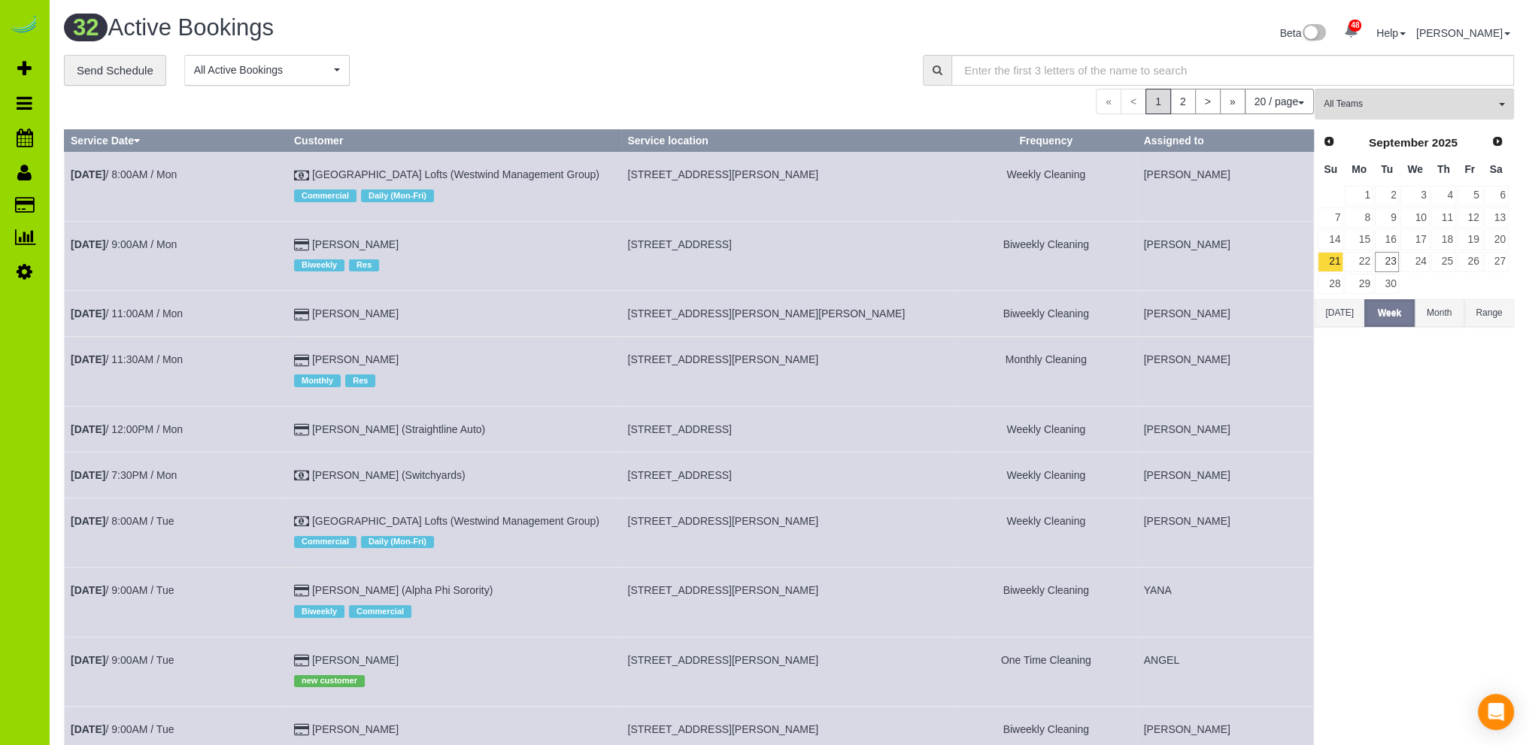
click at [182, 117] on div "0 Bookings found. We couldn't find any bookings that matched your search. Creat…" at bounding box center [689, 737] width 1251 height 1296
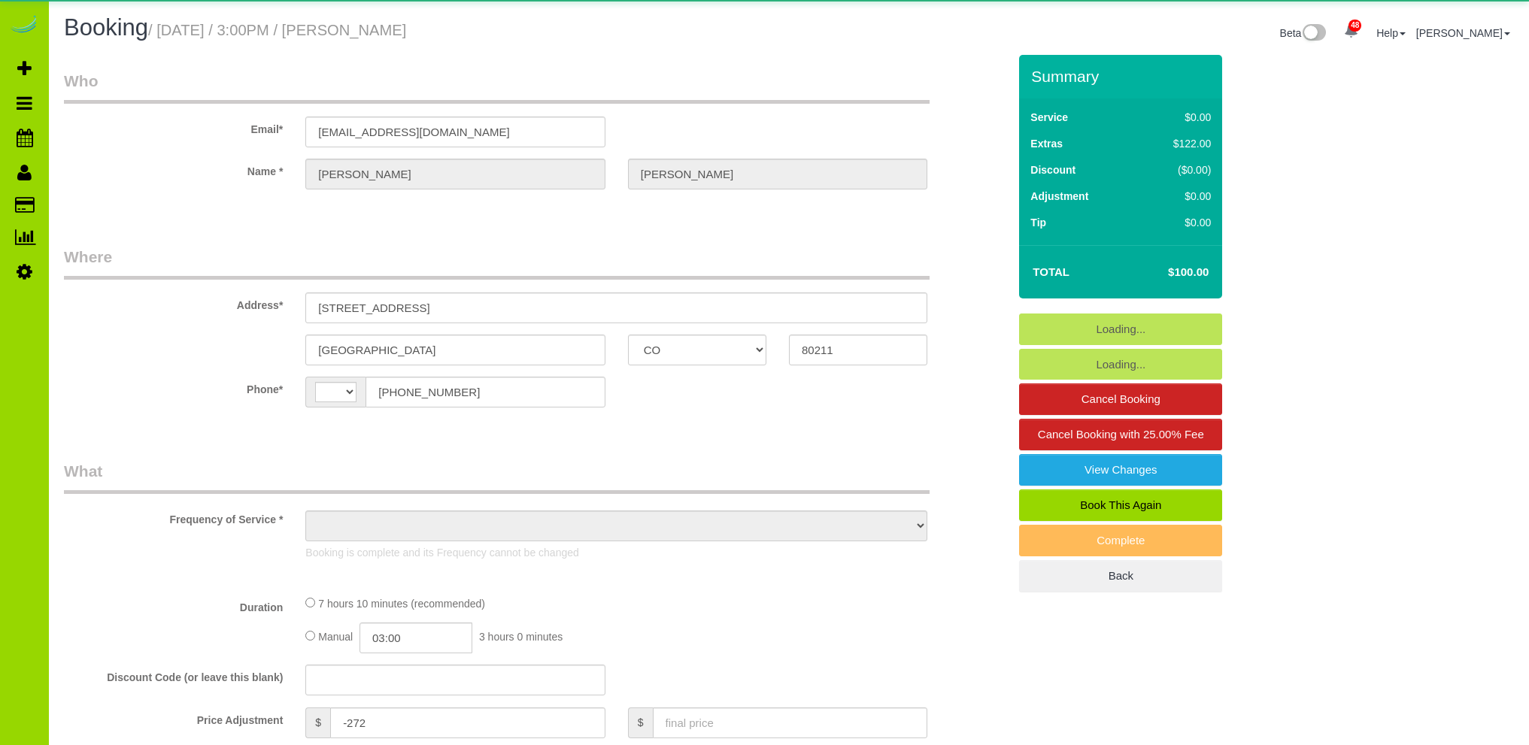
select select "CO"
select select "string:[GEOGRAPHIC_DATA]"
select select "number:3"
select select "number:16"
select select "object:1244"
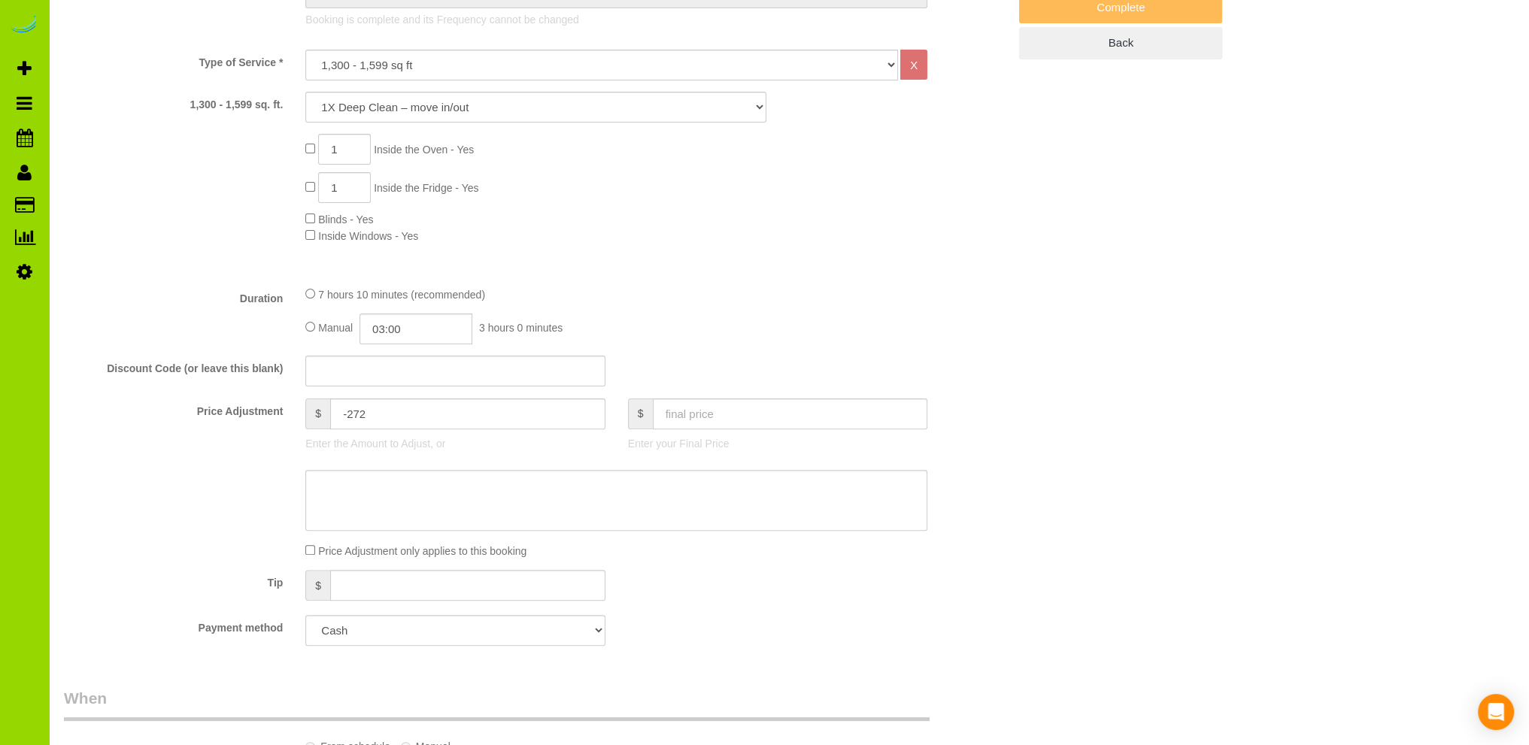
scroll to position [602, 0]
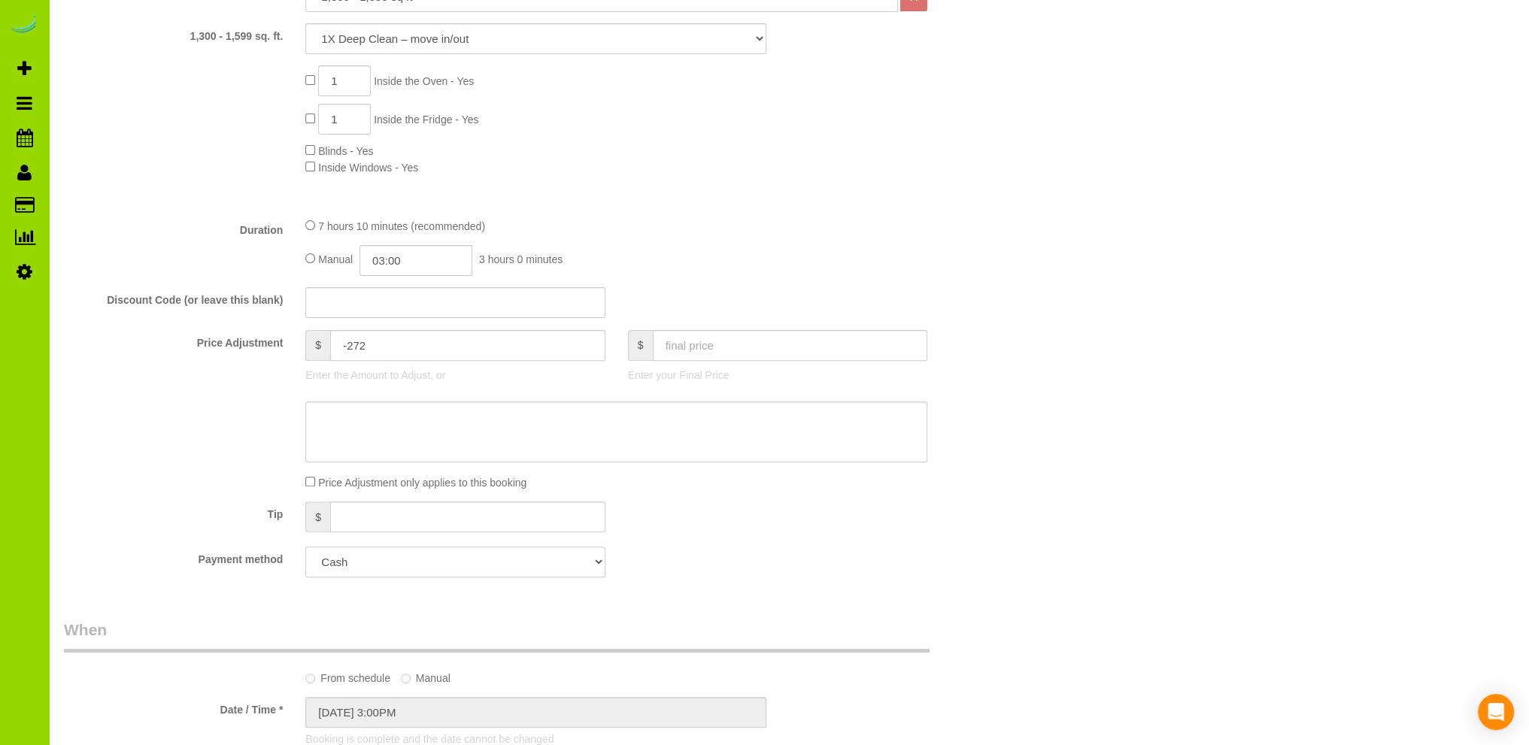
click at [525, 556] on select "Add Credit Card Cash Check Paypal" at bounding box center [454, 562] width 299 height 31
drag, startPoint x: 709, startPoint y: 529, endPoint x: 702, endPoint y: 487, distance: 43.5
click at [709, 526] on div "Tip $" at bounding box center [536, 519] width 966 height 34
